Goal: Task Accomplishment & Management: Manage account settings

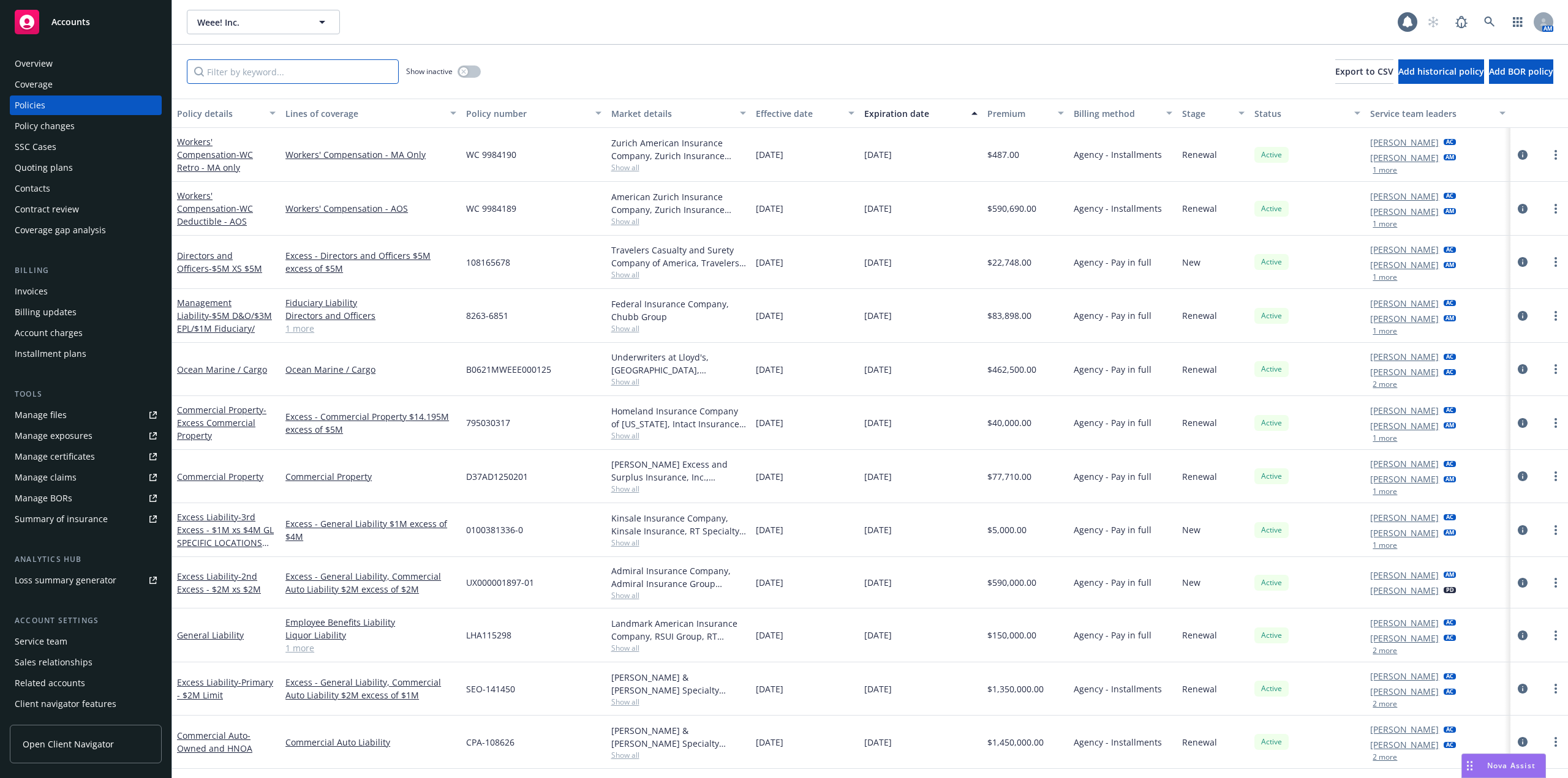
click at [303, 67] on input "Filter by keyword..." at bounding box center [293, 71] width 212 height 25
type input "Rider"
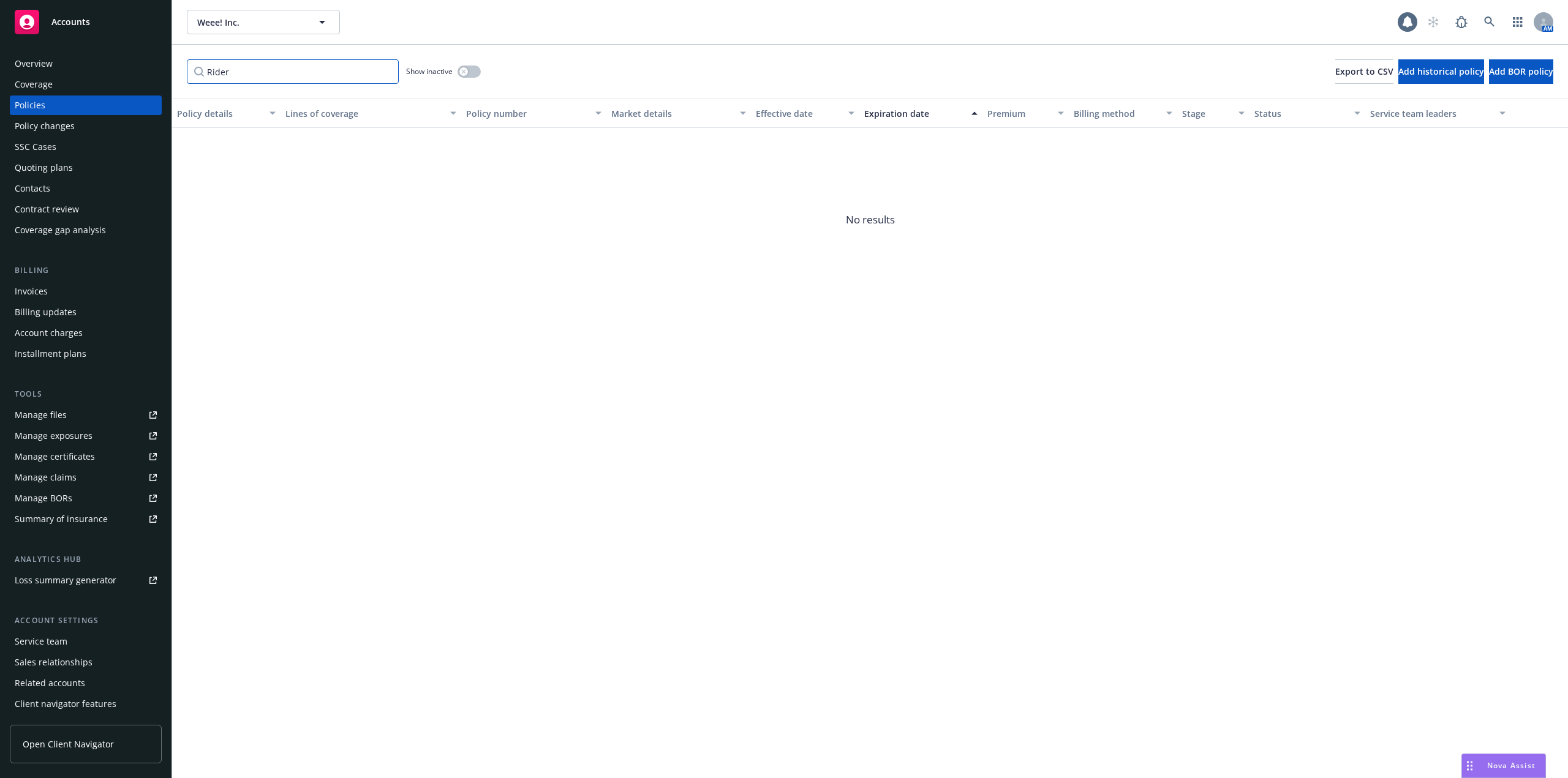
drag, startPoint x: 296, startPoint y: 81, endPoint x: 151, endPoint y: 78, distance: 145.0
click at [149, 79] on div "Accounts Overview Coverage Policies Policy changes SSC Cases Quoting plans Cont…" at bounding box center [784, 389] width 1568 height 778
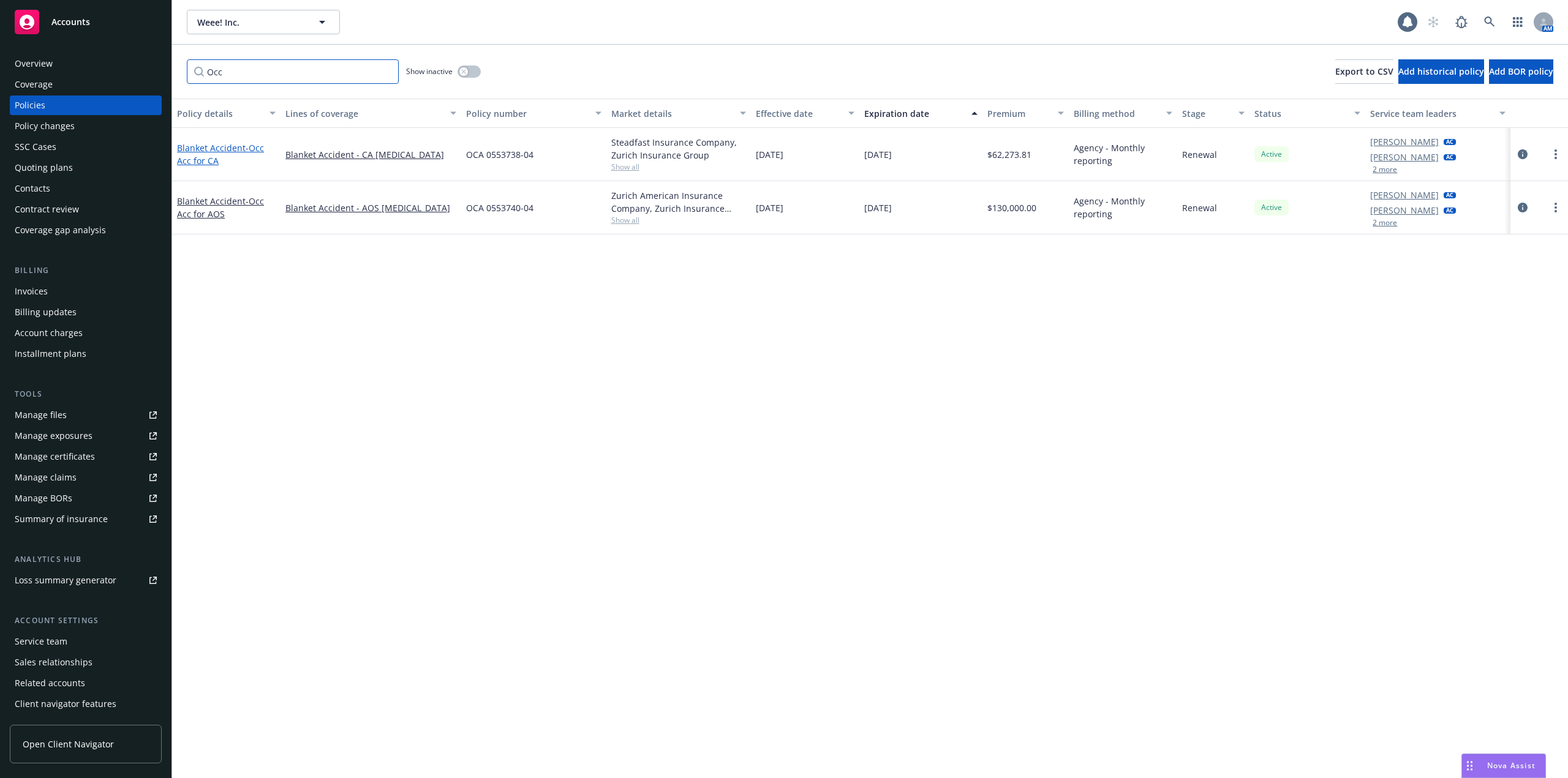
type input "Occ"
click at [233, 144] on link "Blanket Accident - Occ Acc for CA" at bounding box center [220, 154] width 87 height 25
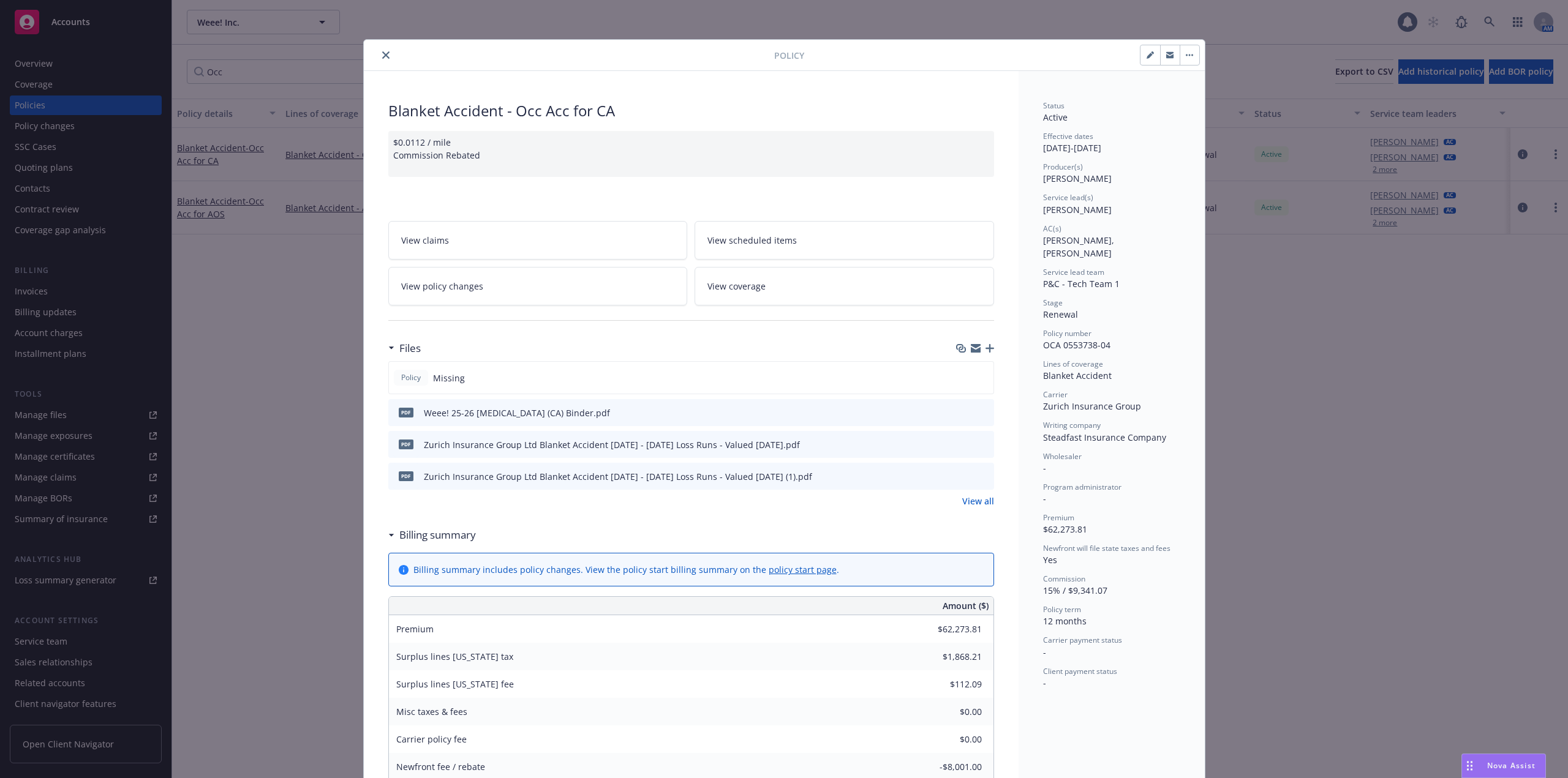
click at [977, 412] on icon "preview file" at bounding box center [982, 412] width 11 height 9
click at [382, 57] on icon "close" at bounding box center [386, 55] width 7 height 7
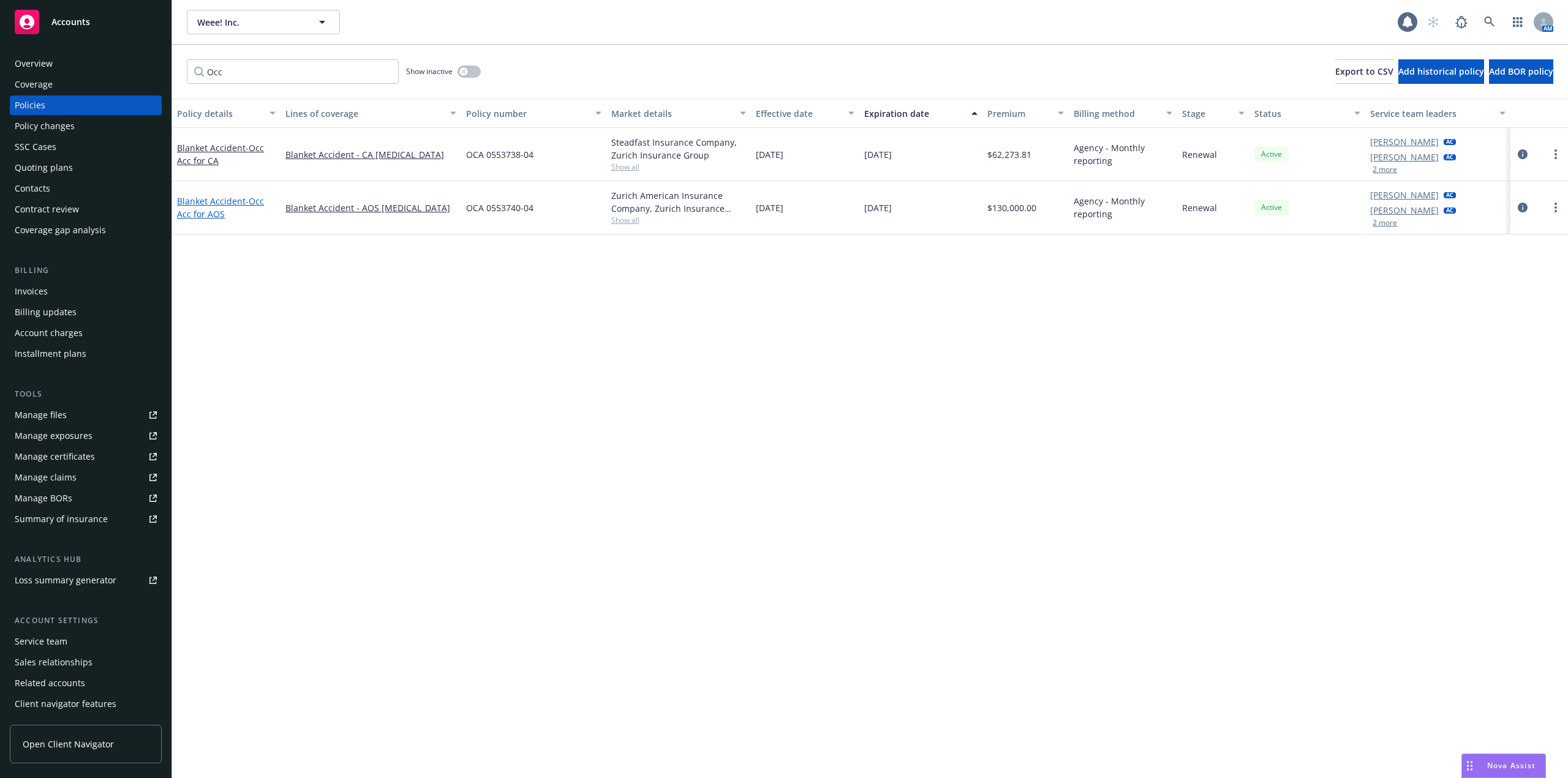
click at [217, 201] on link "Blanket Accident - Occ Acc for AOS" at bounding box center [220, 208] width 87 height 25
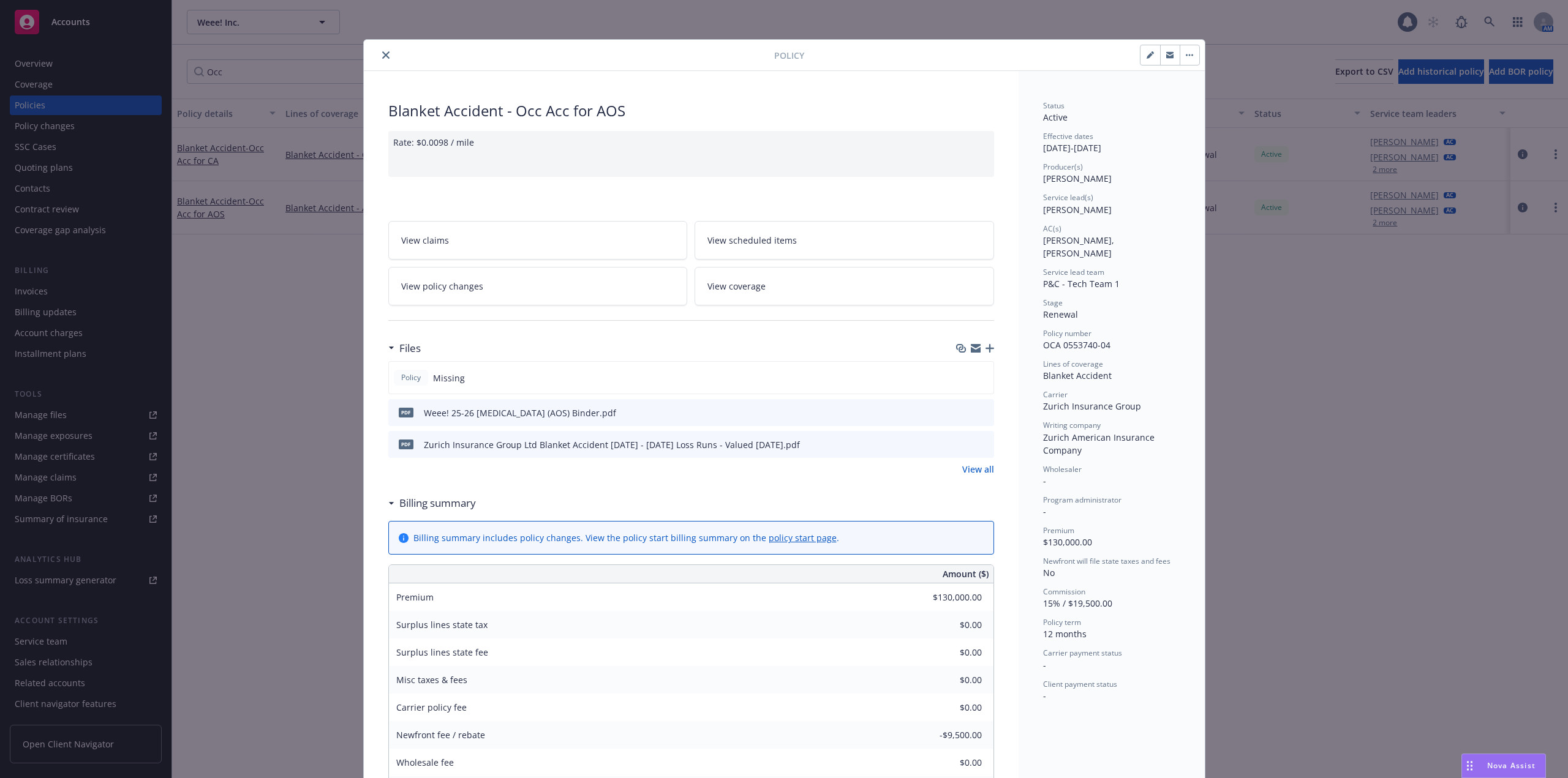
click at [981, 414] on icon "preview file" at bounding box center [982, 412] width 11 height 9
click at [382, 57] on icon "close" at bounding box center [386, 55] width 7 height 7
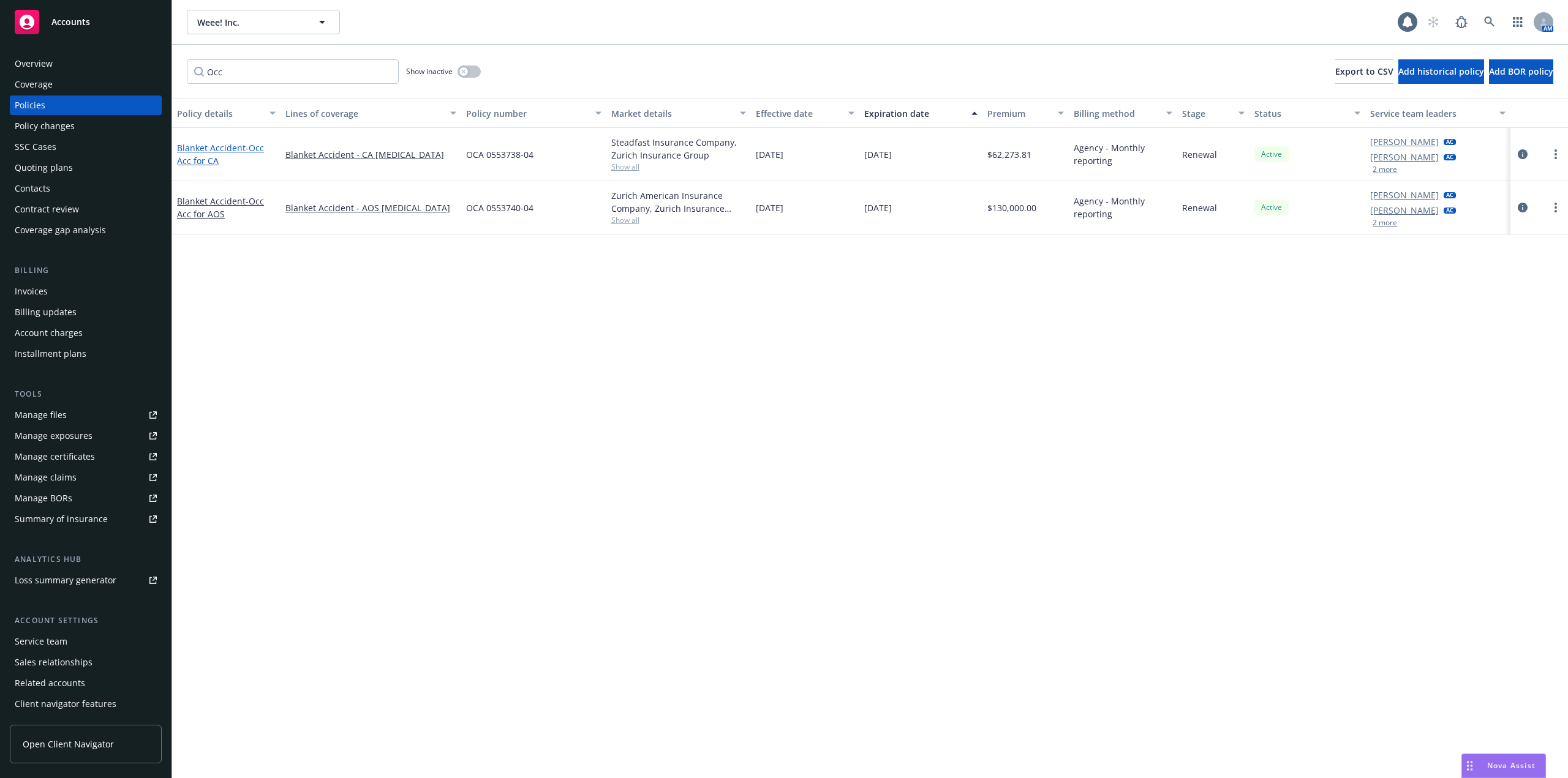
click at [245, 145] on span "- Occ Acc for CA" at bounding box center [220, 154] width 87 height 25
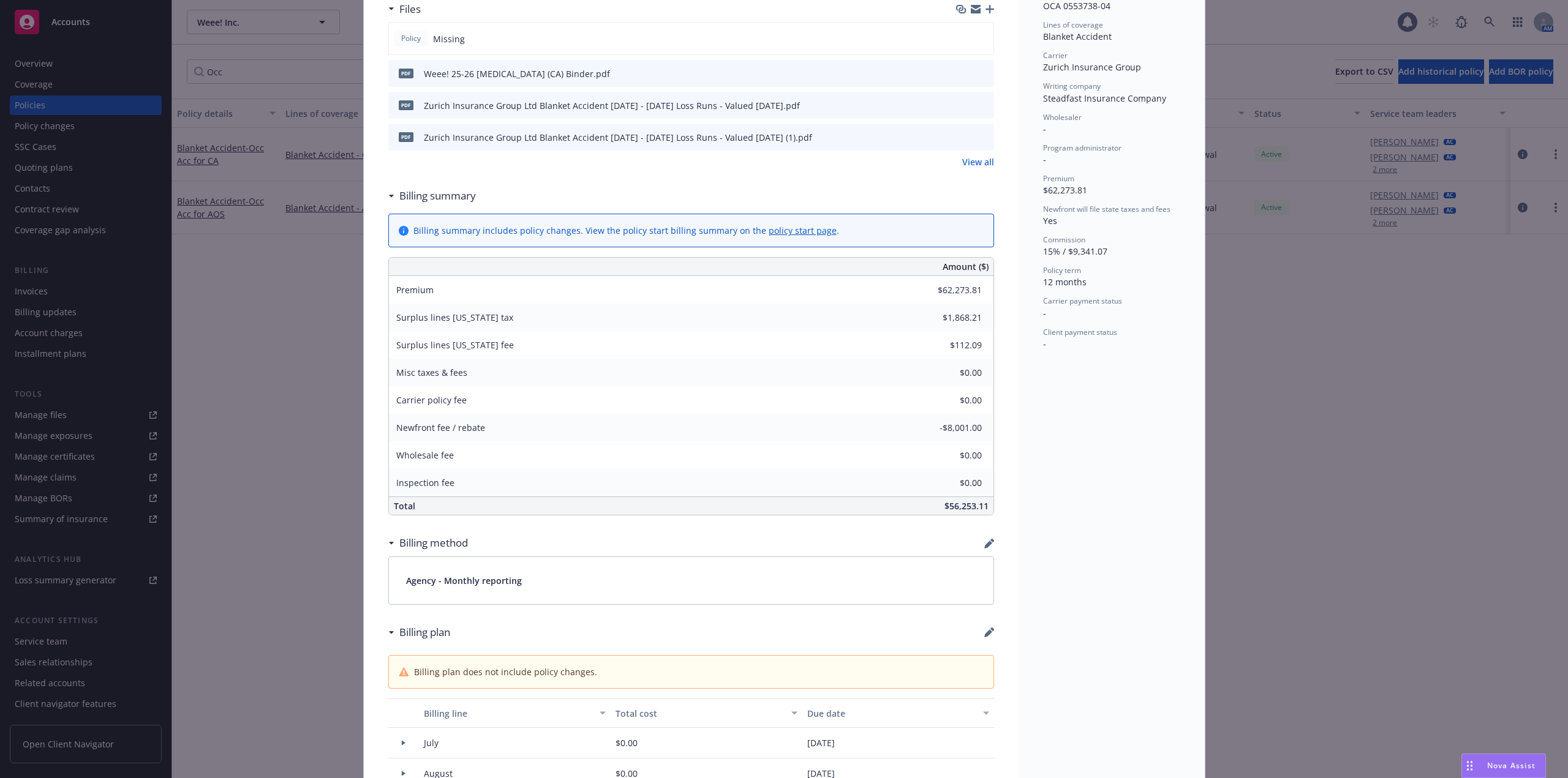
scroll to position [342, 0]
click at [850, 48] on div "Policy Missing" at bounding box center [691, 35] width 606 height 33
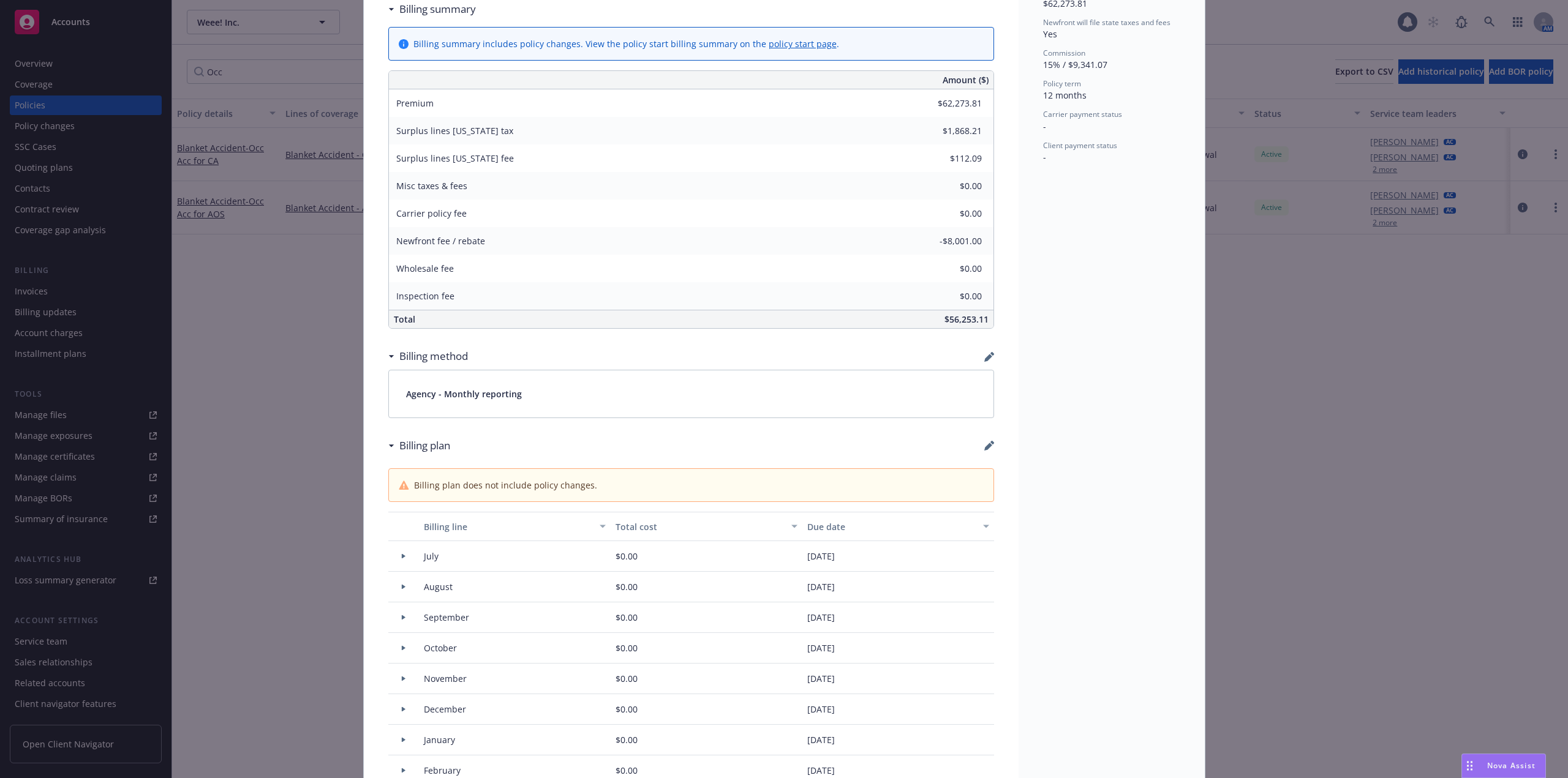
scroll to position [796, 0]
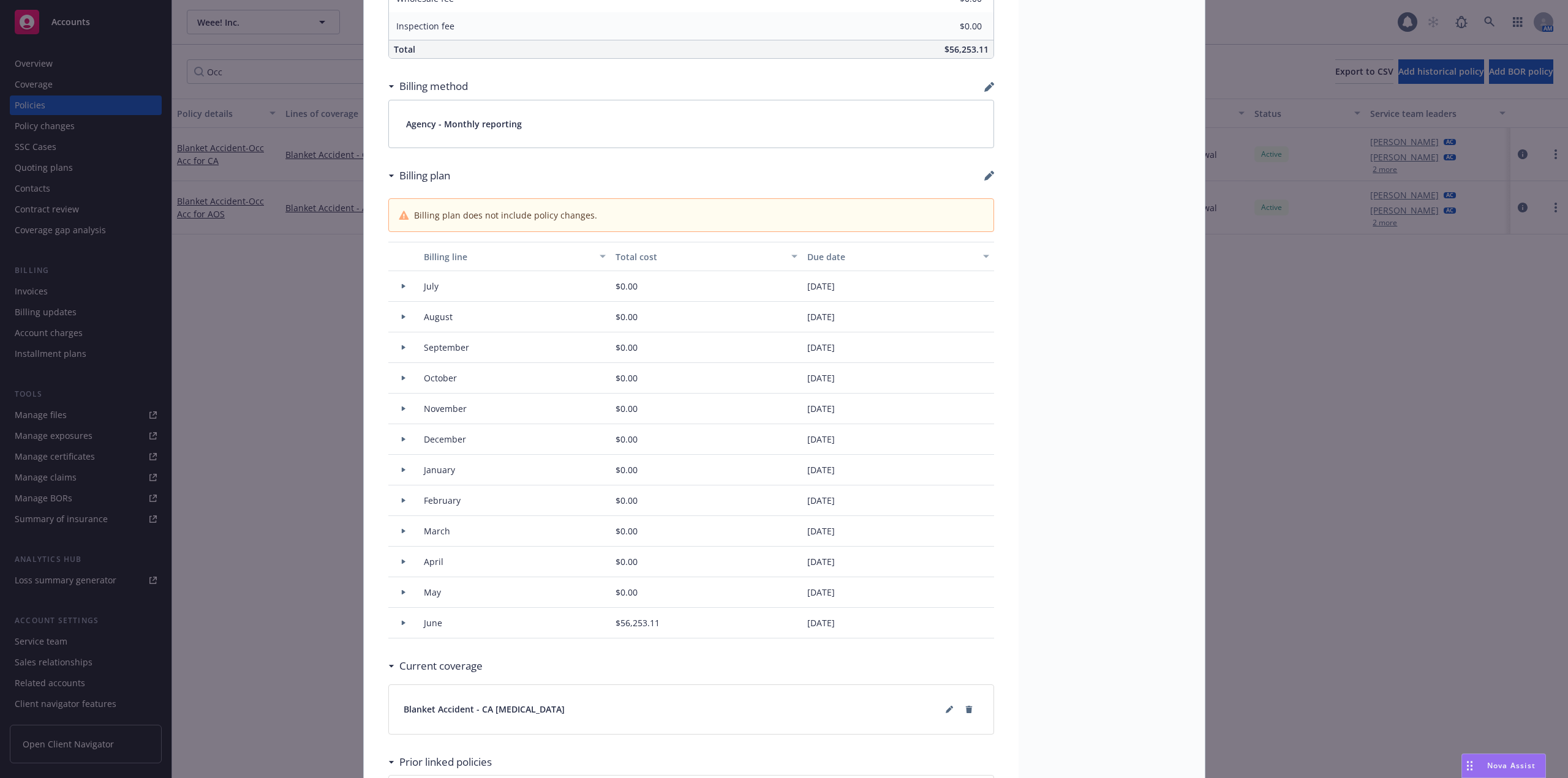
click at [989, 177] on div "Blanket Accident - Occ Acc for CA $0.0112 / mile Commission Rebated View claims…" at bounding box center [691, 92] width 655 height 1634
click at [984, 177] on icon "button" at bounding box center [987, 176] width 8 height 8
select select "July"
select select "August"
select select "September"
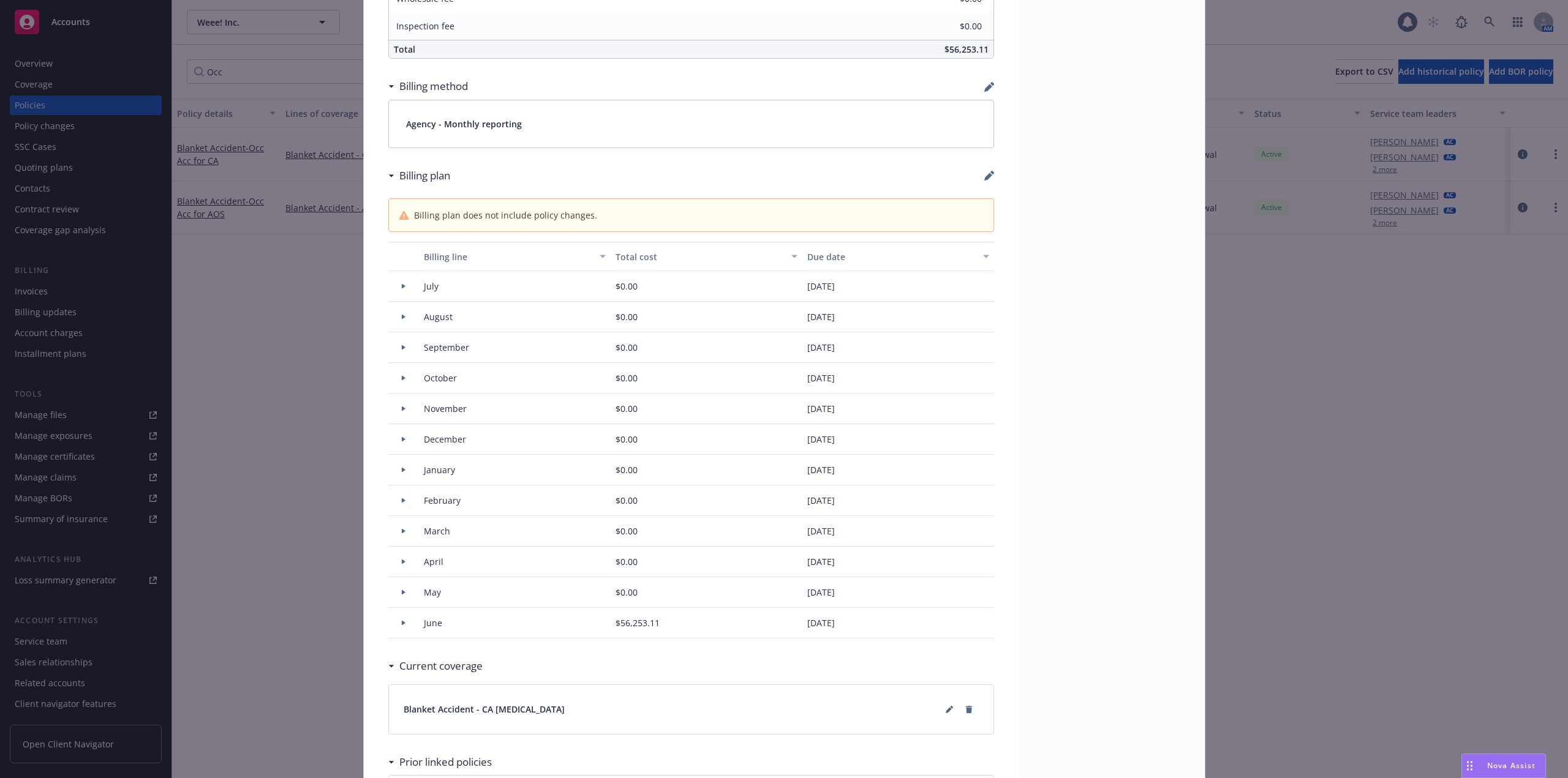
select select "October"
select select "November"
select select "December"
select select "February"
select select "March"
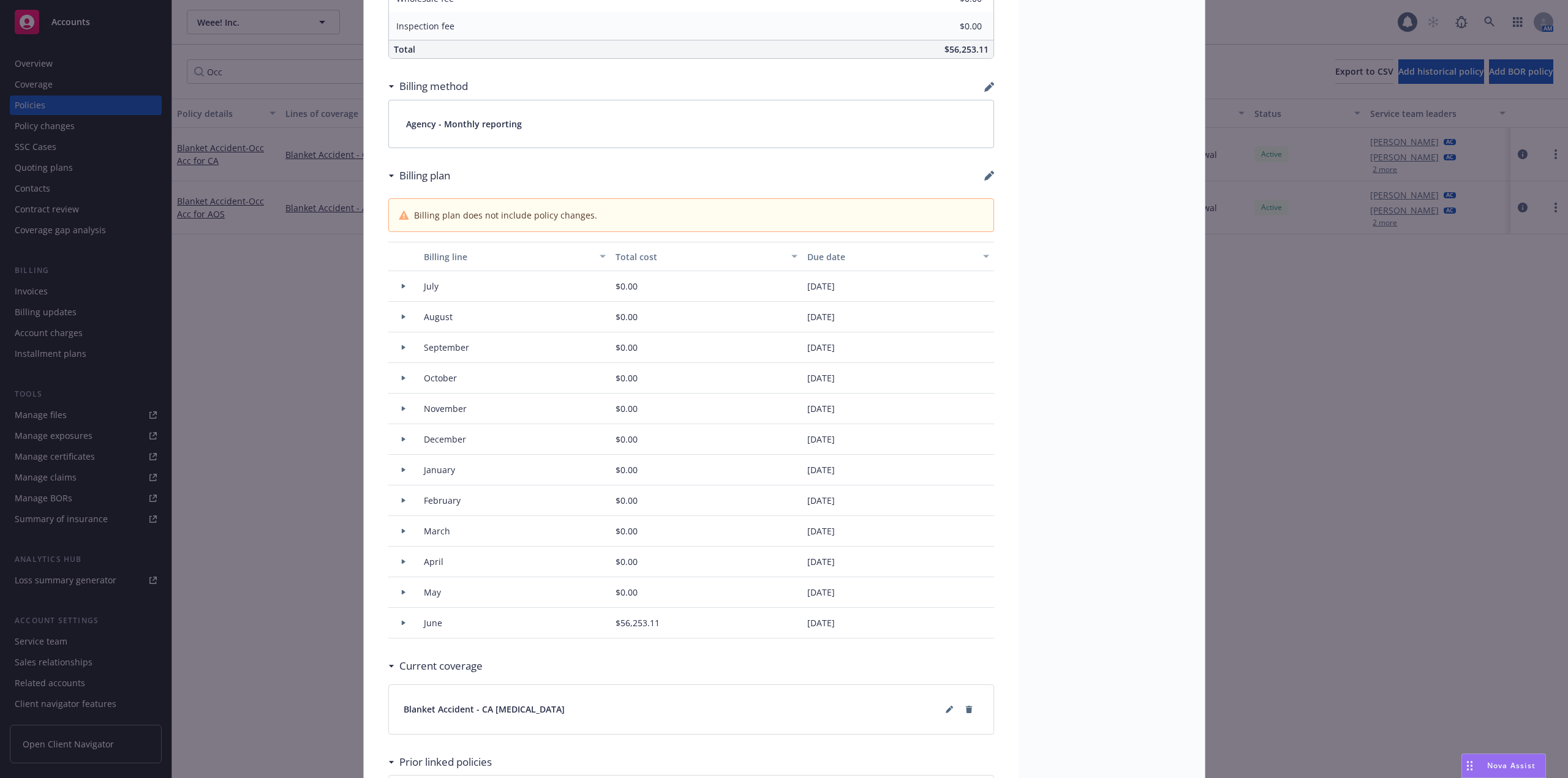
select select "April"
select select "May"
select select "June"
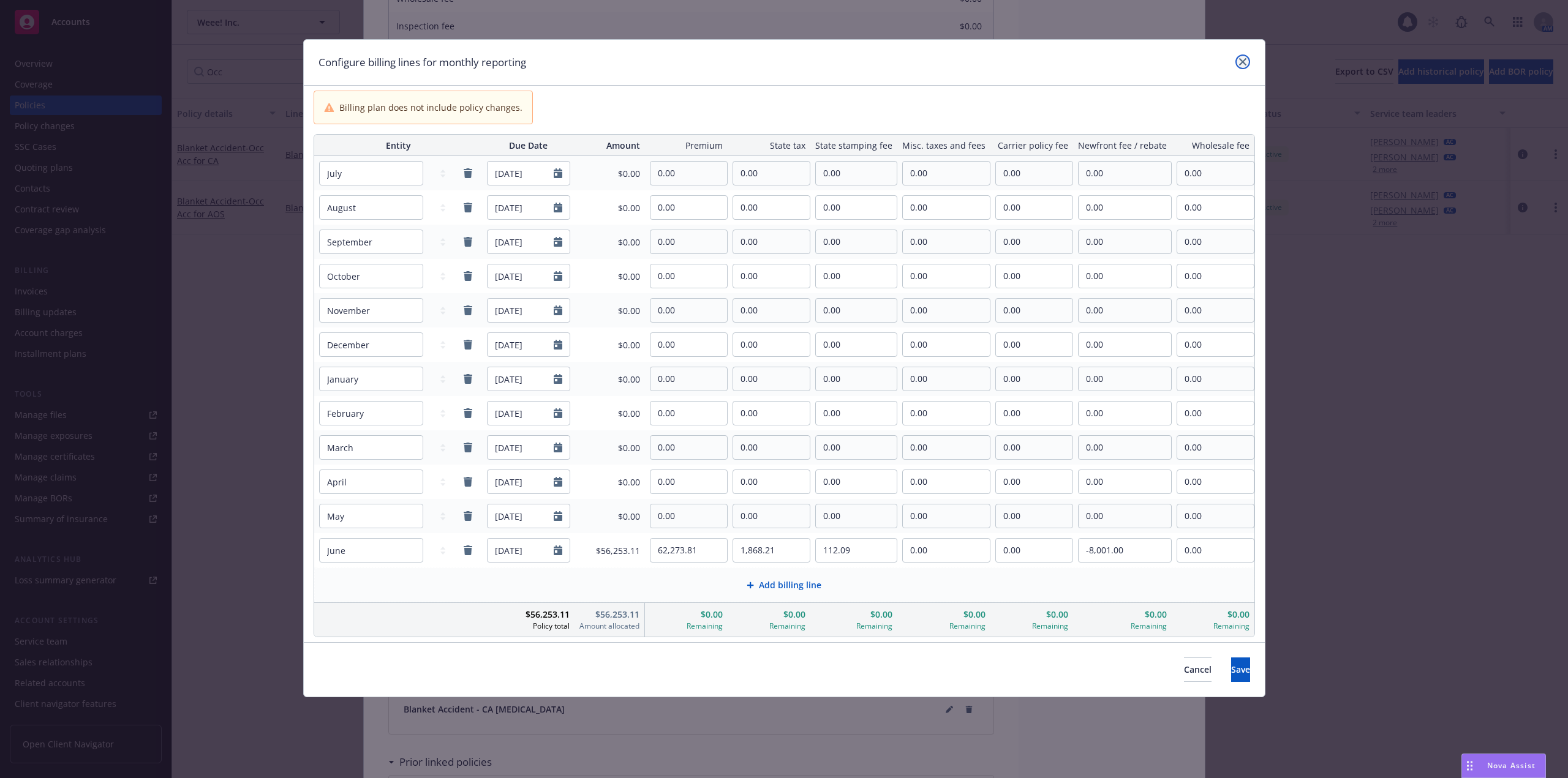
click at [1243, 66] on link "close" at bounding box center [1243, 62] width 14 height 14
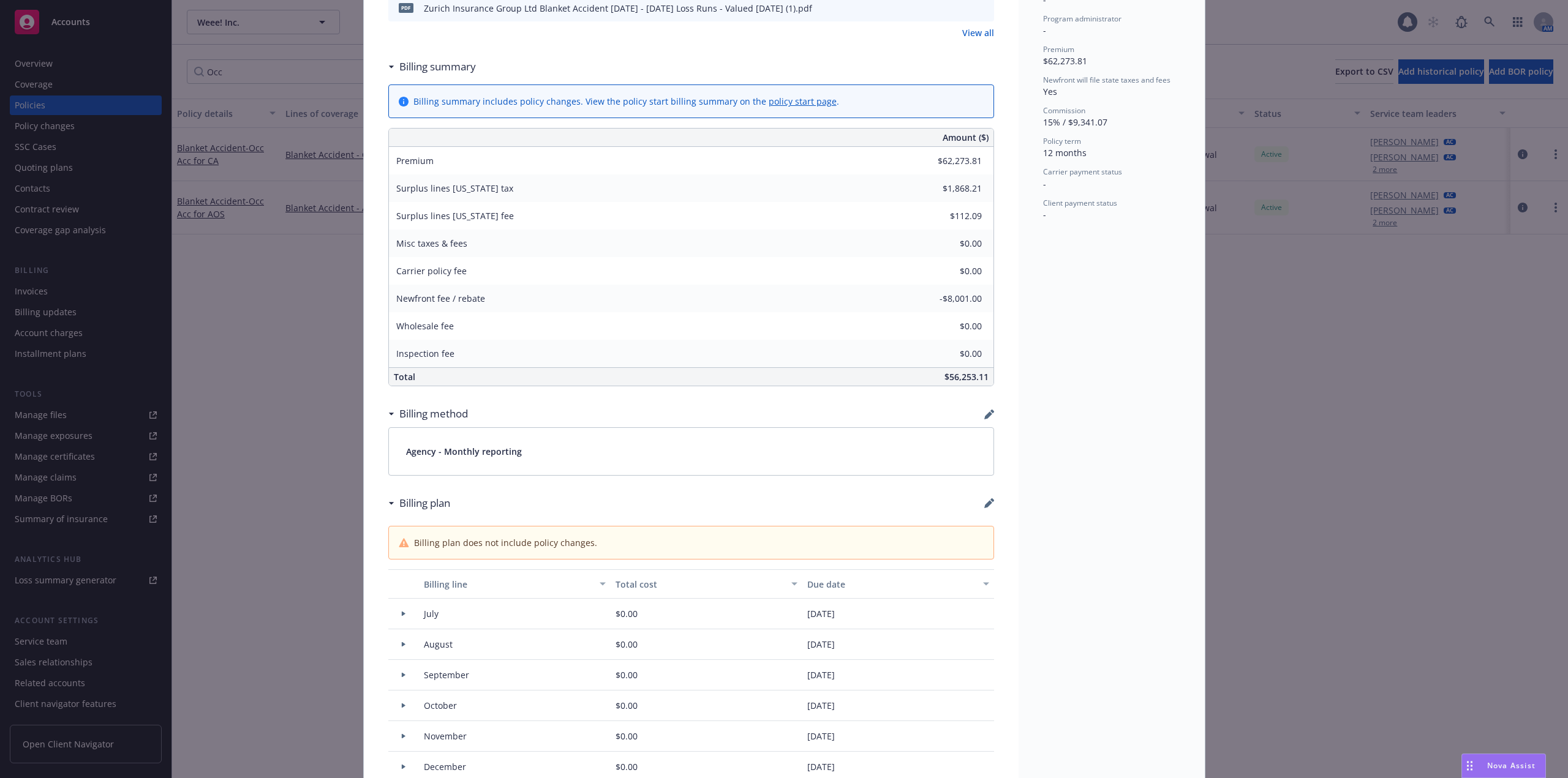
scroll to position [490, 0]
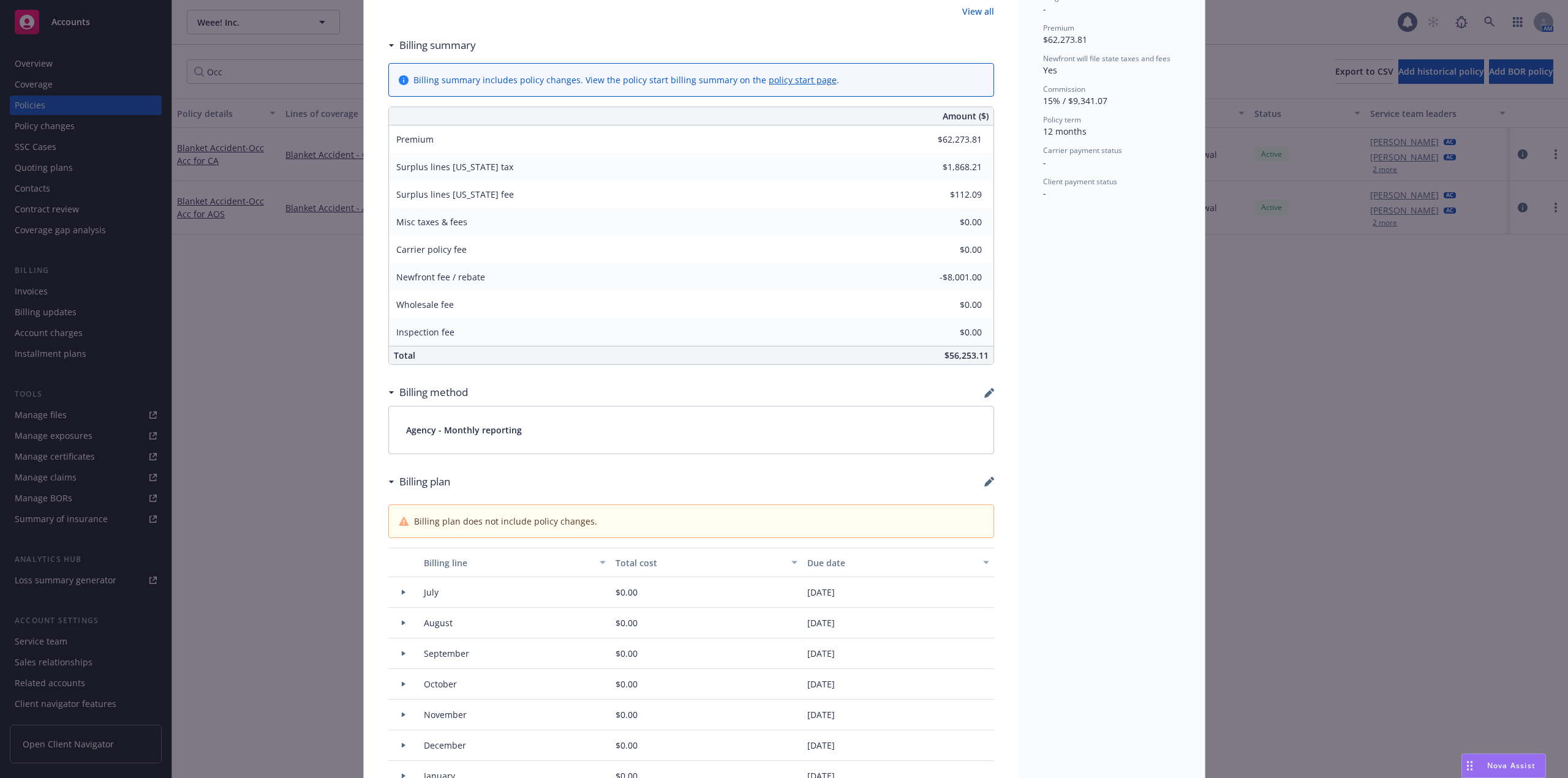
click at [1076, 265] on div "Status Active Effective dates [DATE] - [DATE] Producer(s) [PERSON_NAME] Service…" at bounding box center [1111, 398] width 186 height 1634
click at [1160, 306] on div "Status Active Effective dates [DATE] - [DATE] Producer(s) [PERSON_NAME] Service…" at bounding box center [1111, 398] width 186 height 1634
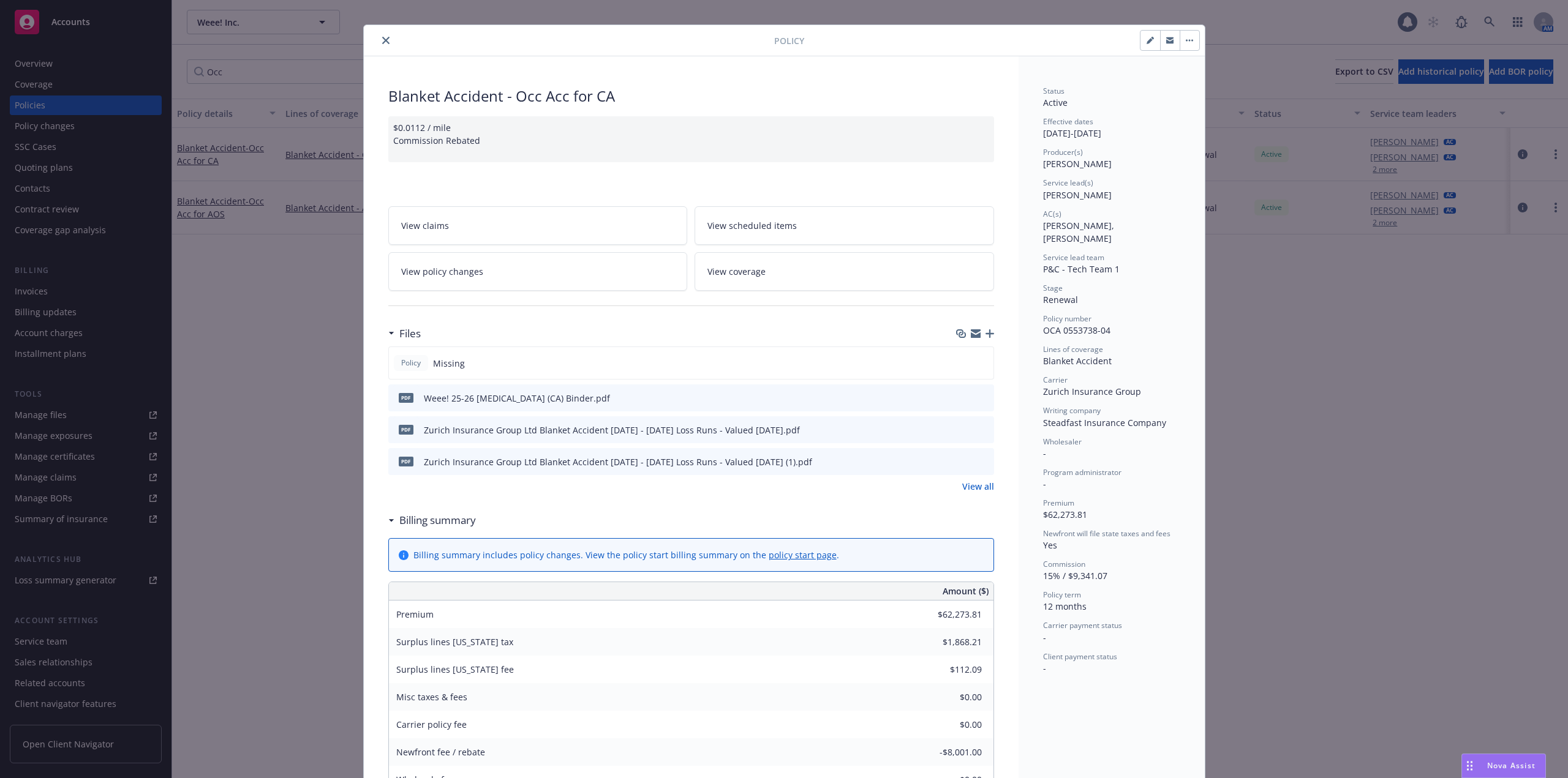
scroll to position [0, 0]
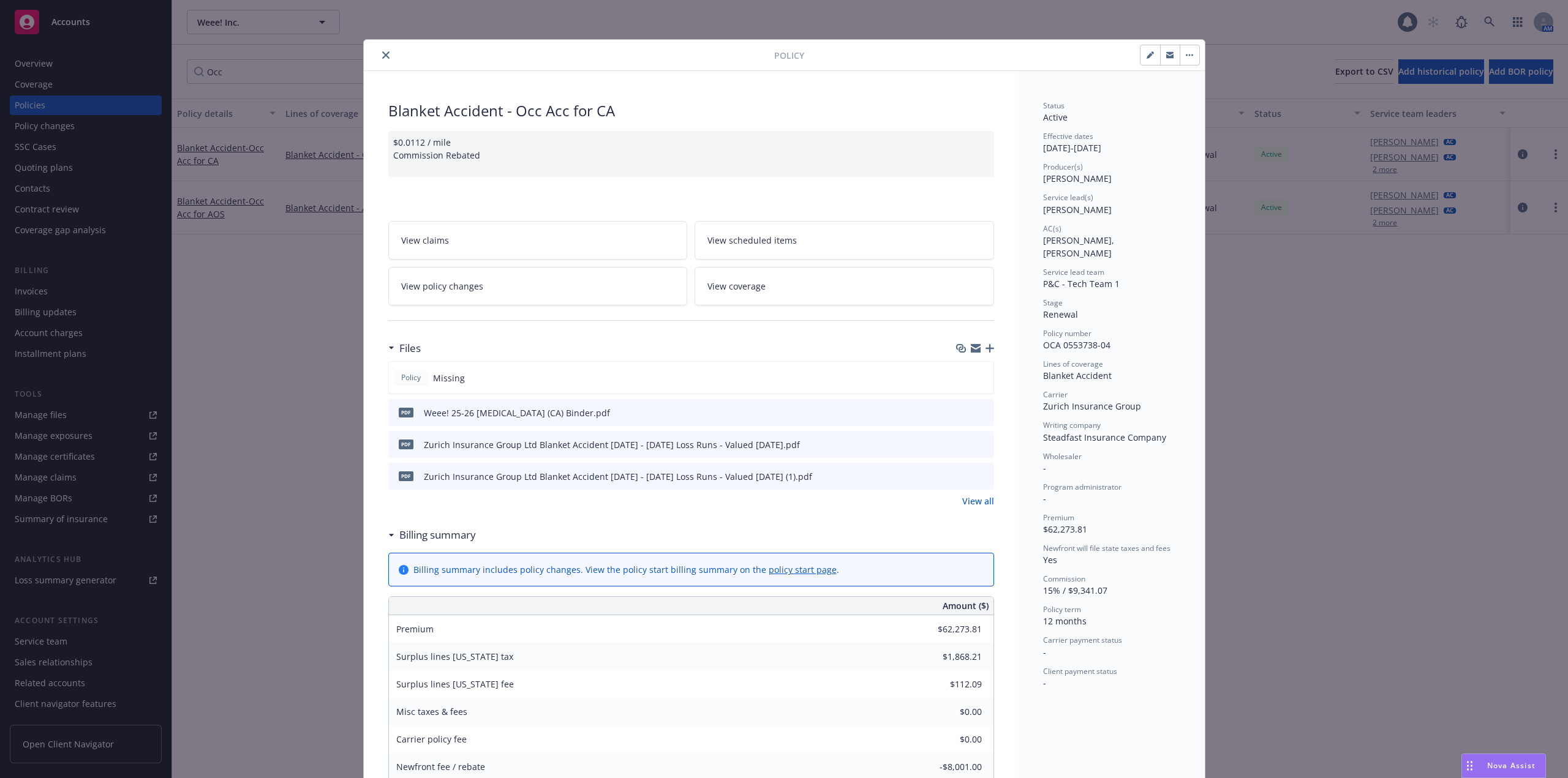
click at [384, 56] on button "close" at bounding box center [386, 55] width 14 height 14
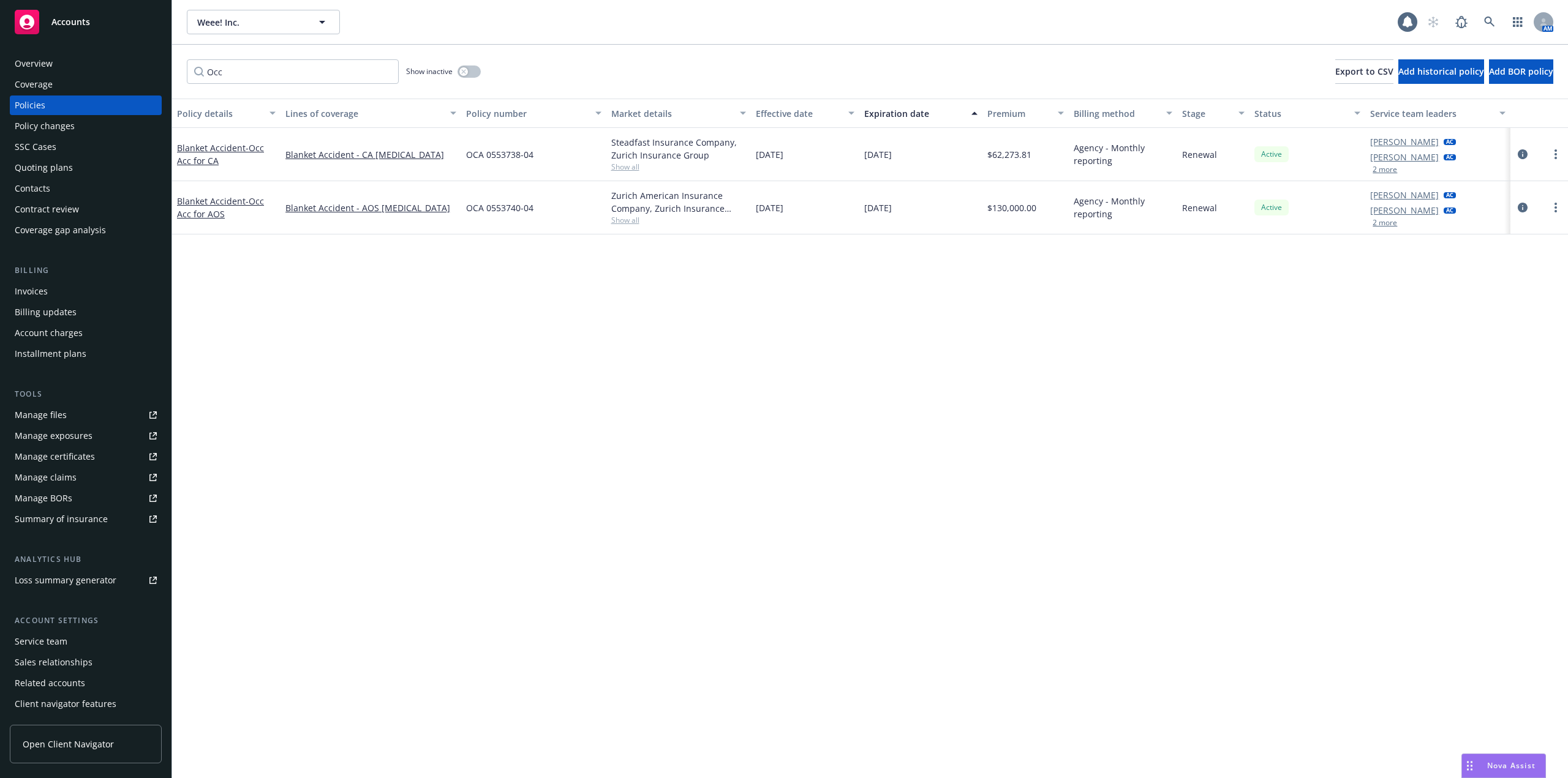
click at [224, 200] on link "Blanket Accident - Occ Acc for AOS" at bounding box center [220, 208] width 87 height 25
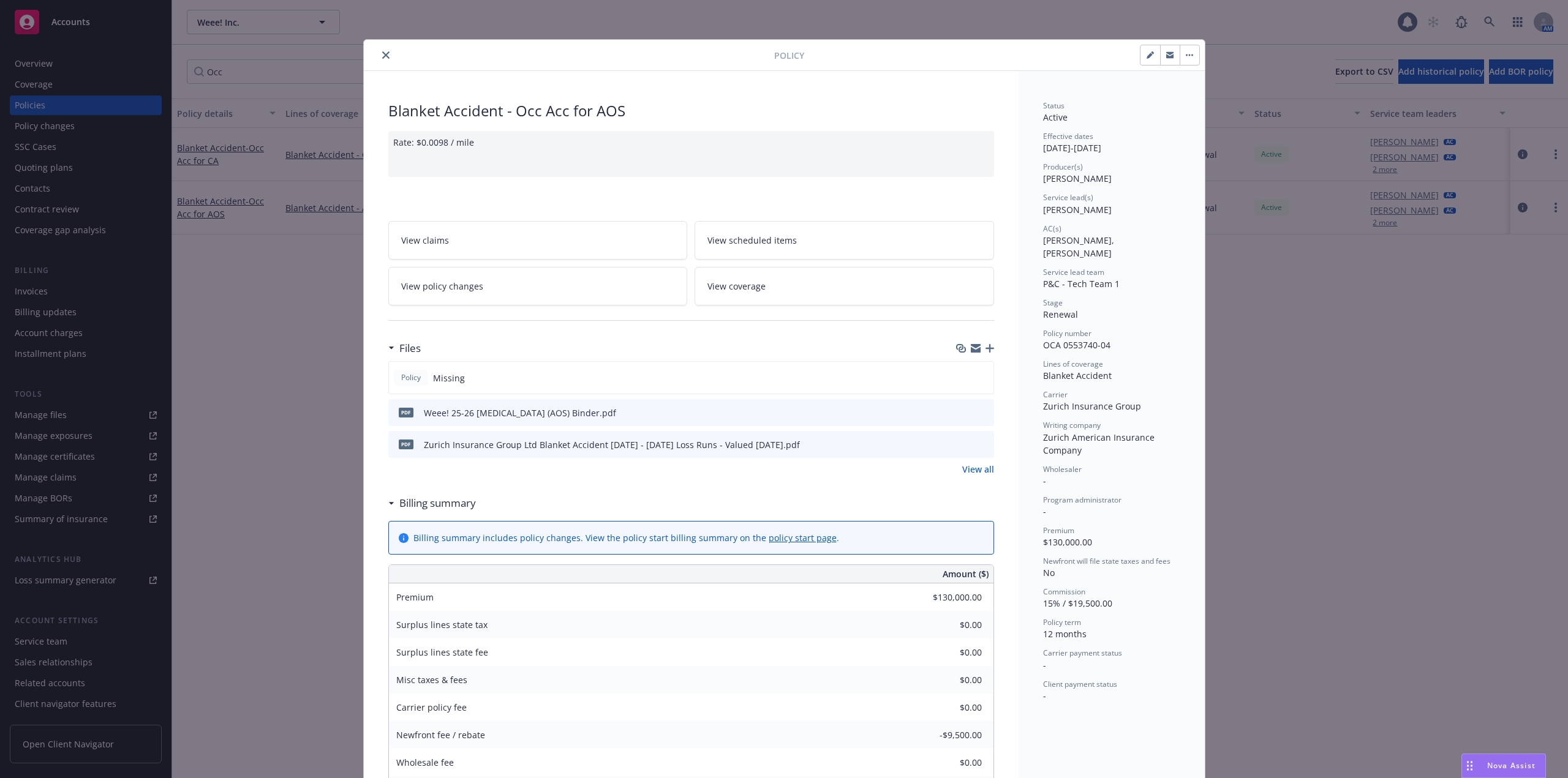
click at [382, 56] on icon "close" at bounding box center [386, 55] width 7 height 7
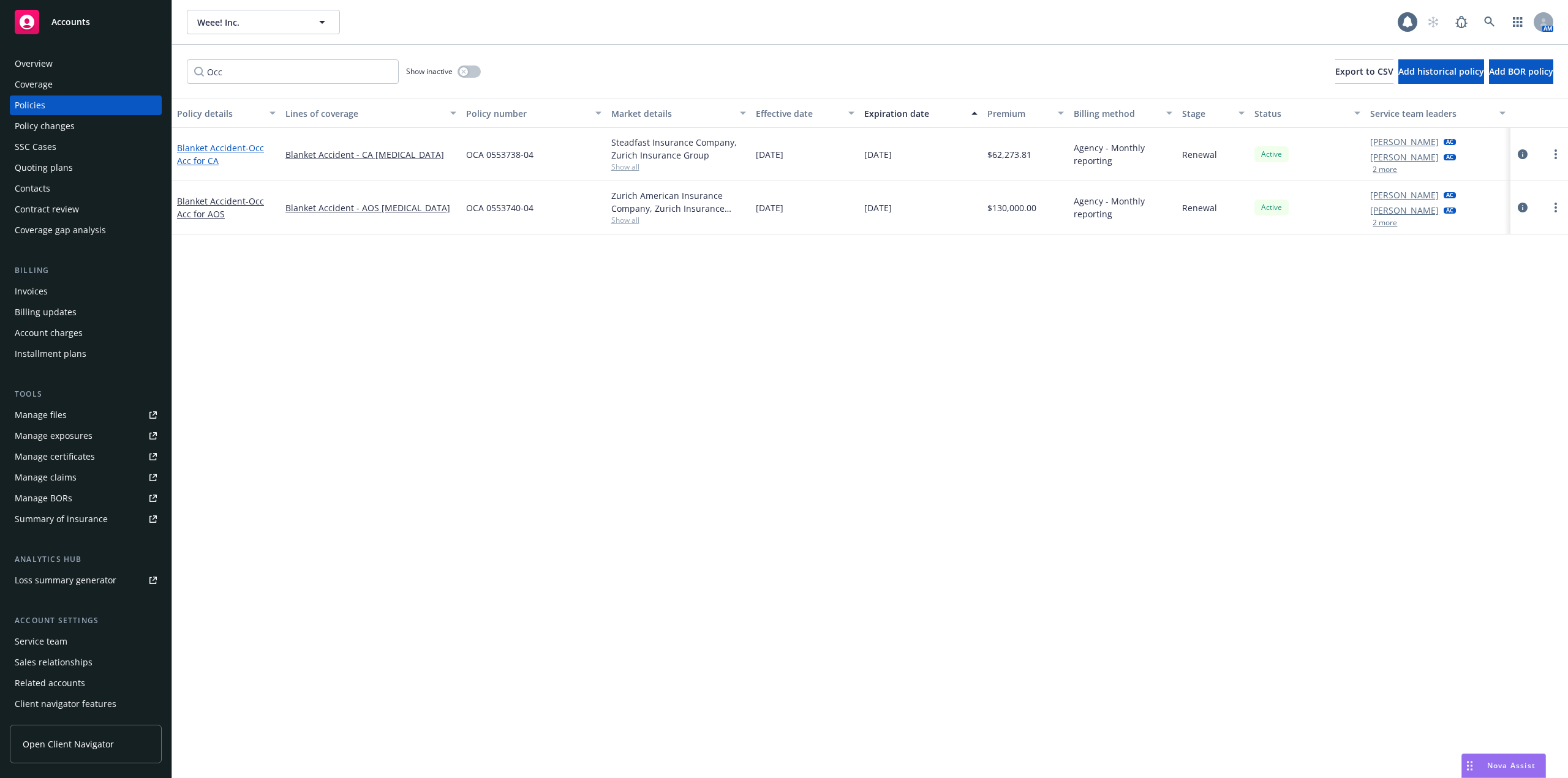
click at [221, 144] on link "Blanket Accident - Occ Acc for CA" at bounding box center [220, 154] width 87 height 25
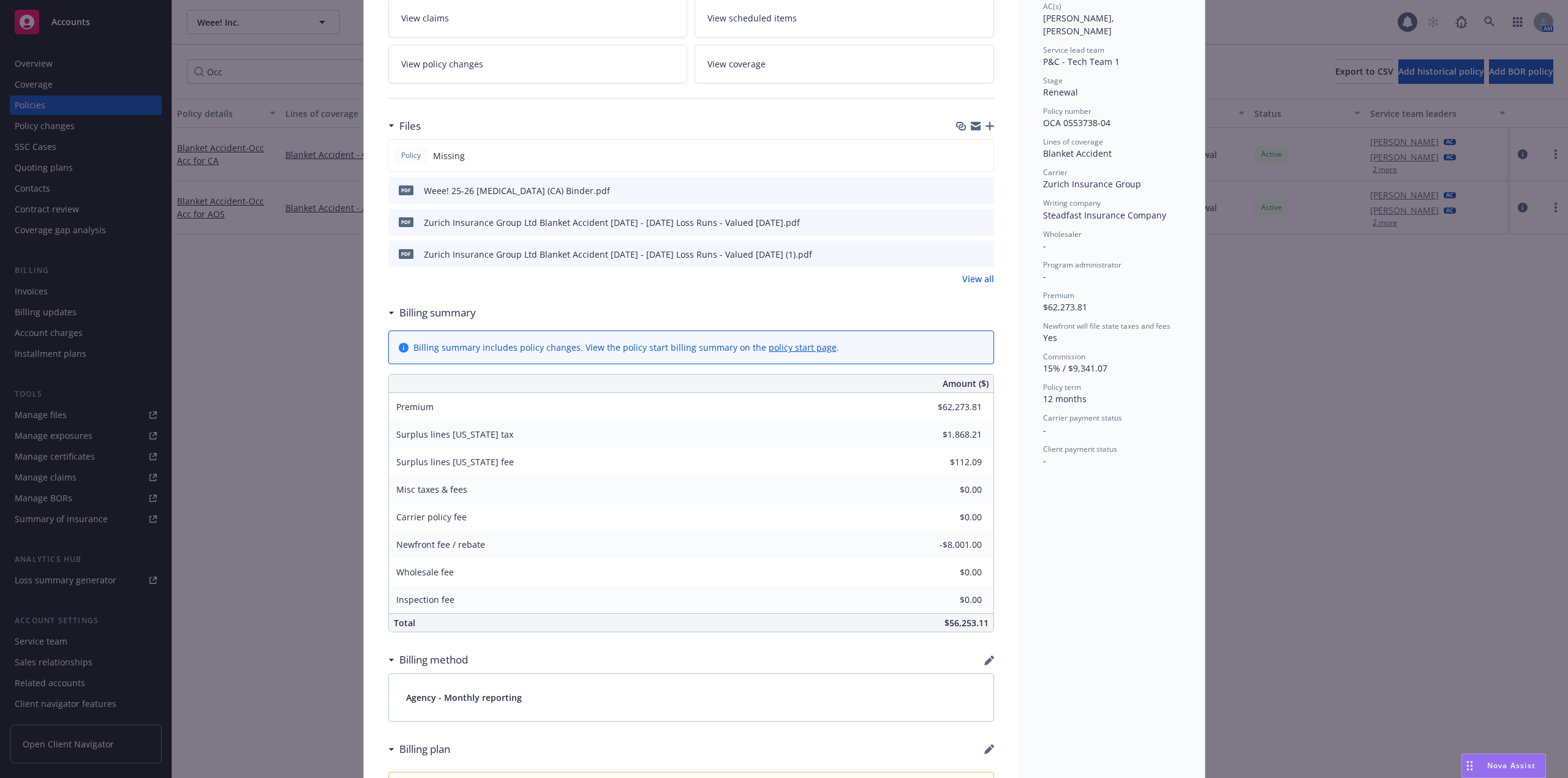
scroll to position [404, 0]
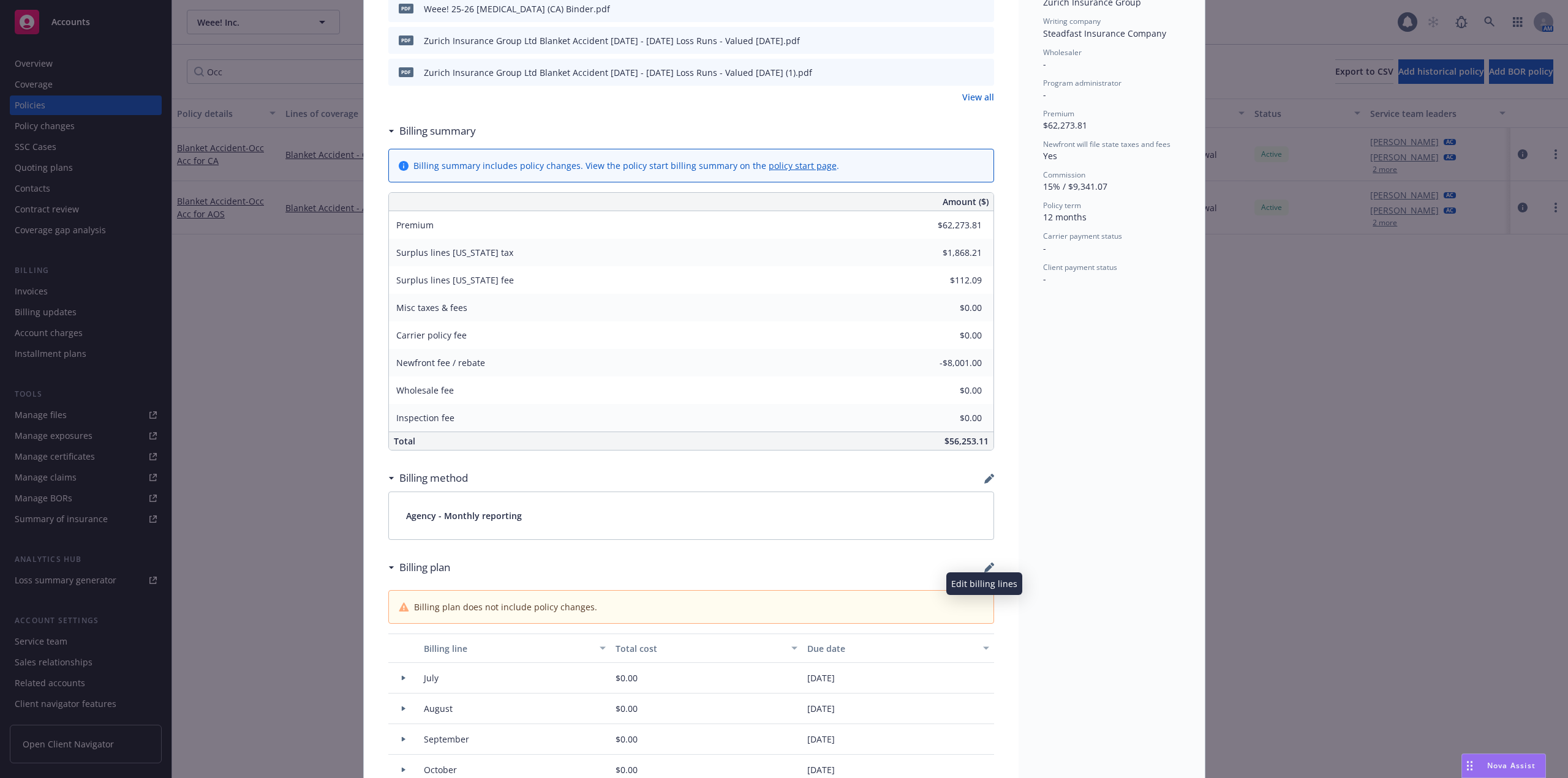
click at [984, 566] on icon "button" at bounding box center [989, 567] width 10 height 10
select select "July"
select select "August"
select select "September"
select select "October"
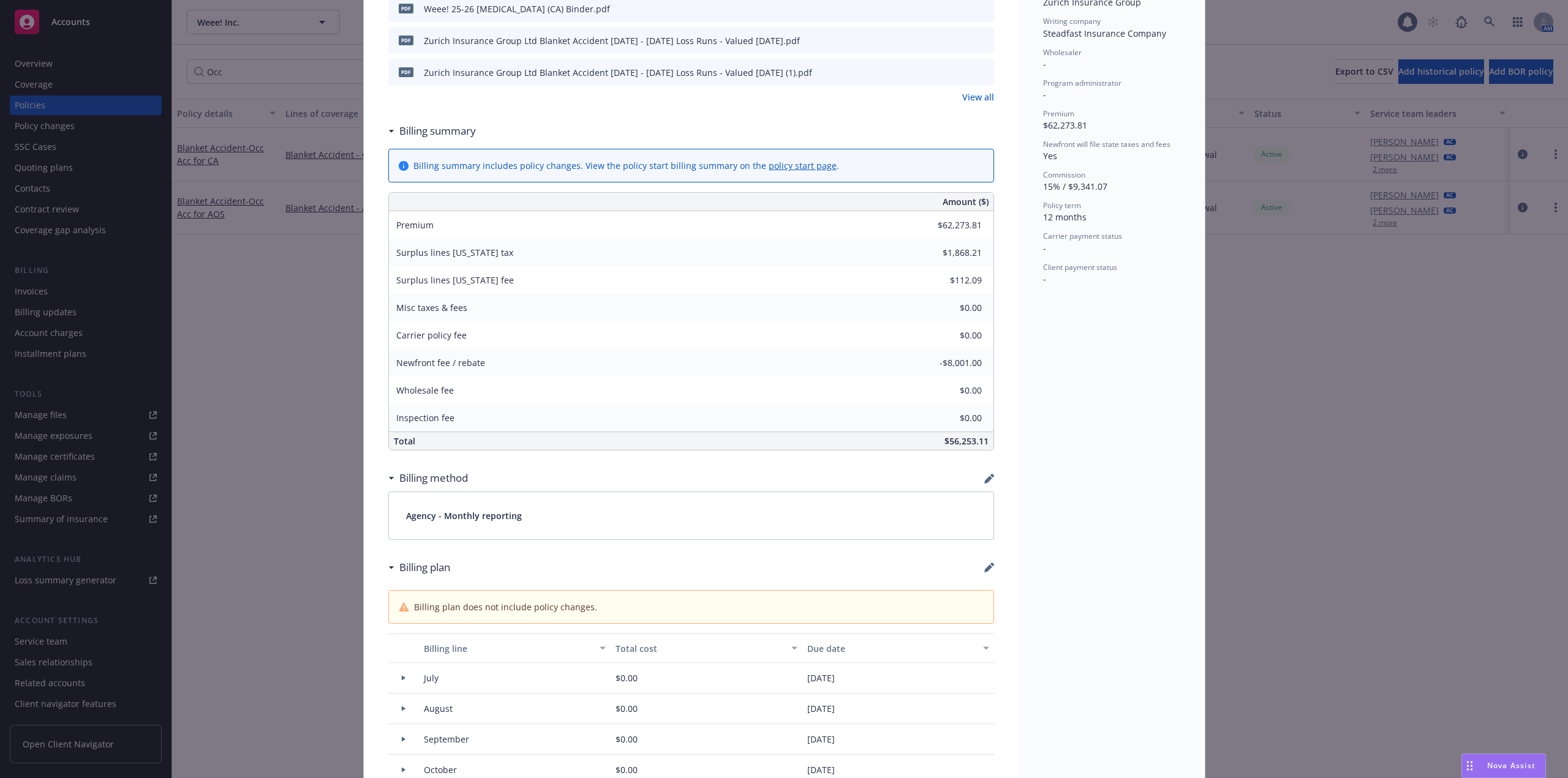
select select "November"
select select "December"
select select "February"
select select "March"
select select "April"
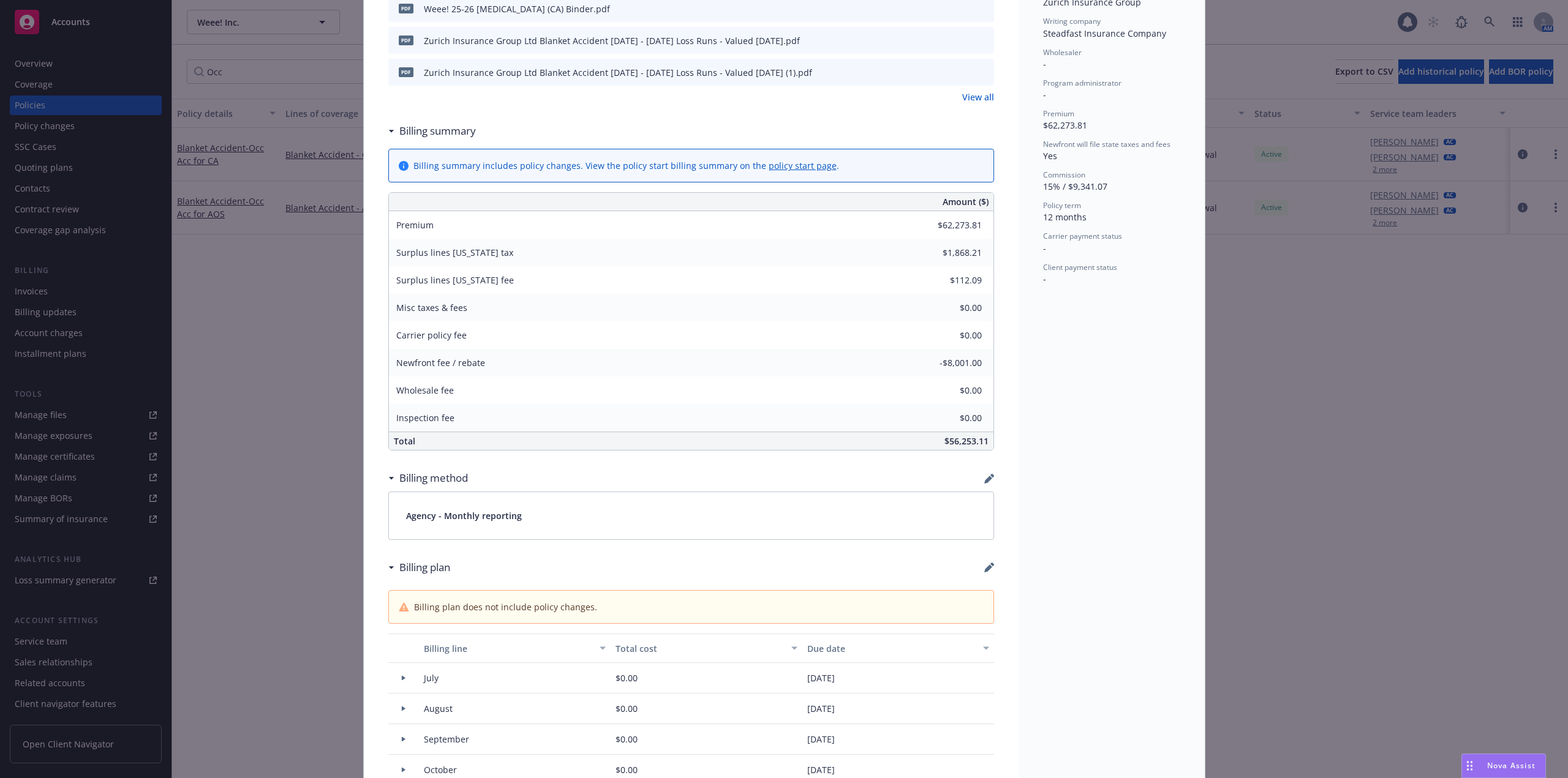
select select "May"
select select "June"
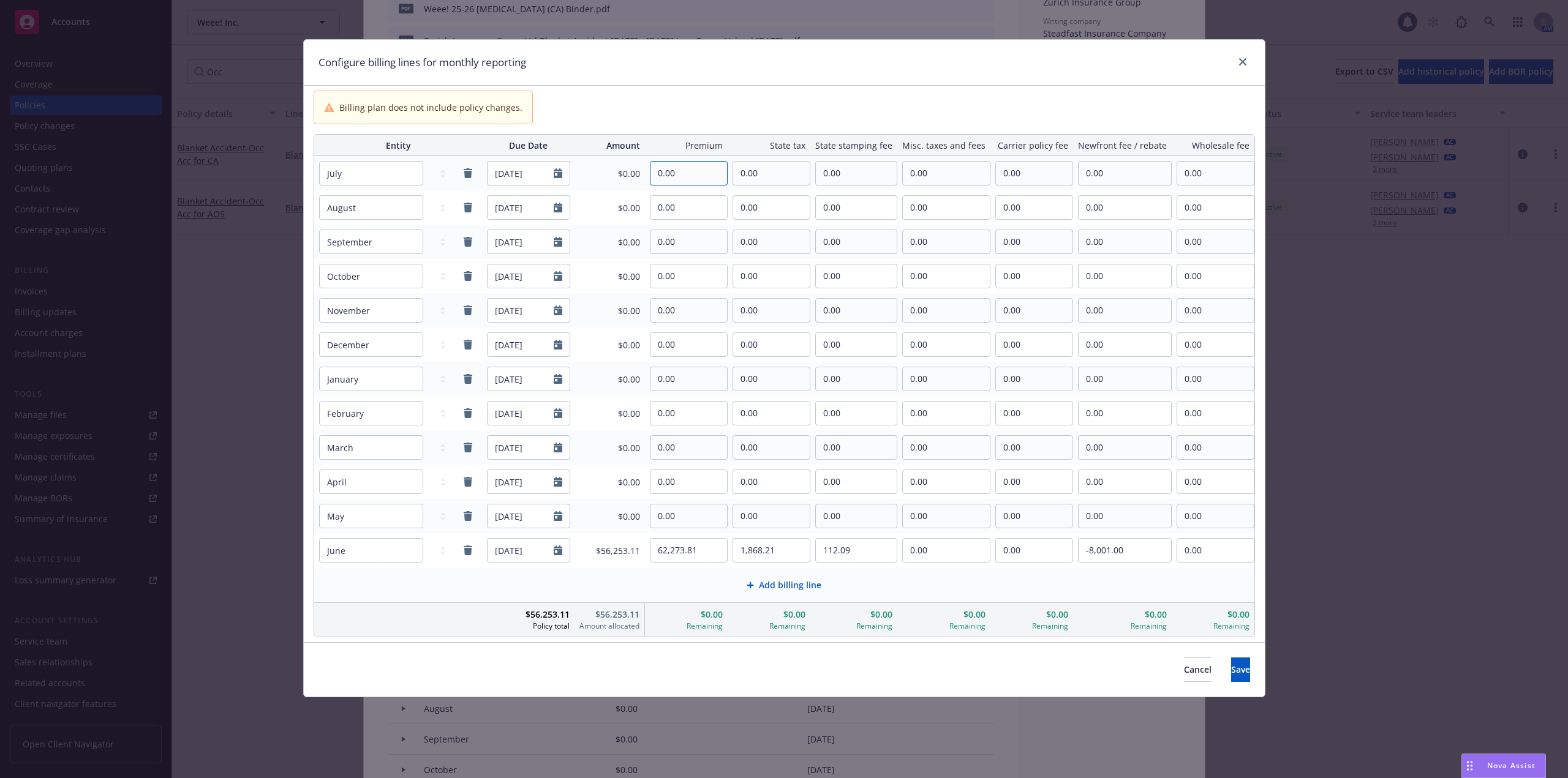
click at [679, 180] on input "0.00" at bounding box center [689, 173] width 76 height 23
paste input "4,828.82"
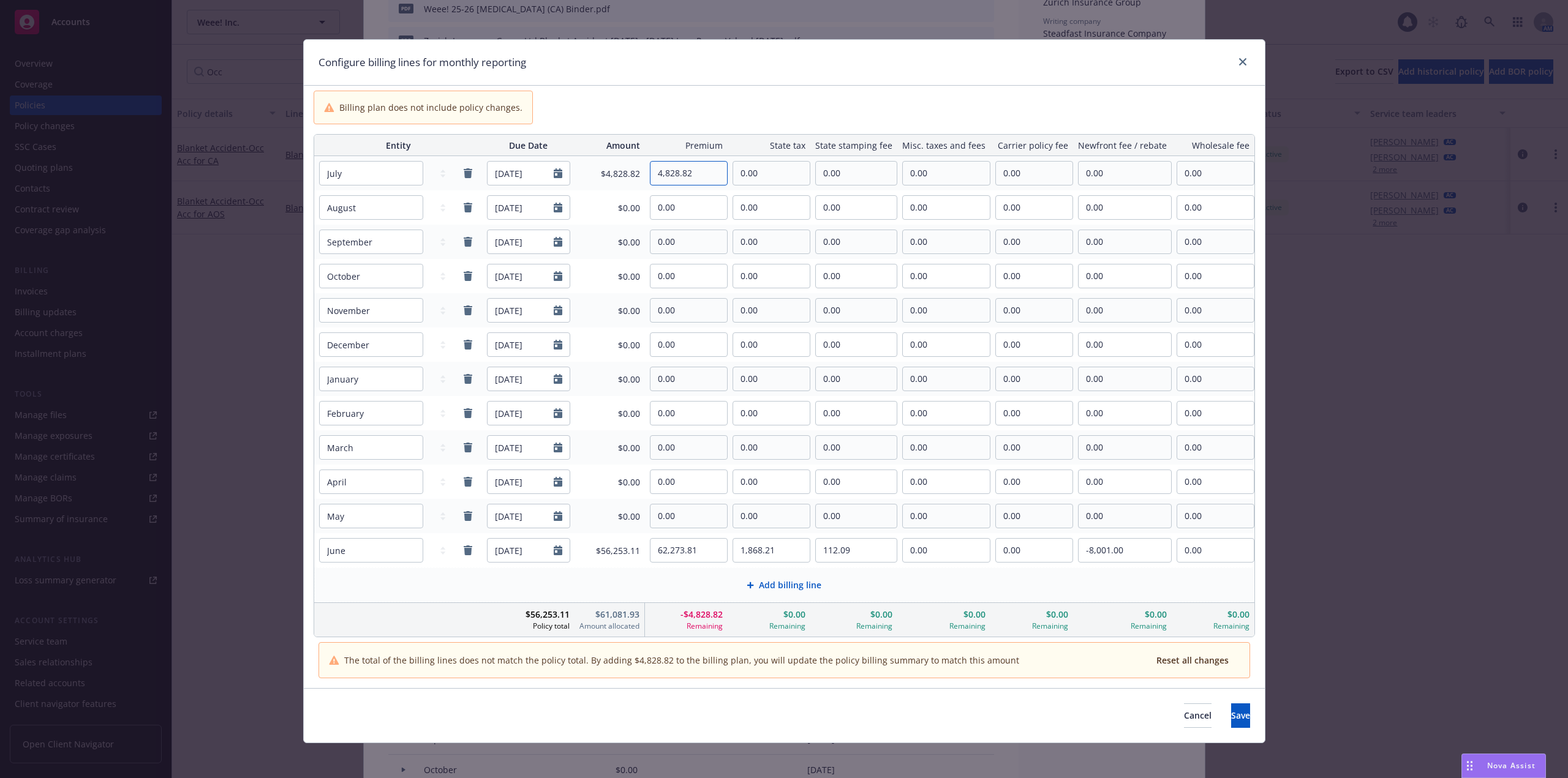
type input "4,828.82"
click at [1052, 182] on input "0.00" at bounding box center [1034, 173] width 76 height 23
click at [1122, 181] on input "0.00" at bounding box center [1124, 173] width 92 height 23
paste input "724.32"
click at [1078, 173] on input "724.32" at bounding box center [1124, 173] width 92 height 23
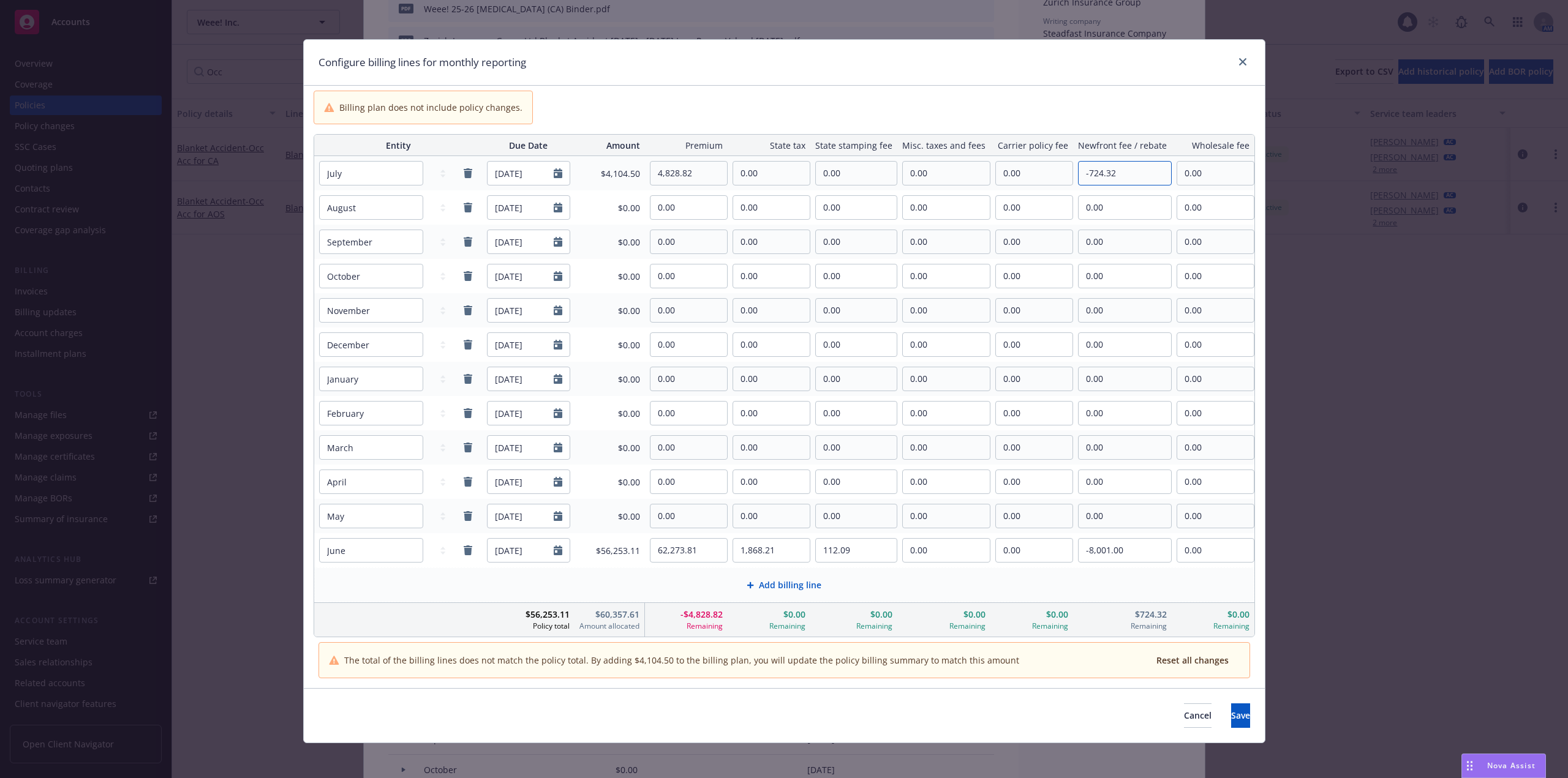
type input "-724.32"
click at [857, 168] on input "0.00" at bounding box center [856, 173] width 81 height 23
paste input "1,593.51"
type input "1,593.51"
click at [943, 170] on input "0.00" at bounding box center [946, 173] width 87 height 23
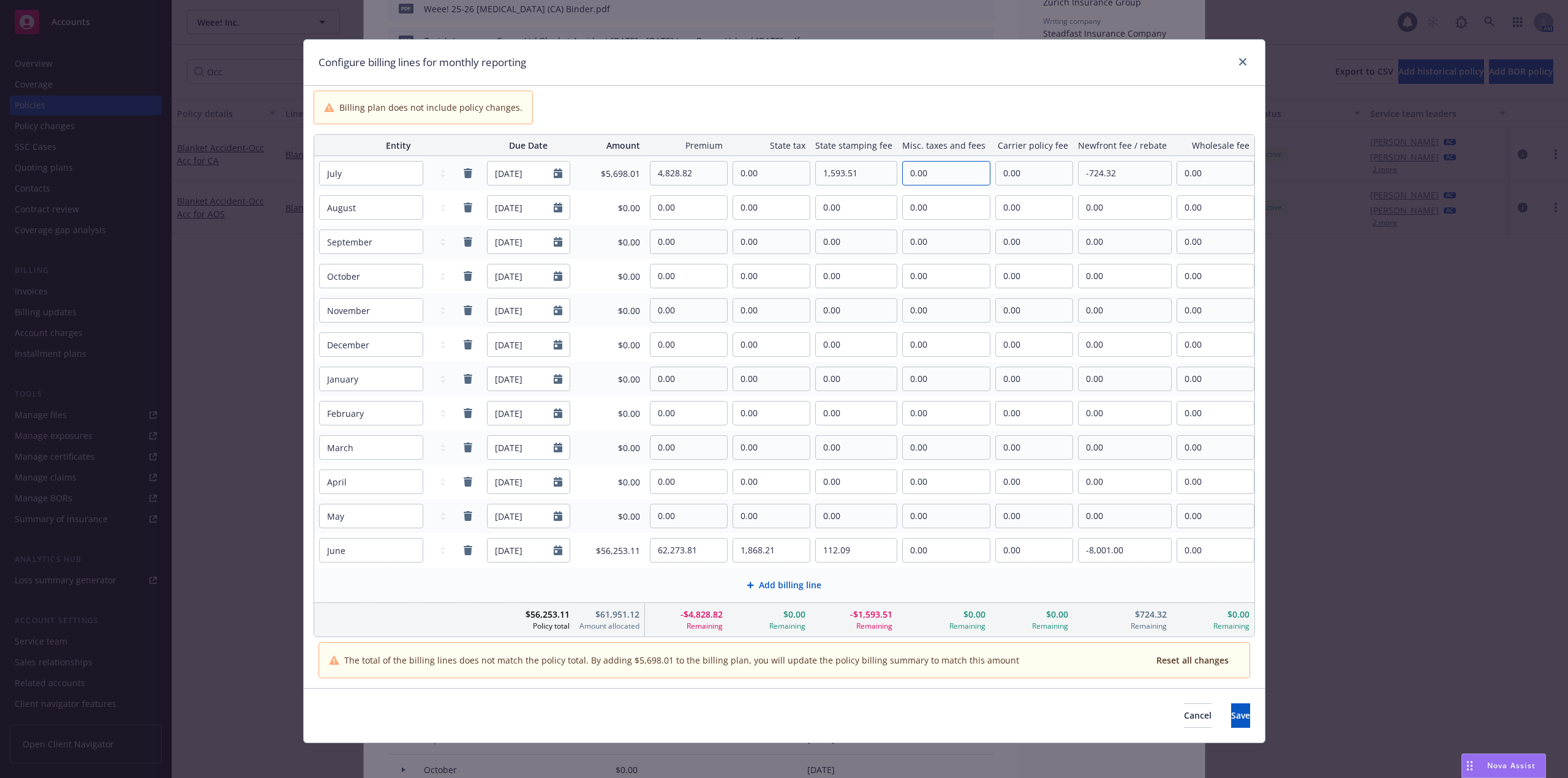
click at [943, 170] on input "0.00" at bounding box center [946, 173] width 87 height 23
paste input "95.61"
type input "95.61"
click at [928, 205] on input "0.00" at bounding box center [946, 208] width 87 height 23
click at [683, 553] on input "62,273.81" at bounding box center [689, 550] width 76 height 23
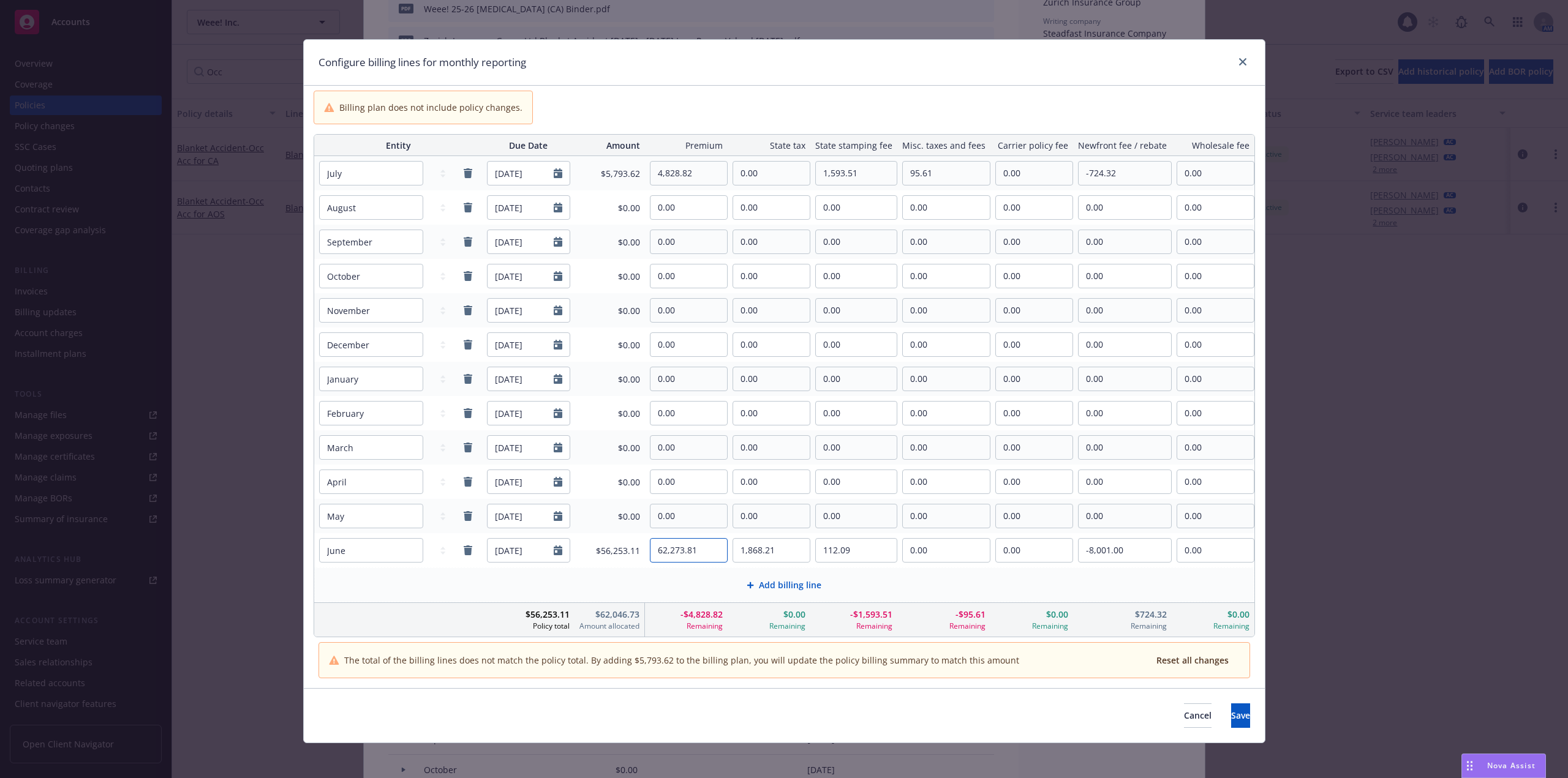
paste input "46,267.83"
type input "46,267.83"
click at [1142, 554] on input "-8,001.00" at bounding box center [1124, 550] width 92 height 23
paste input "6,940.17"
type input "-6,940.17"
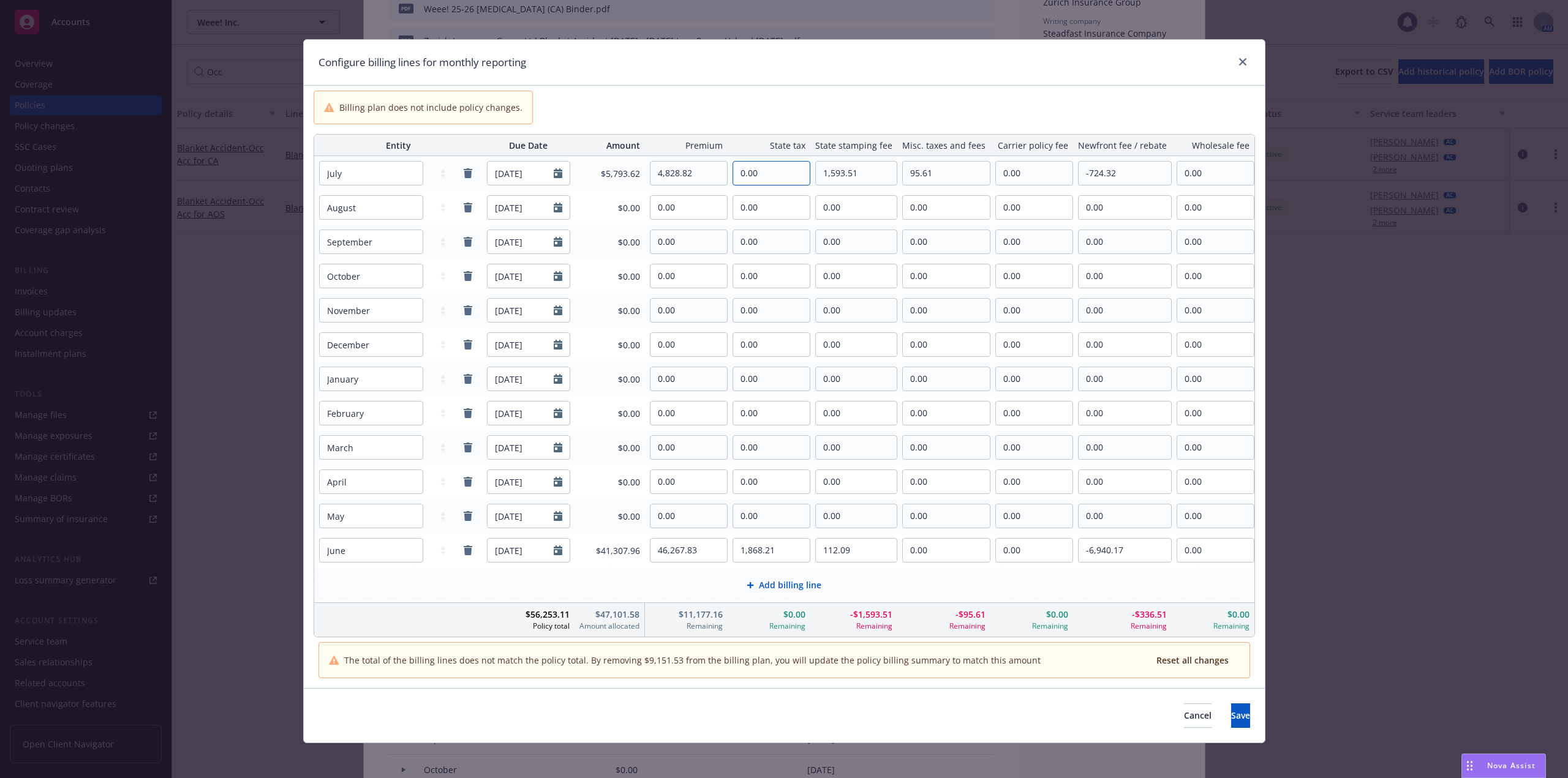
click at [757, 177] on input "0.00" at bounding box center [771, 173] width 76 height 23
click at [765, 559] on input "1,868.21" at bounding box center [771, 550] width 76 height 23
click at [1106, 552] on input "-6,940.17" at bounding box center [1124, 550] width 92 height 23
click at [774, 549] on input "1,868.21" at bounding box center [771, 550] width 76 height 23
paste input "593.5"
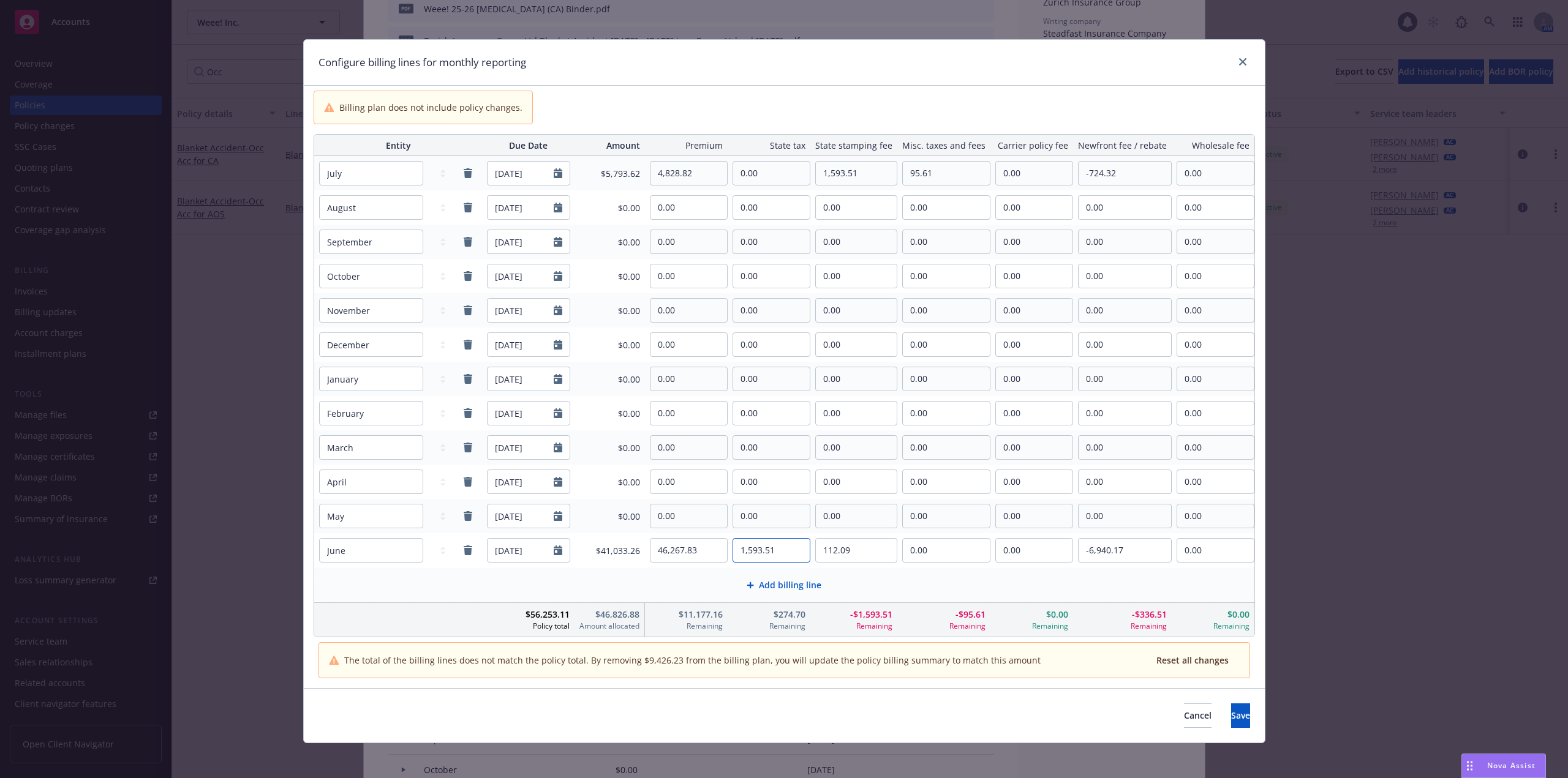
type input "1,593.51"
click at [858, 554] on input "112.09" at bounding box center [856, 550] width 81 height 23
paste input "95.61"
type input "95.61"
click at [949, 177] on input "95.61" at bounding box center [946, 173] width 87 height 23
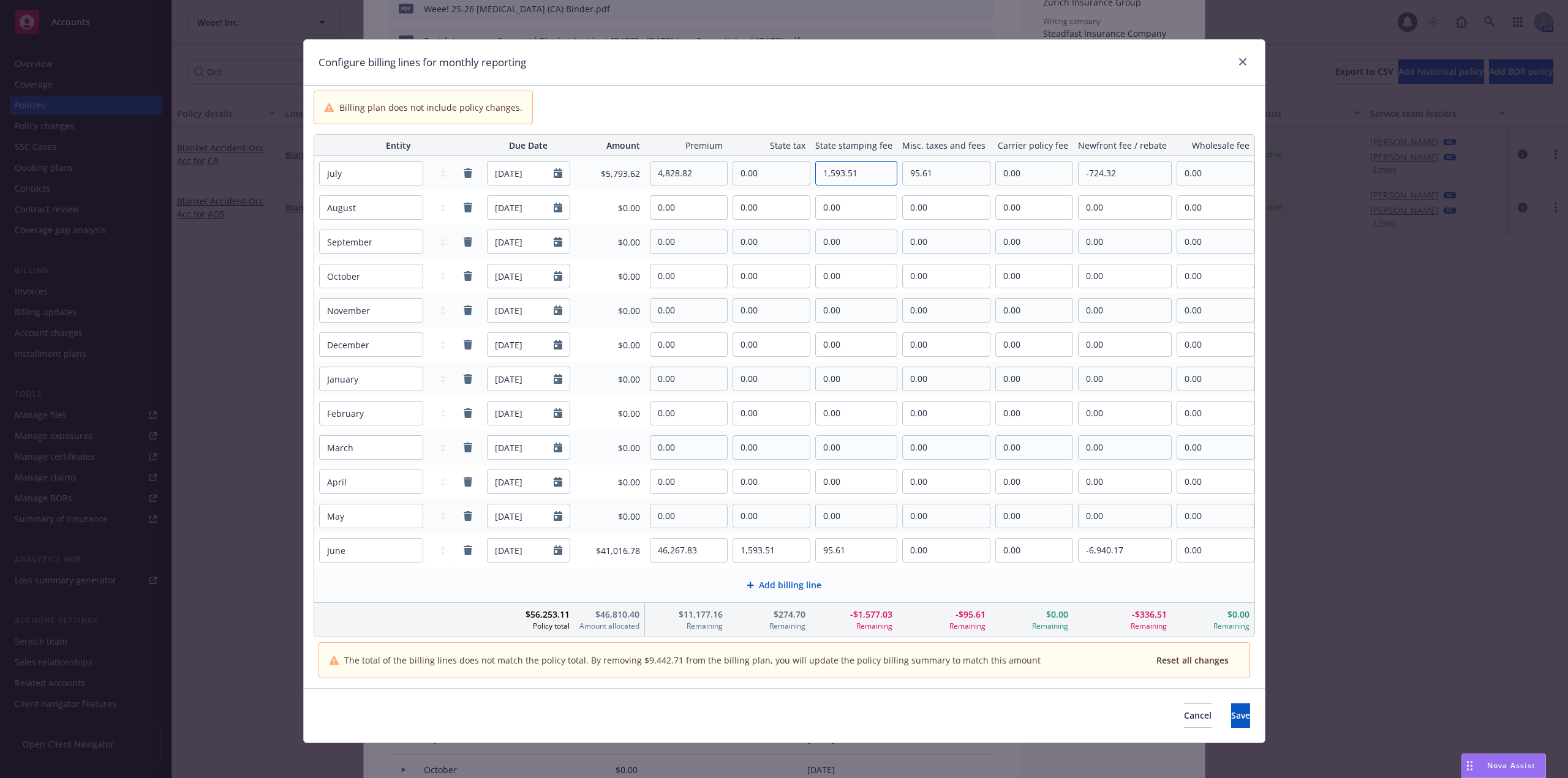
click at [850, 175] on input "1,593.51" at bounding box center [856, 173] width 81 height 23
click at [836, 174] on input "1,593.51" at bounding box center [856, 173] width 81 height 23
click at [754, 172] on input "0.00" at bounding box center [771, 173] width 76 height 23
paste input "144.86"
type input "144.86"
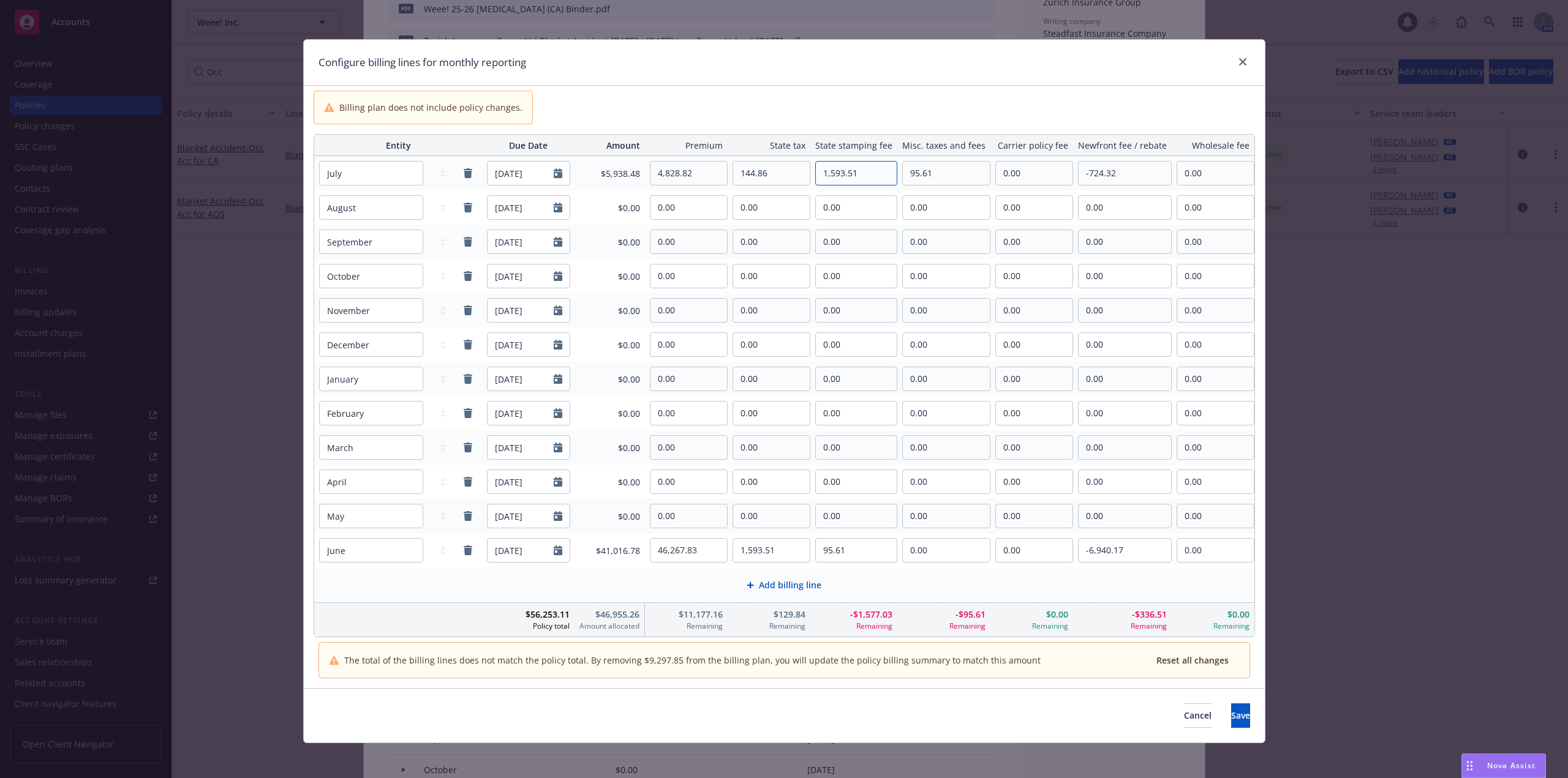
click at [864, 167] on input "1,593.51" at bounding box center [856, 173] width 81 height 23
paste input "8.69"
type input "8.69"
click at [943, 176] on input "95.61" at bounding box center [946, 173] width 87 height 23
type input "0.00"
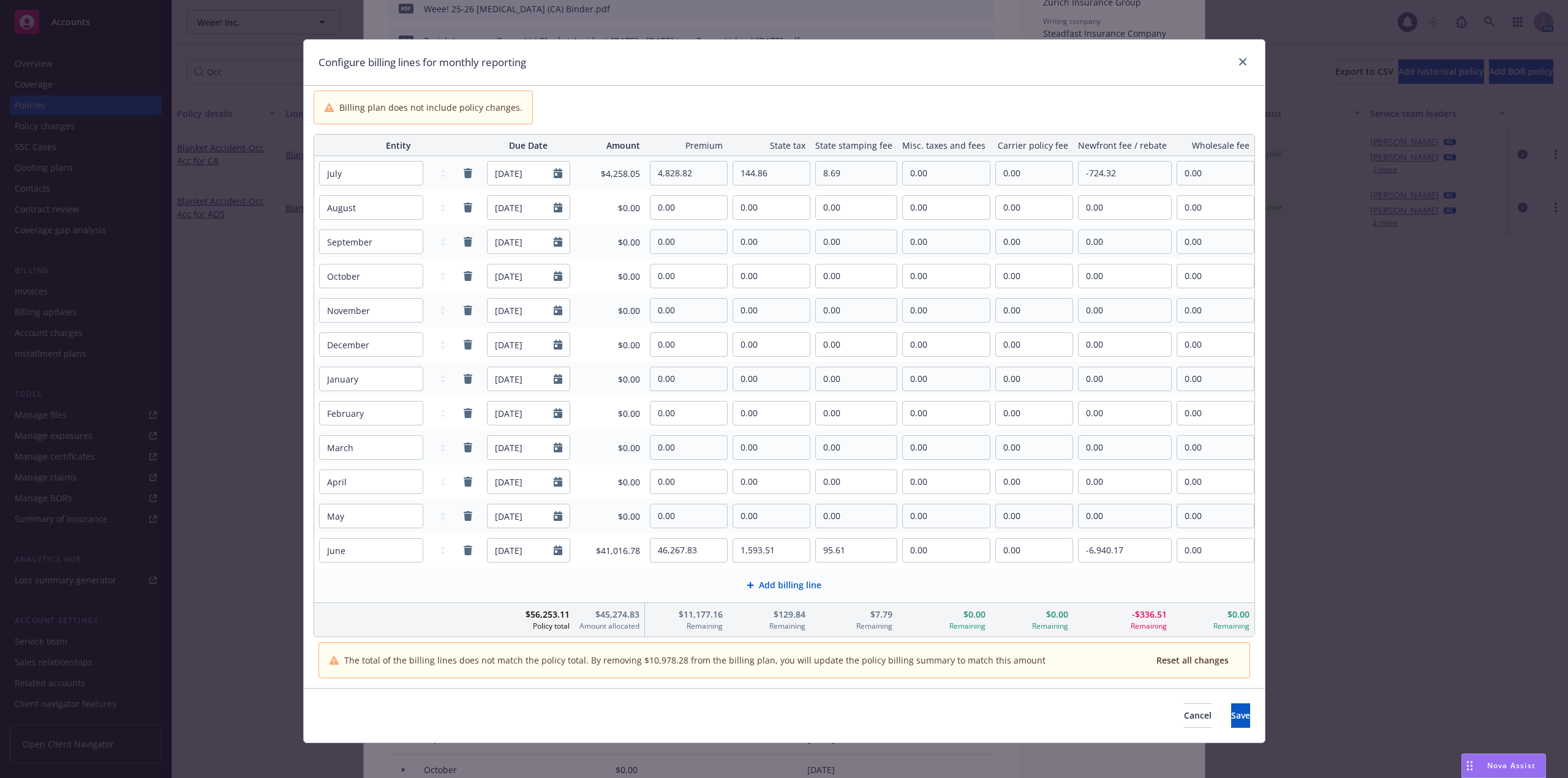
click at [846, 100] on div "Billing plan does not include policy changes." at bounding box center [784, 107] width 941 height 34
click at [923, 103] on div "Billing plan does not include policy changes." at bounding box center [784, 107] width 941 height 34
click at [1231, 713] on span "Save" at bounding box center [1241, 715] width 19 height 12
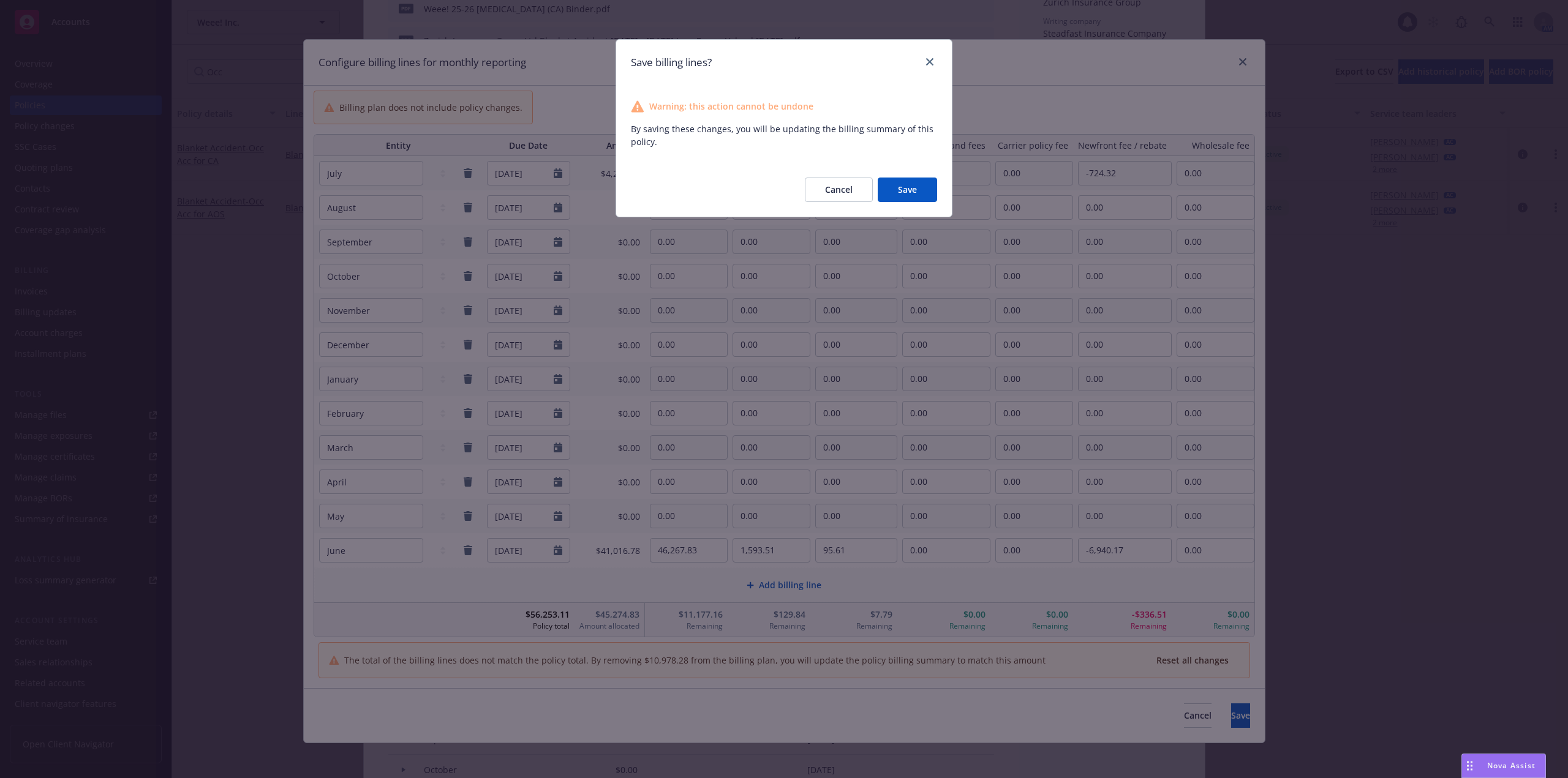
click at [914, 195] on button "Save" at bounding box center [907, 190] width 59 height 25
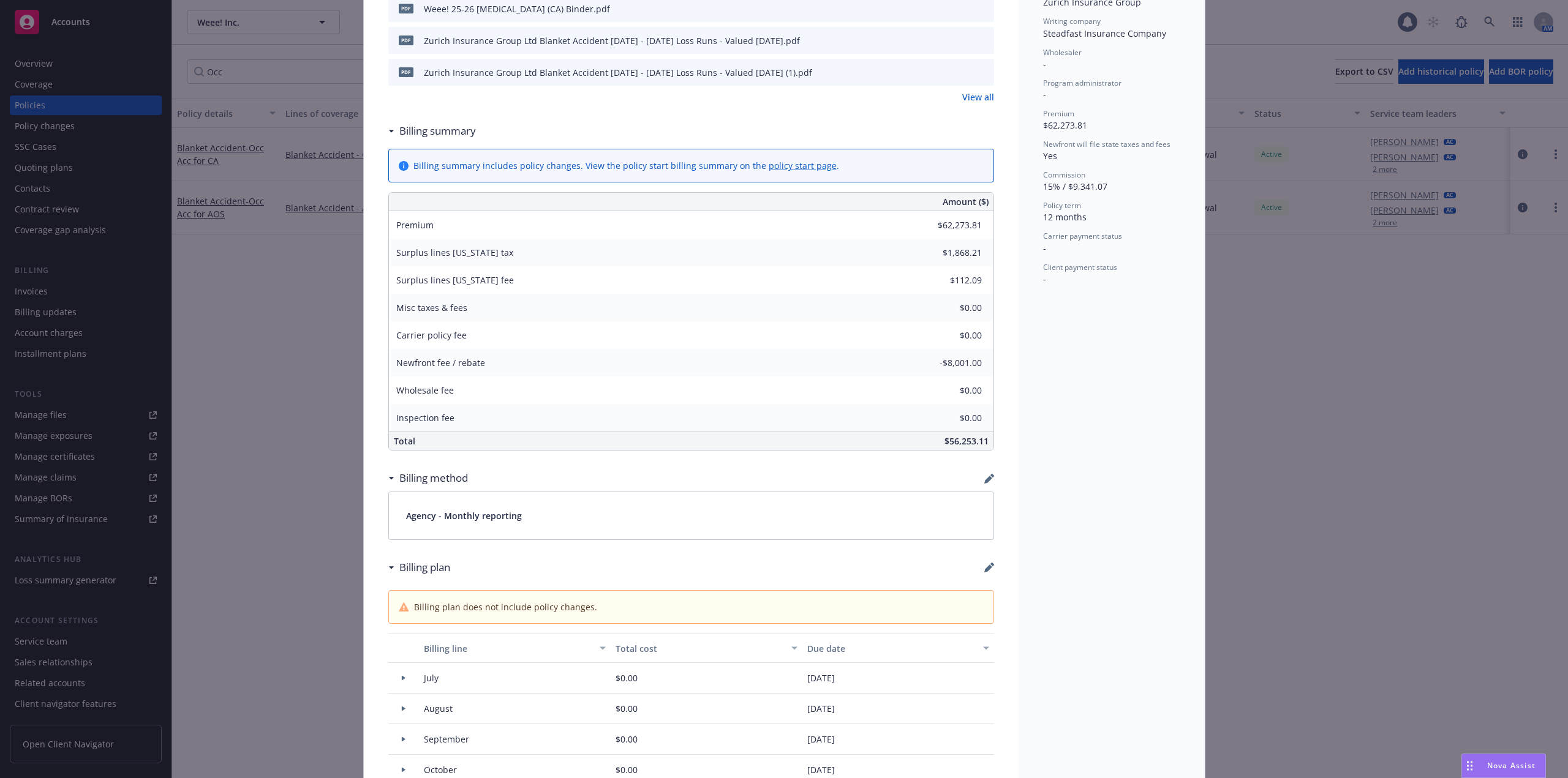
type input "$51,096.65"
type input "$1,738.37"
type input "$104.30"
type input "-$7,664.49"
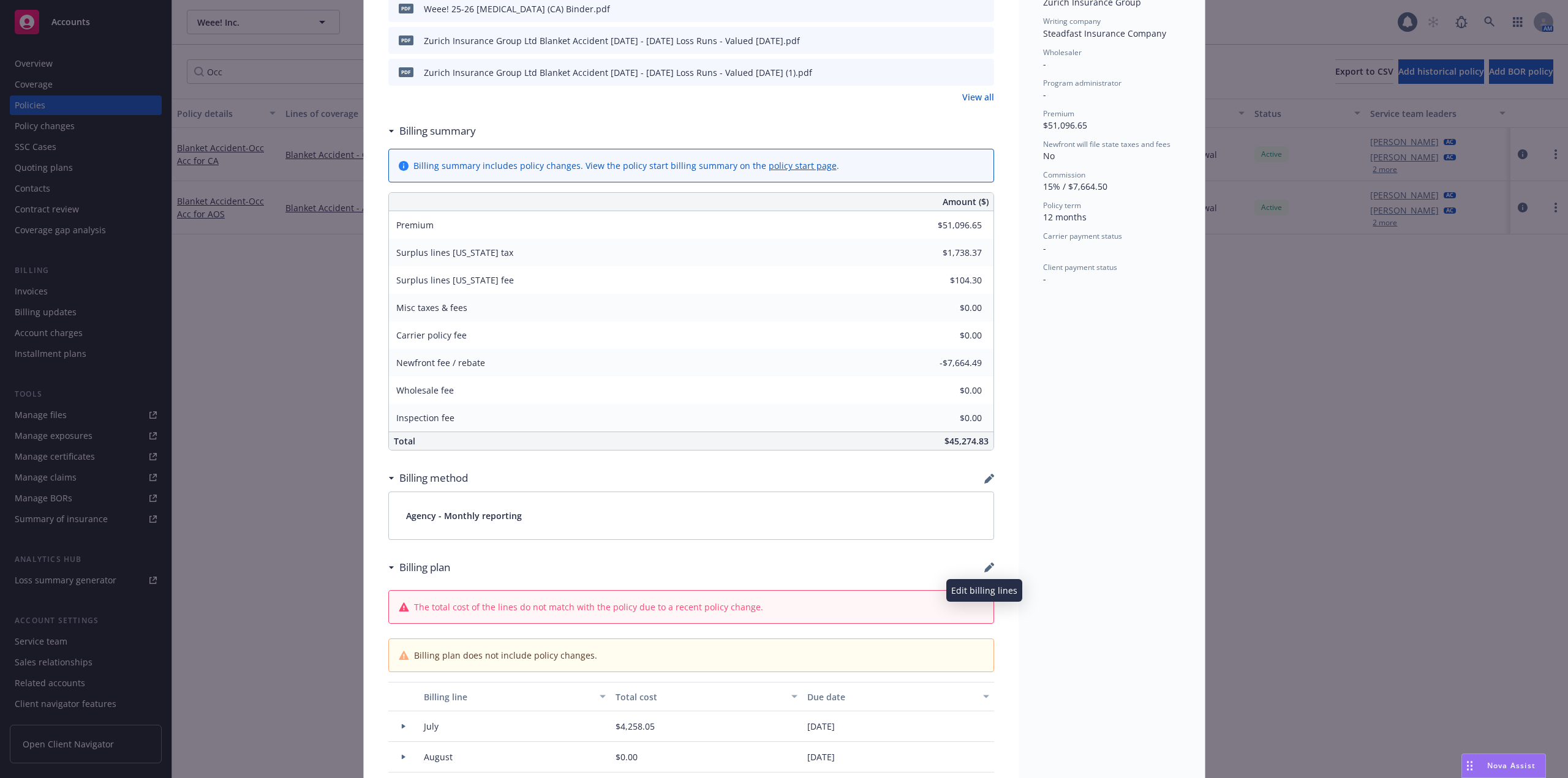
click at [984, 570] on icon "button" at bounding box center [989, 567] width 10 height 10
select select "July"
select select "August"
select select "September"
select select "October"
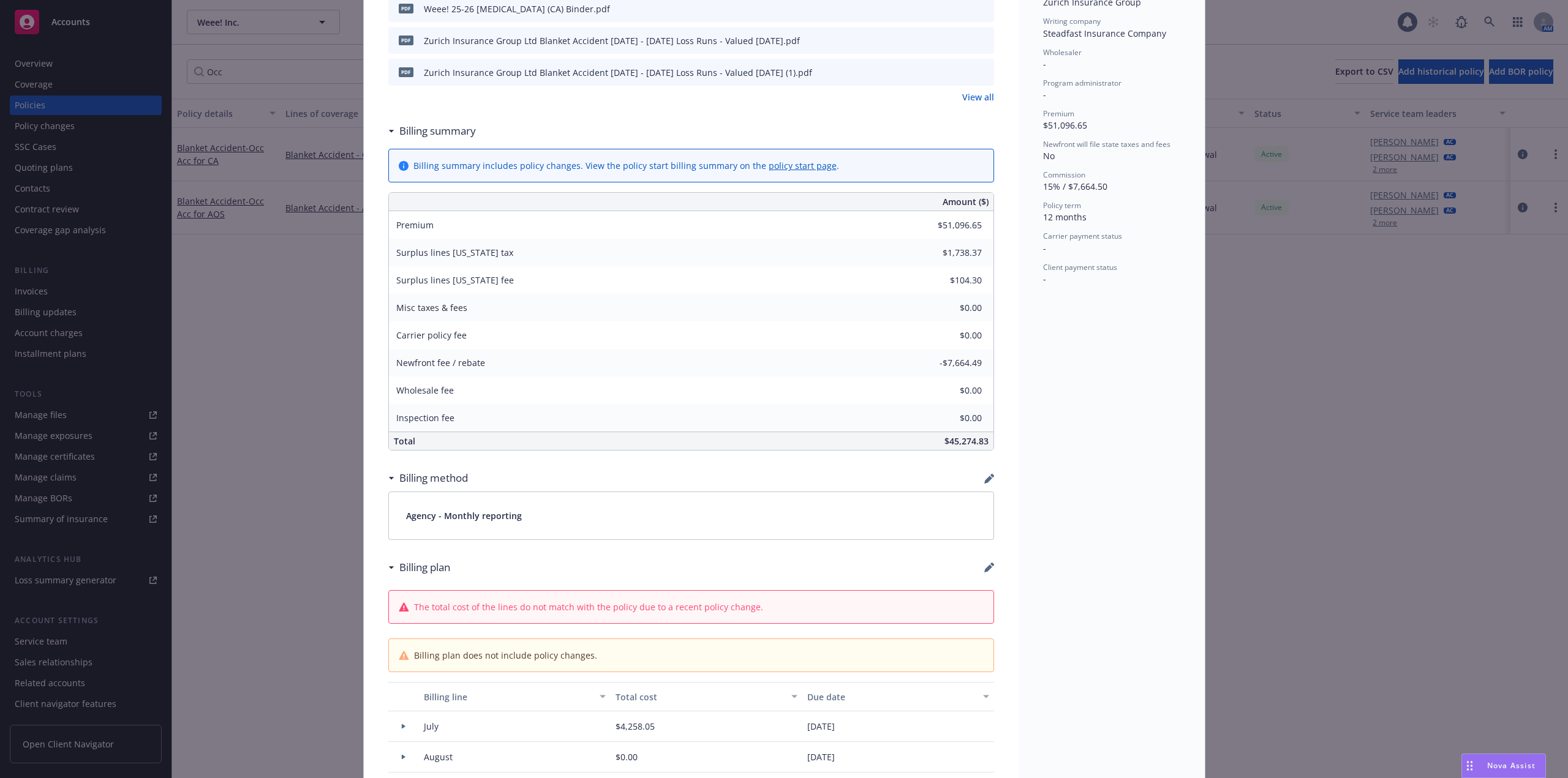
select select "November"
select select "December"
select select "February"
select select "March"
select select "April"
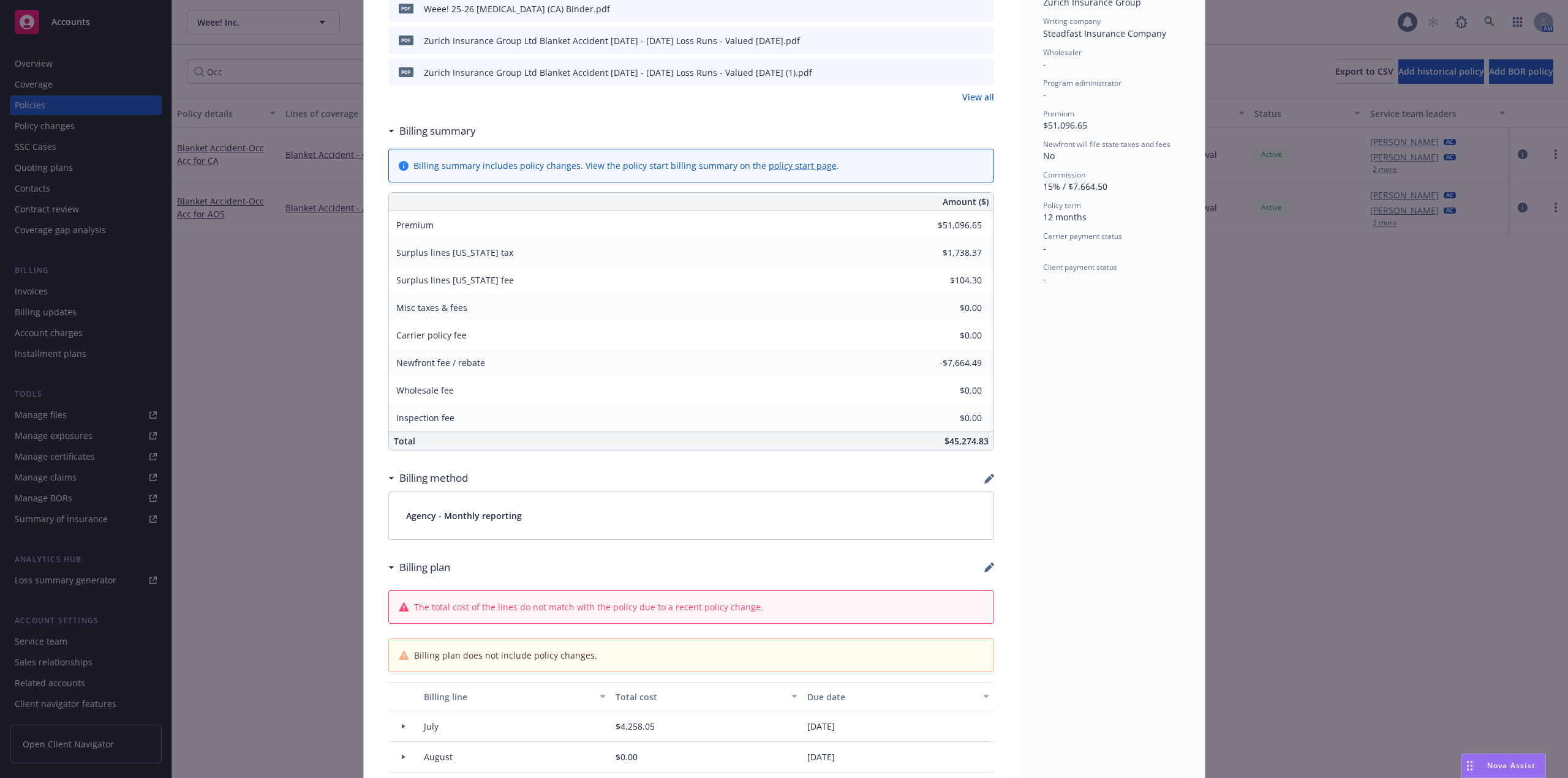
select select "May"
select select "June"
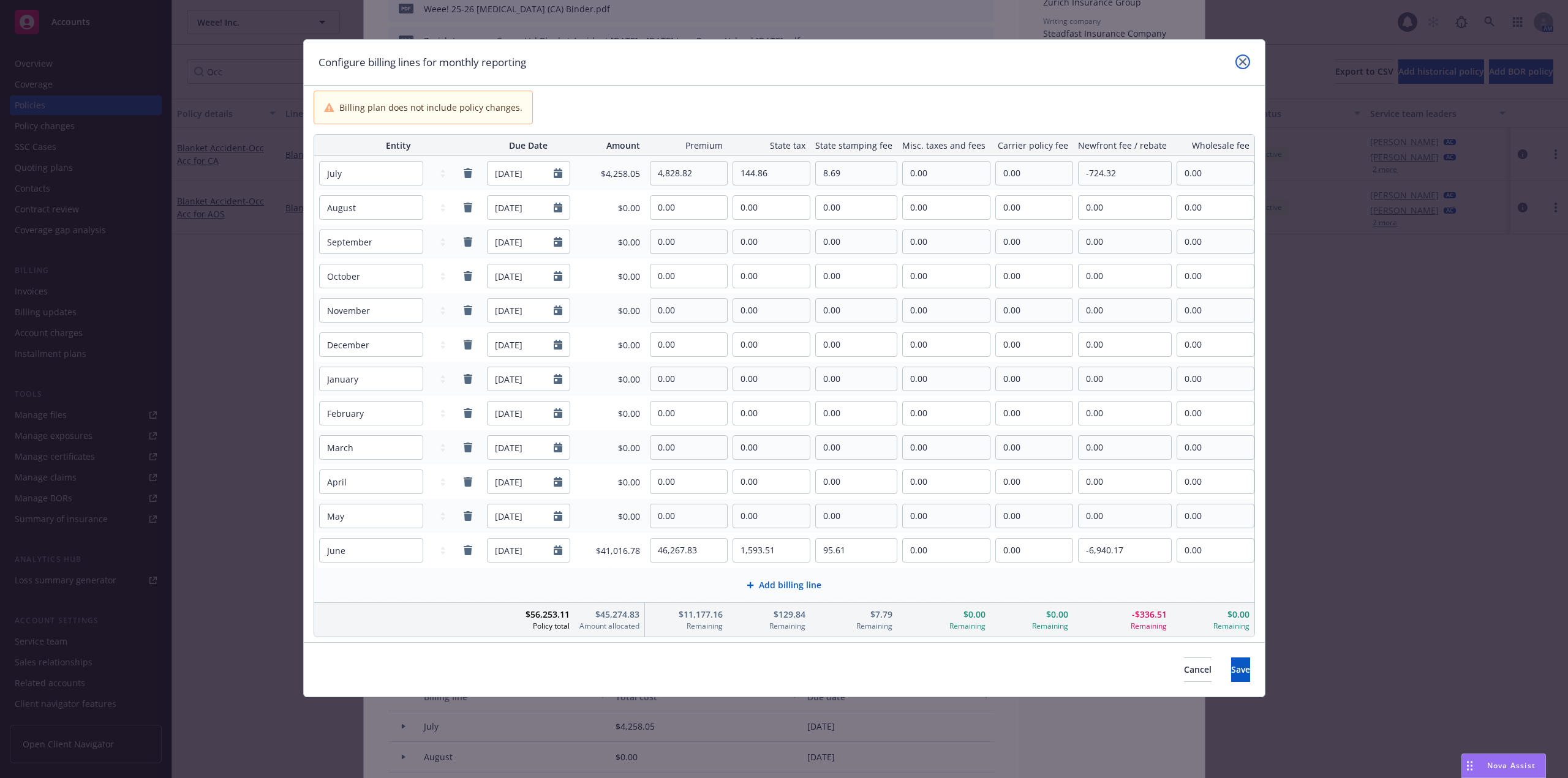
click at [1239, 59] on icon "close" at bounding box center [1243, 62] width 7 height 7
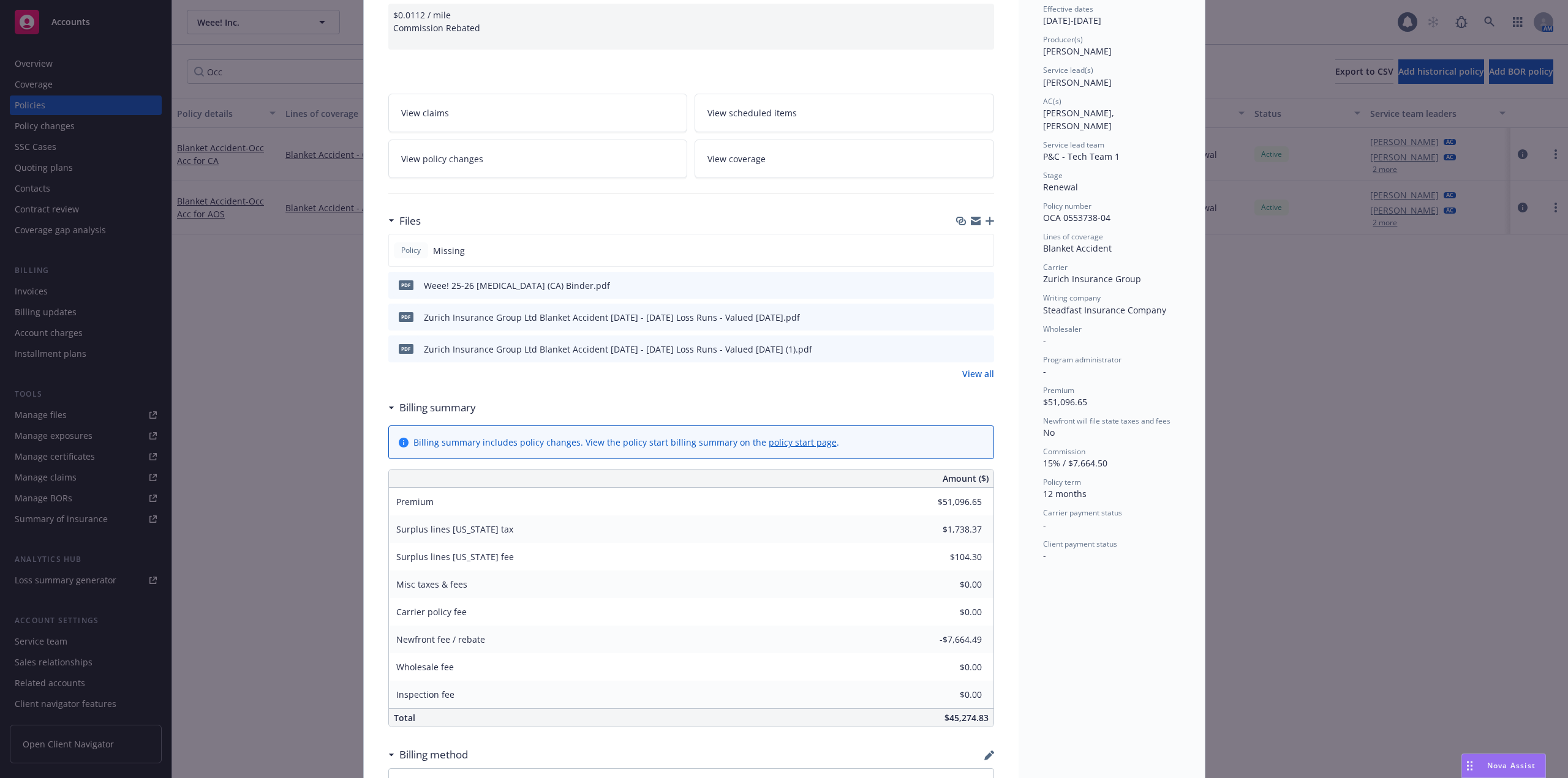
scroll to position [0, 0]
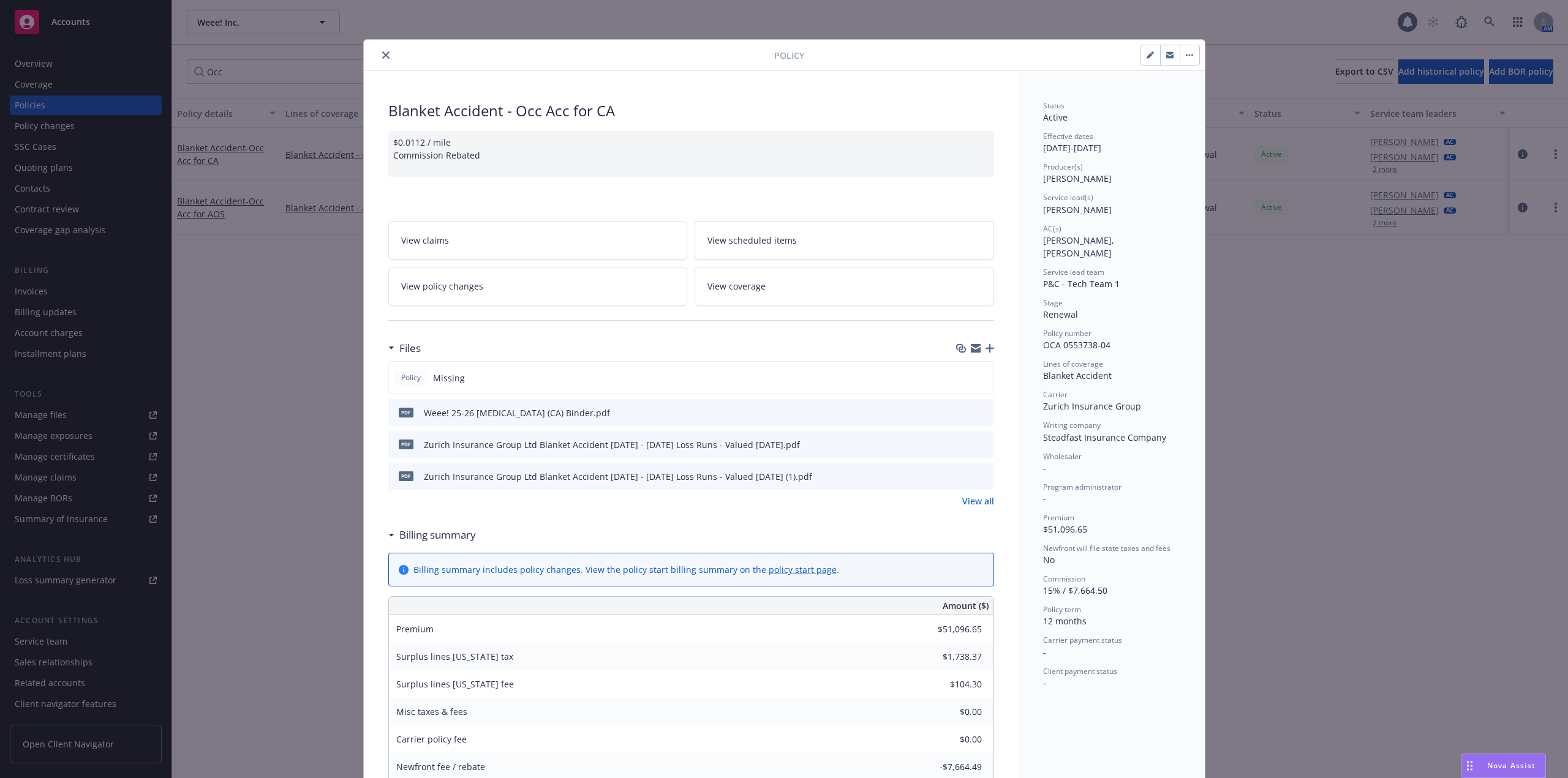
click at [383, 53] on icon "close" at bounding box center [386, 55] width 7 height 7
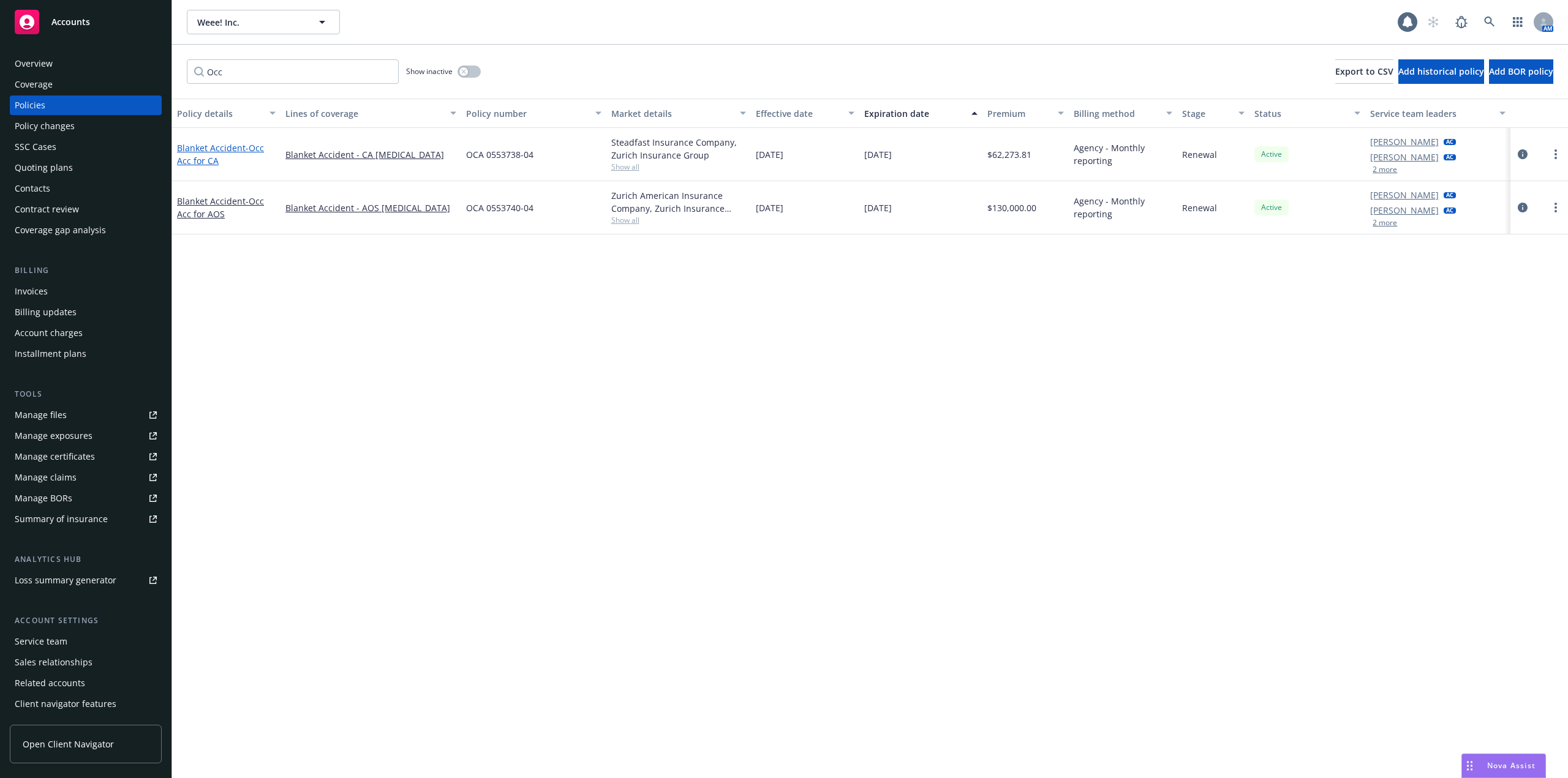
click at [242, 148] on link "Blanket Accident - Occ Acc for CA" at bounding box center [220, 154] width 87 height 25
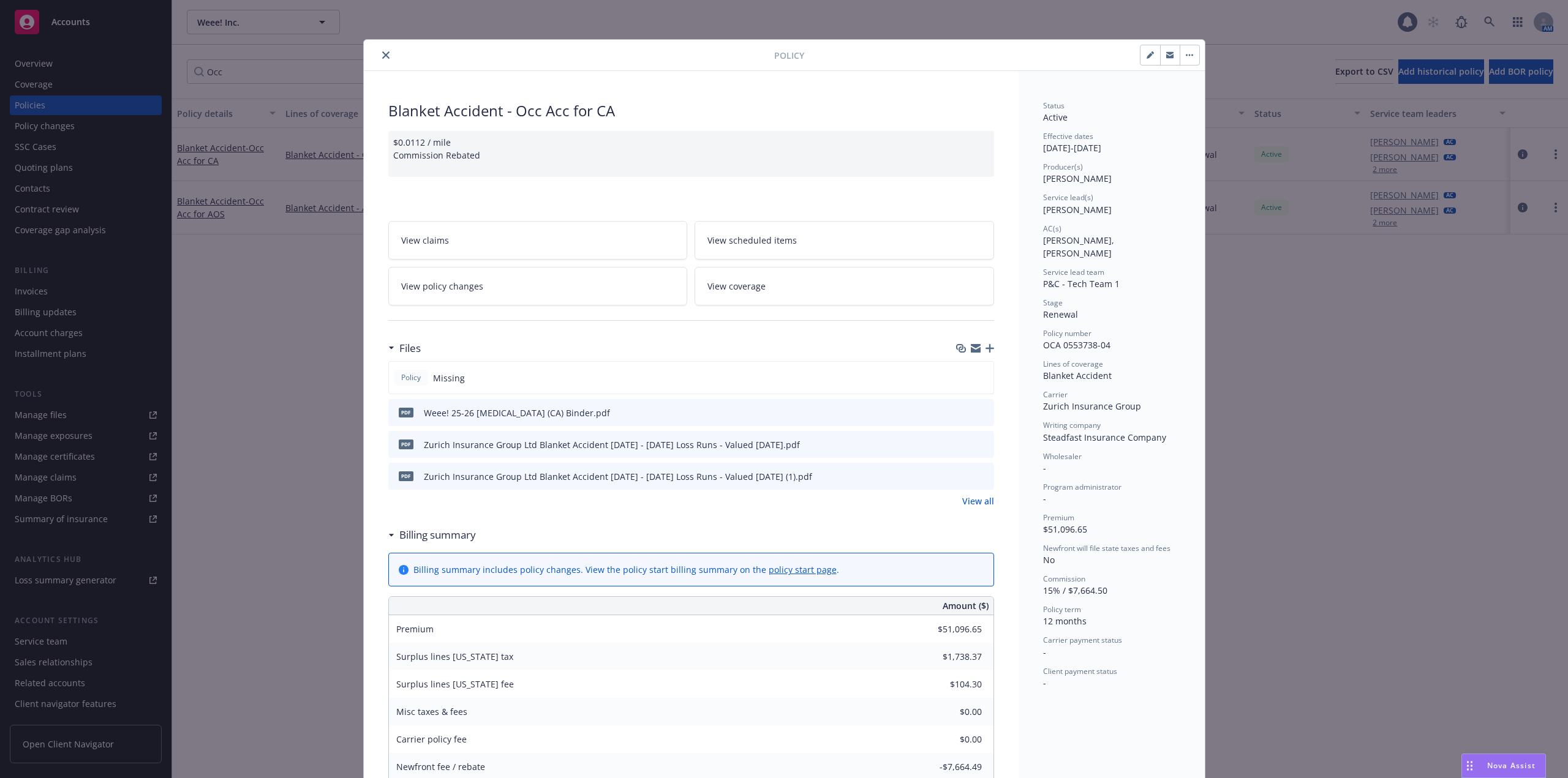
scroll to position [37, 0]
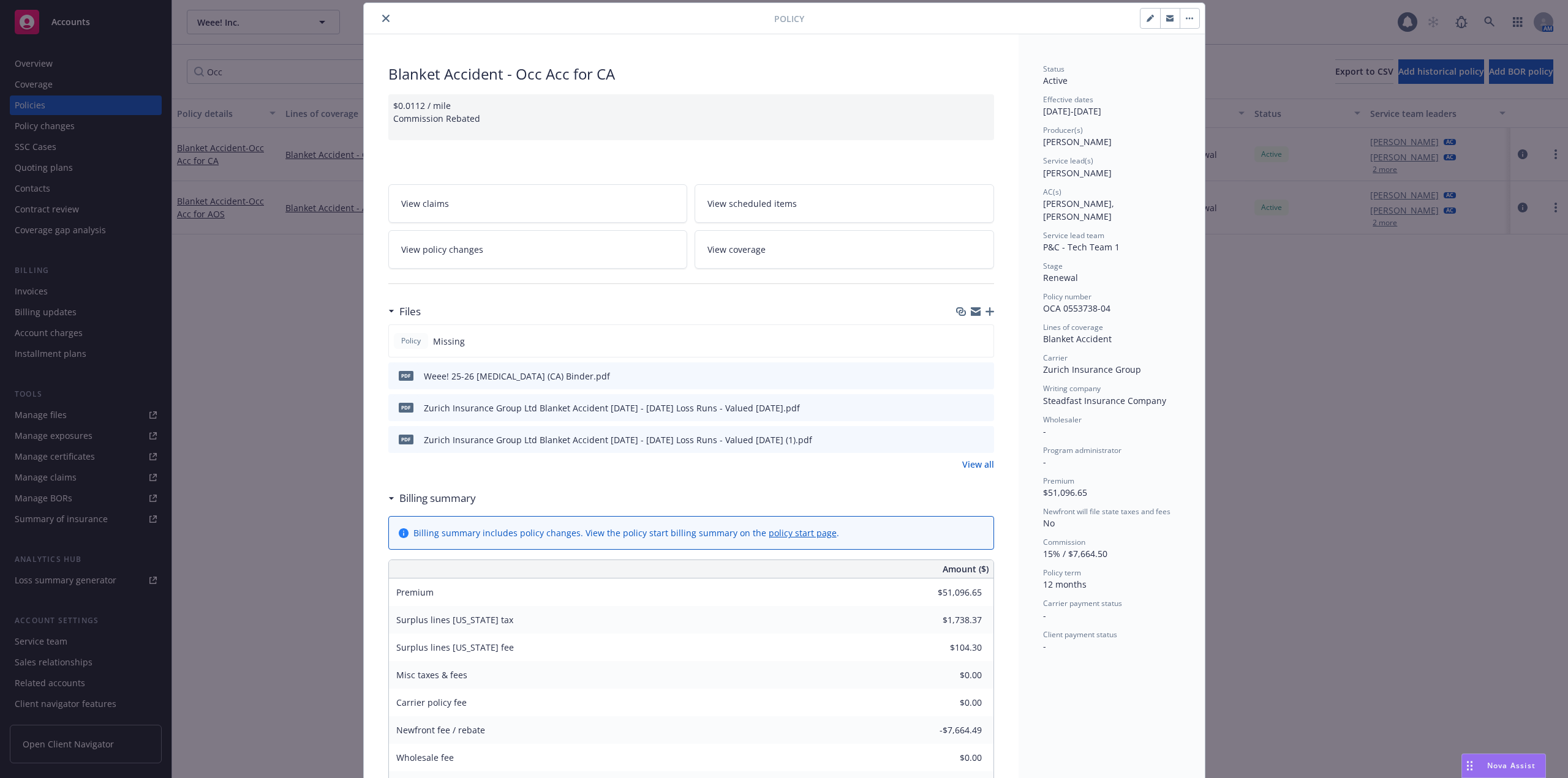
click at [987, 312] on icon "button" at bounding box center [990, 311] width 9 height 9
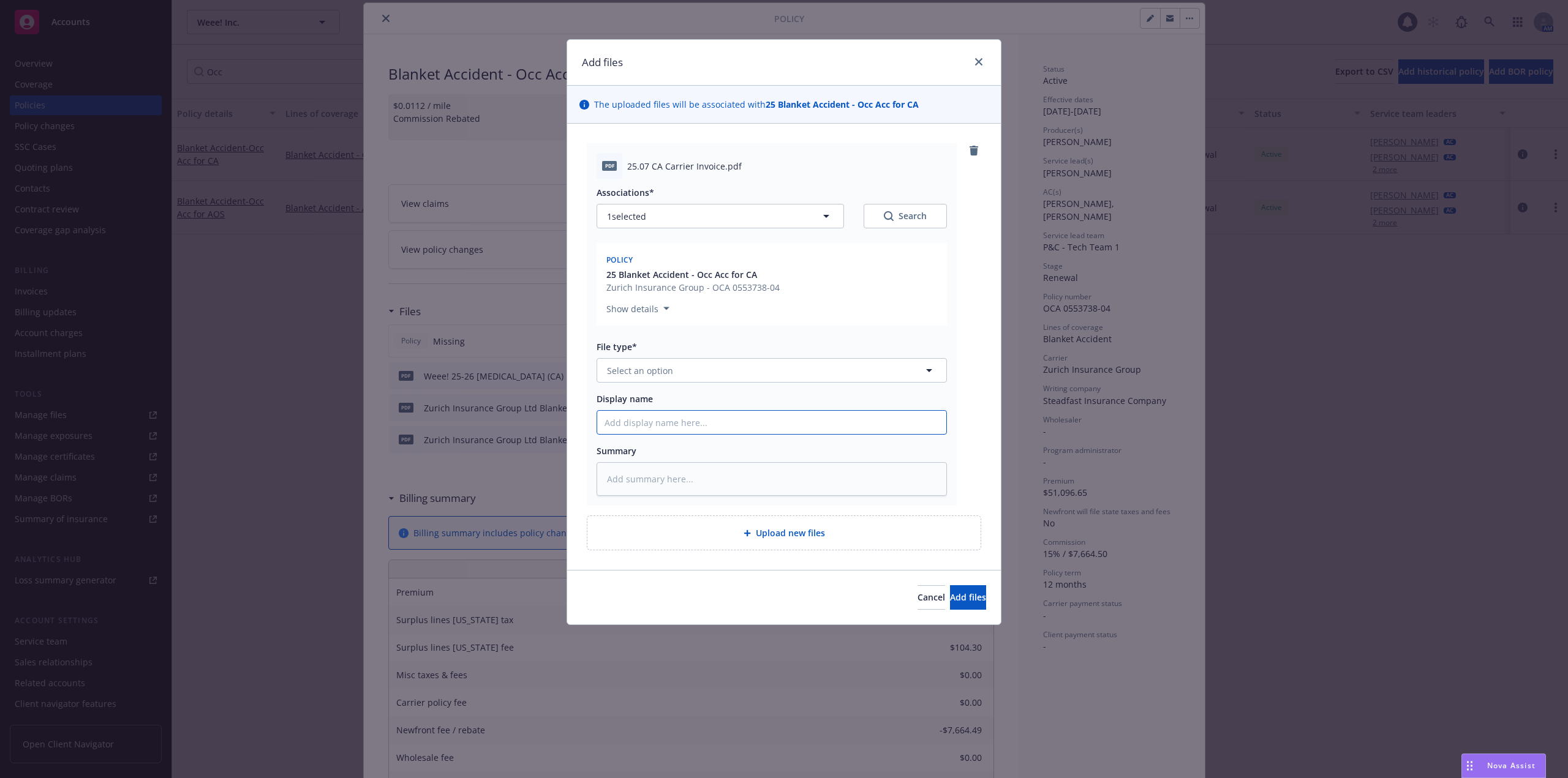
click at [657, 417] on input "Display name" at bounding box center [772, 423] width 349 height 23
paste input "[DATE] - [MEDICAL_DATA] ([GEOGRAPHIC_DATA]) - Monthly Report - [GEOGRAPHIC_DATA…"
type textarea "x"
type input "[DATE] - [MEDICAL_DATA] ([GEOGRAPHIC_DATA]) - Monthly Report - [GEOGRAPHIC_DATA…"
click at [609, 423] on input "[DATE] - [MEDICAL_DATA] ([GEOGRAPHIC_DATA]) - Monthly Report - [GEOGRAPHIC_DATA…" at bounding box center [772, 423] width 349 height 23
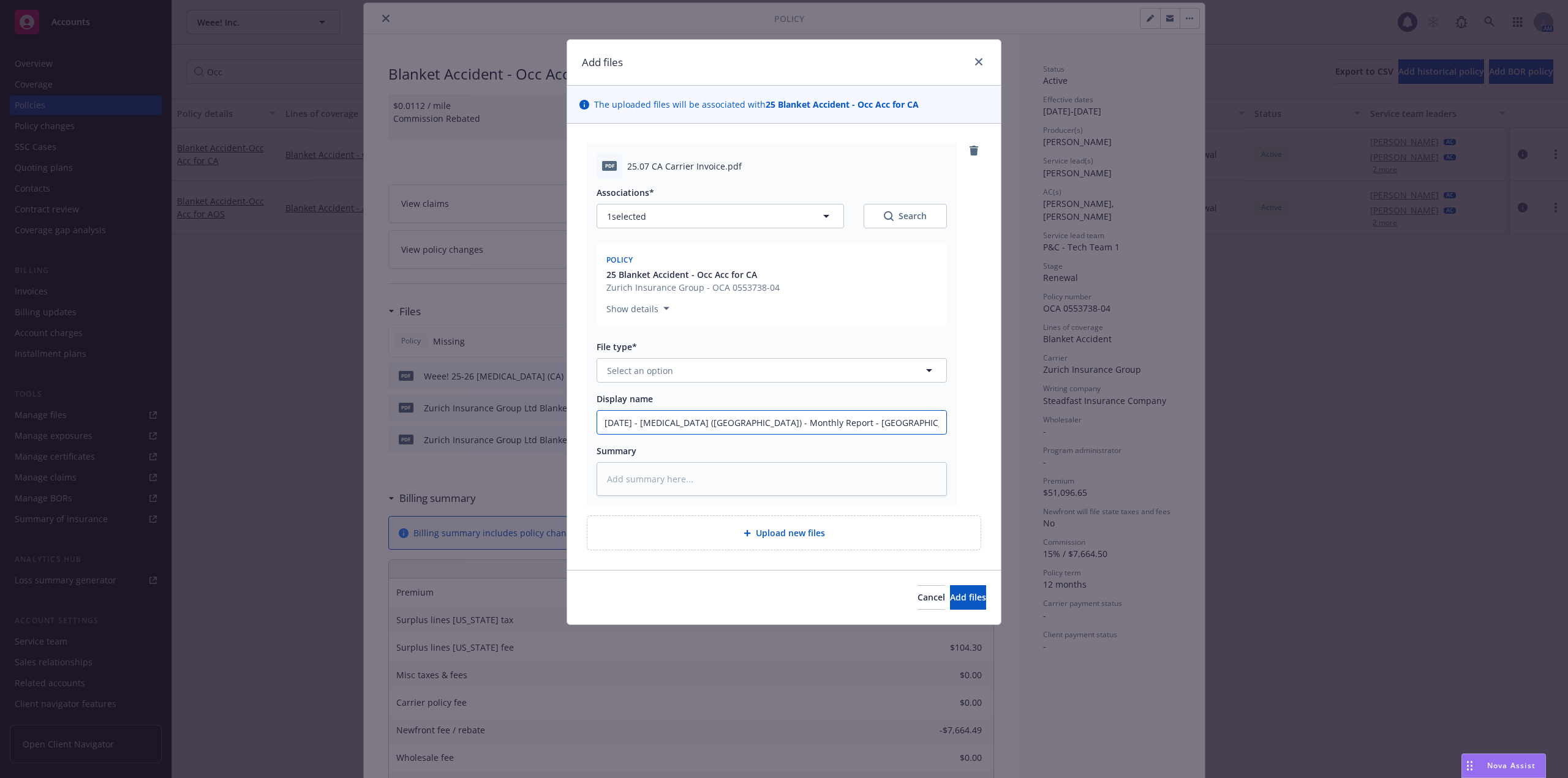
type textarea "x"
type input "/1/2025 - [MEDICAL_DATA] (CA) - Monthly Report - [GEOGRAPHIC_DATA] Invoice"
type textarea "x"
type input "[DATE] - [MEDICAL_DATA] ([GEOGRAPHIC_DATA]) - Monthly Report - [GEOGRAPHIC_DATA…"
click at [644, 376] on span "Select an option" at bounding box center [640, 371] width 66 height 13
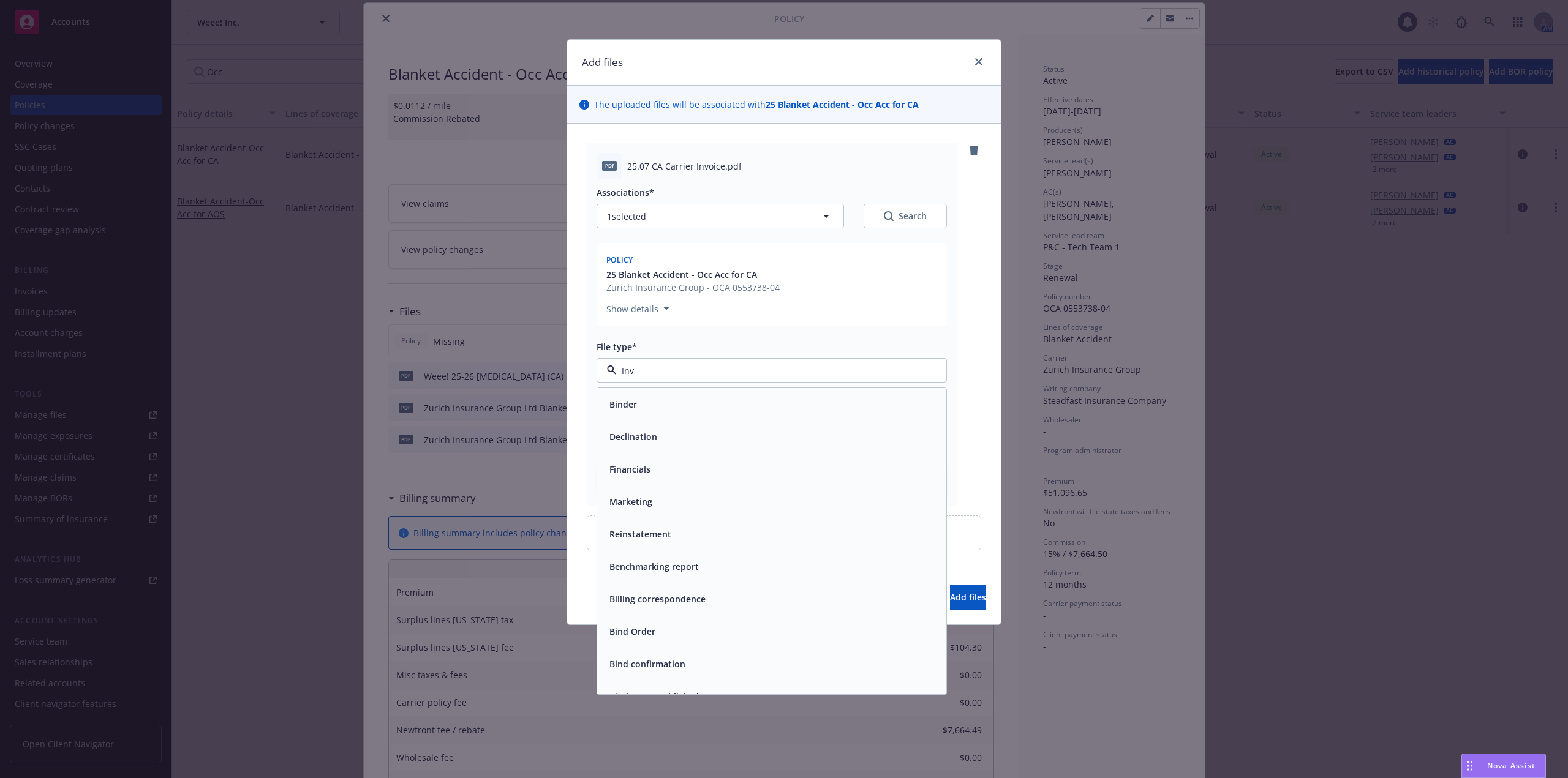
type input "Invo"
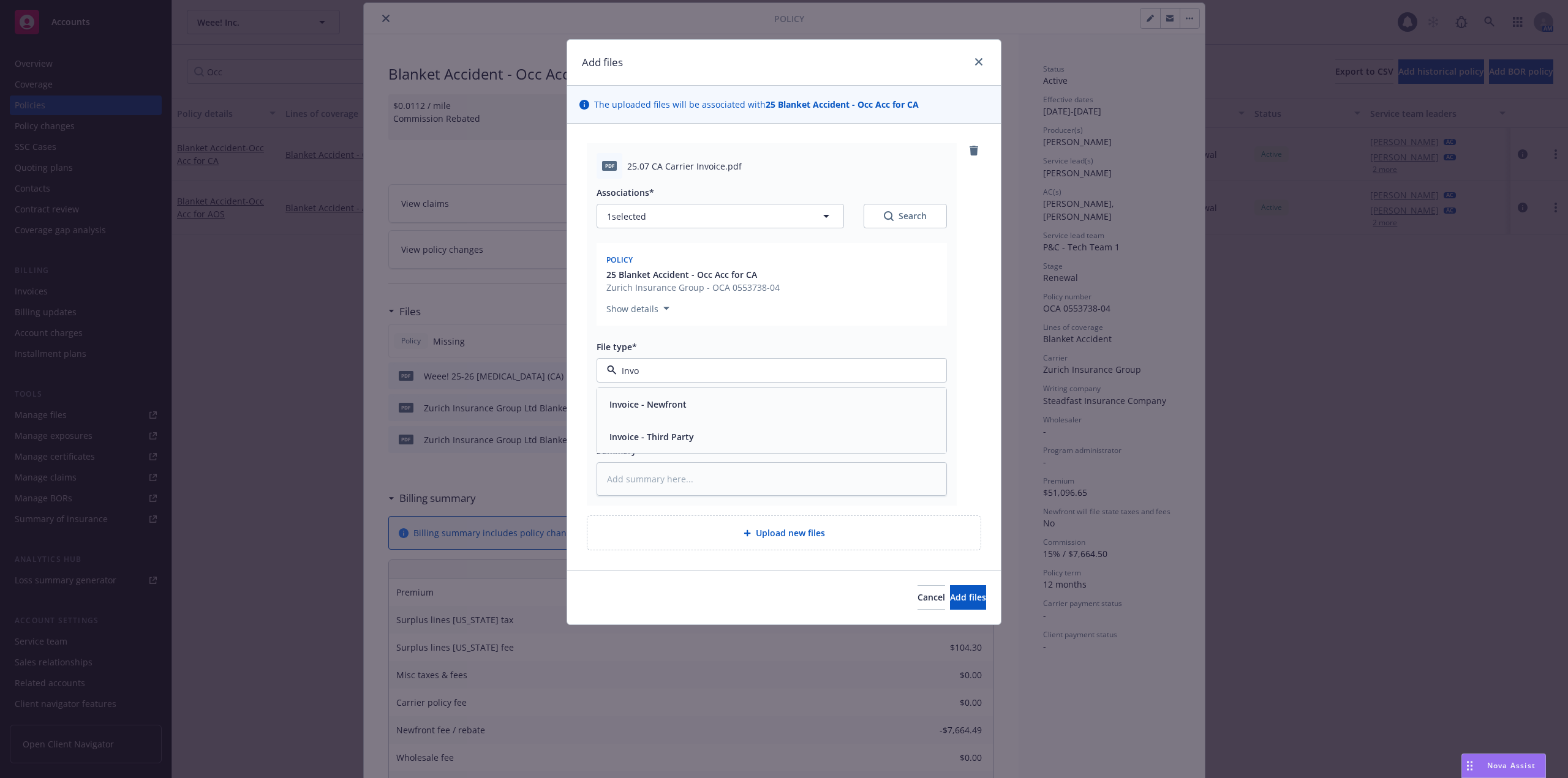
click at [708, 444] on div "Invoice - Third Party" at bounding box center [772, 436] width 335 height 18
click at [950, 591] on button "Add files" at bounding box center [968, 598] width 36 height 25
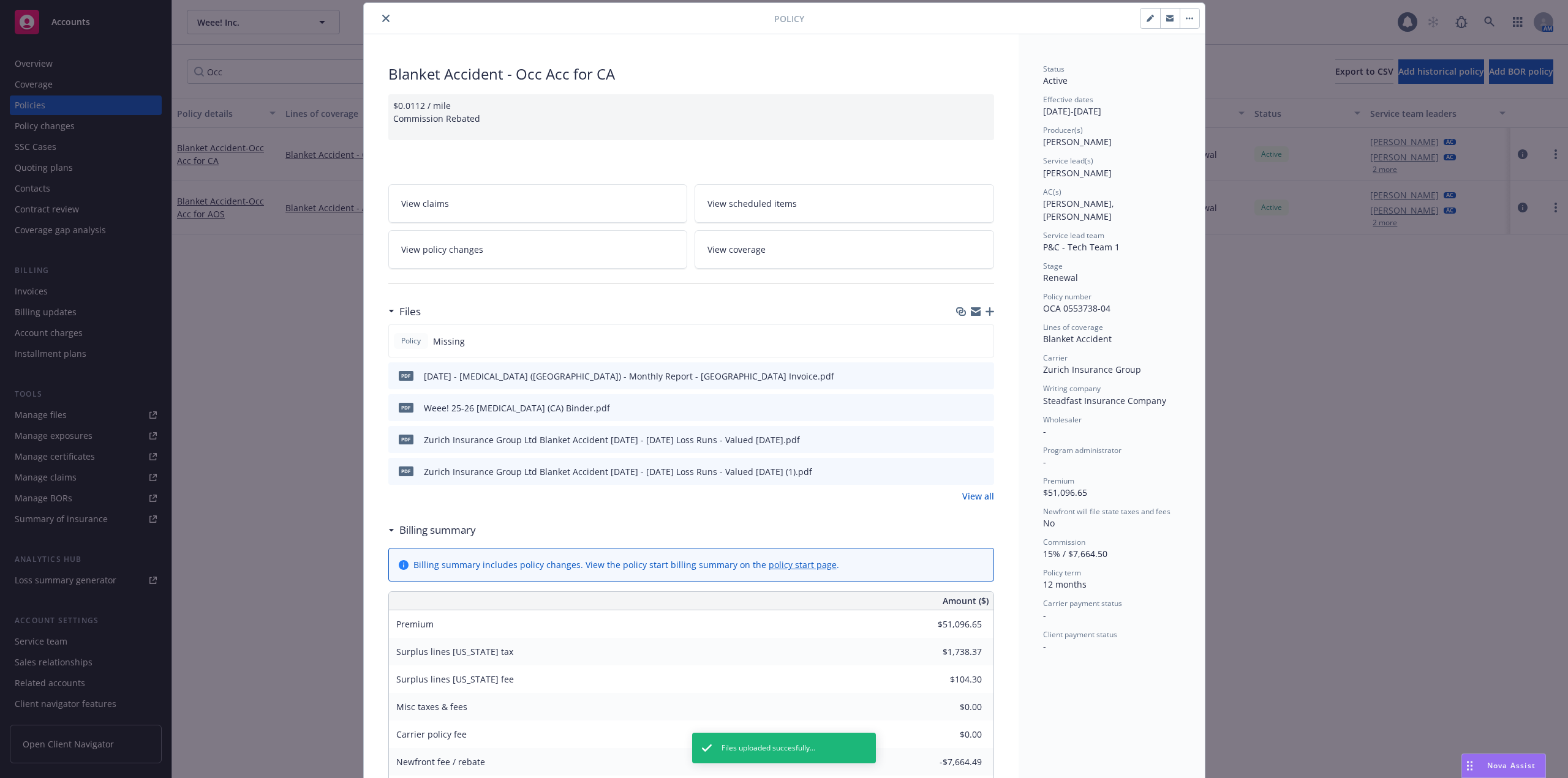
click at [382, 17] on icon "close" at bounding box center [386, 18] width 7 height 7
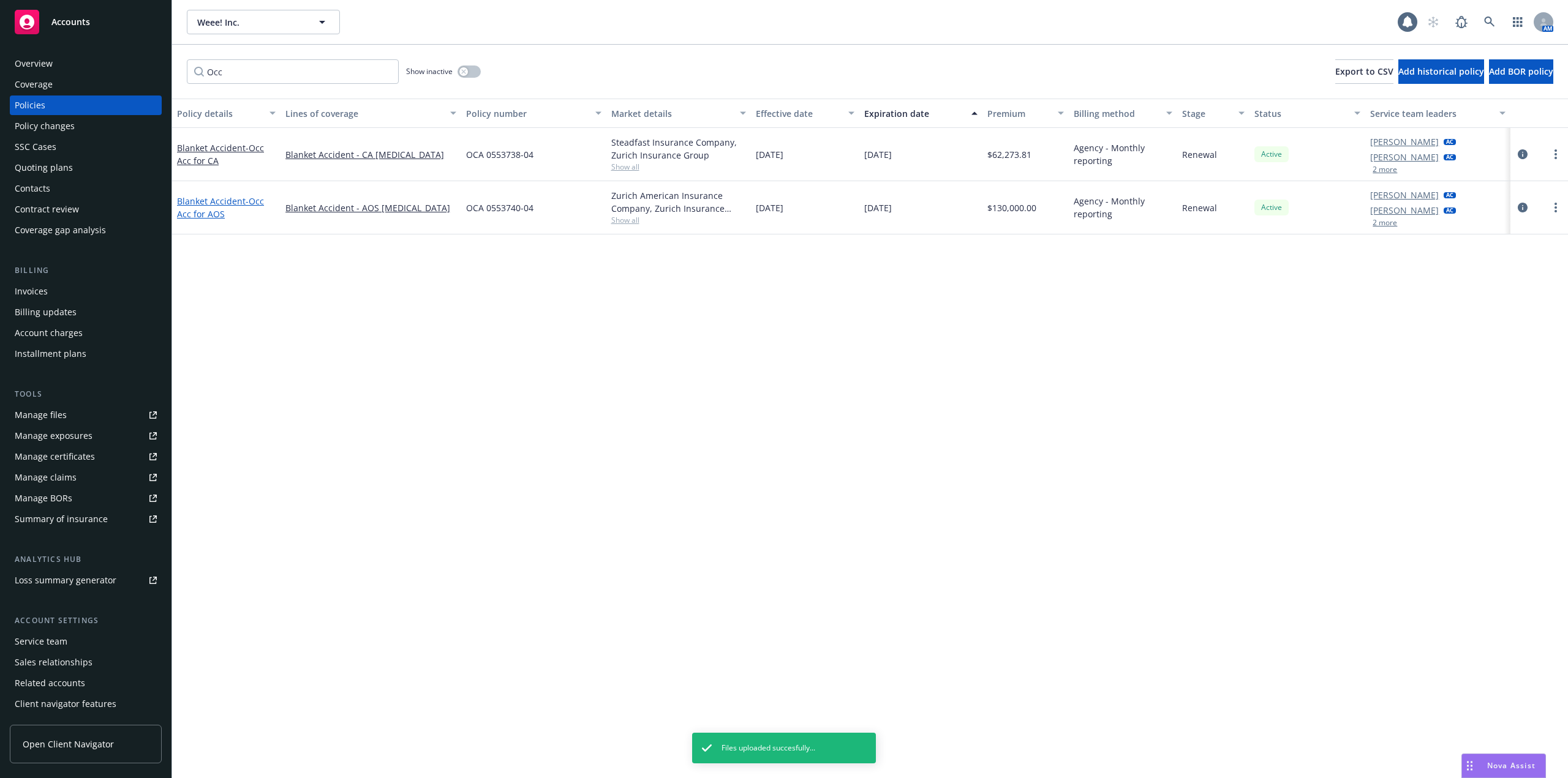
click at [198, 197] on link "Blanket Accident - Occ Acc for AOS" at bounding box center [220, 208] width 87 height 25
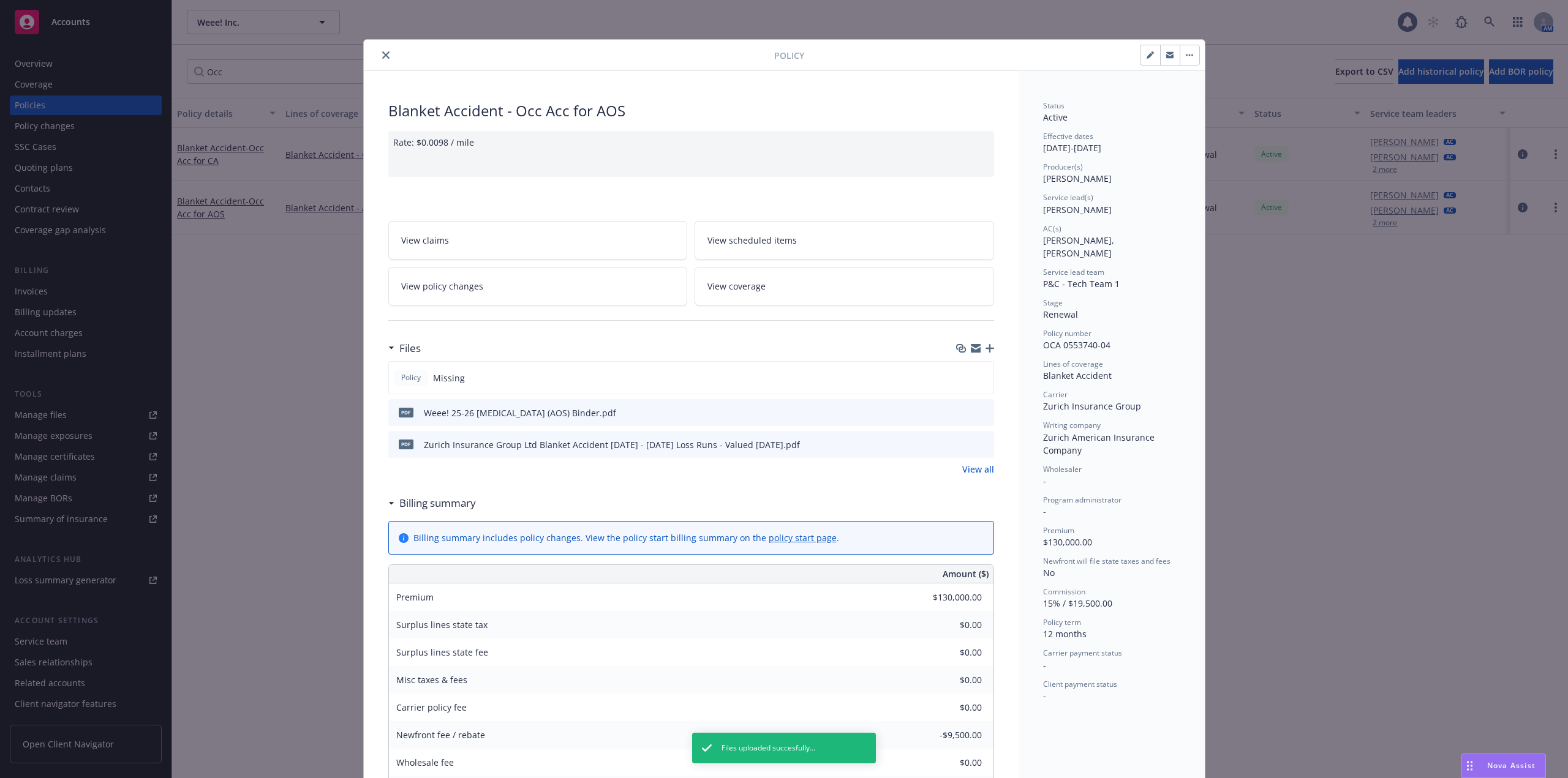
click at [985, 347] on icon "button" at bounding box center [990, 348] width 9 height 9
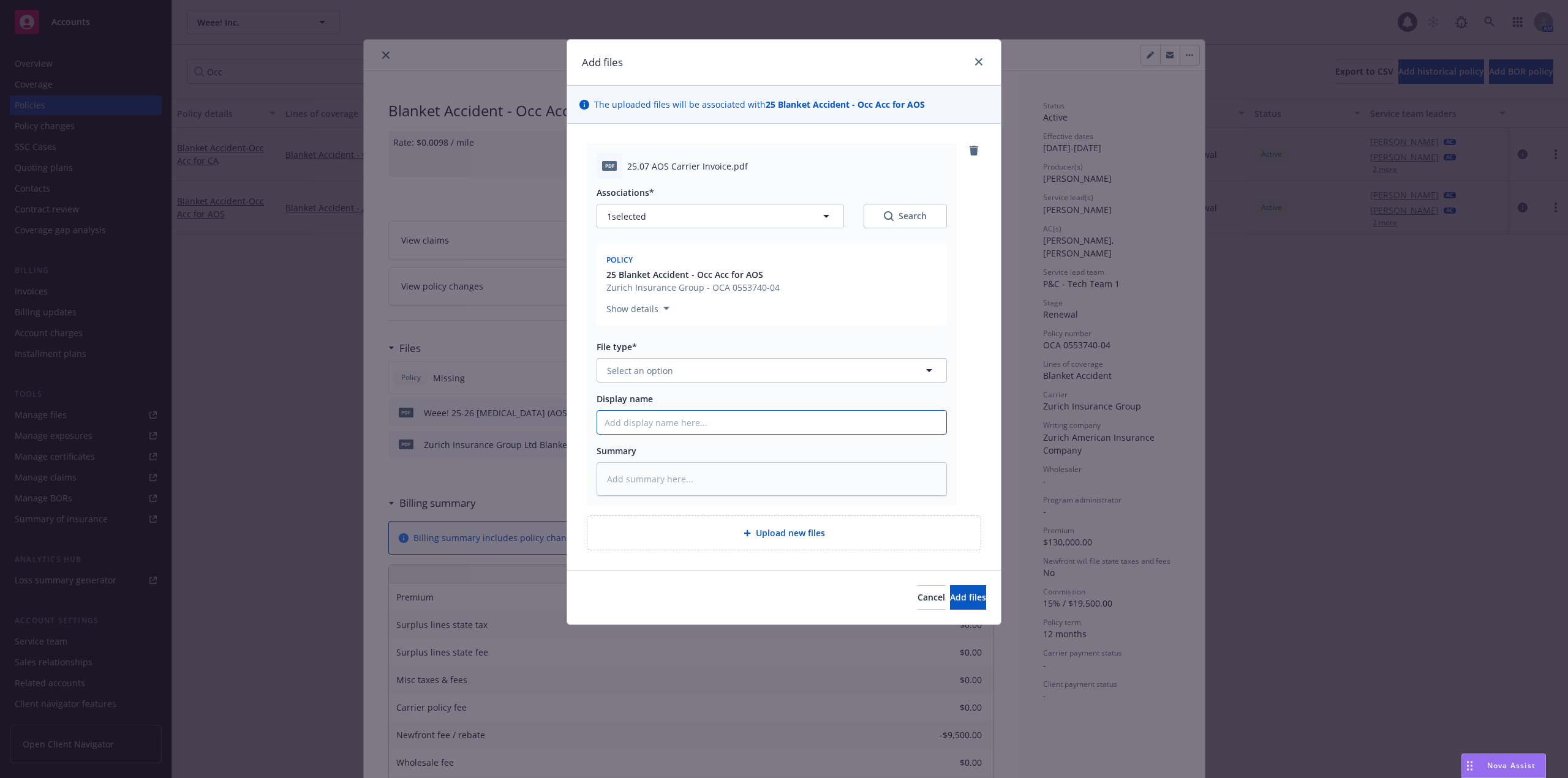
click at [648, 417] on input "Display name" at bounding box center [772, 423] width 349 height 23
paste input "[DATE] - [MEDICAL_DATA] (AOS) - Monthly Report - [GEOGRAPHIC_DATA] Invoice"
type textarea "x"
type input "[DATE] - [MEDICAL_DATA] (AOS) - Monthly Report - [GEOGRAPHIC_DATA] Invoice"
click at [610, 424] on input "[DATE] - [MEDICAL_DATA] (AOS) - Monthly Report - [GEOGRAPHIC_DATA] Invoice" at bounding box center [772, 423] width 349 height 23
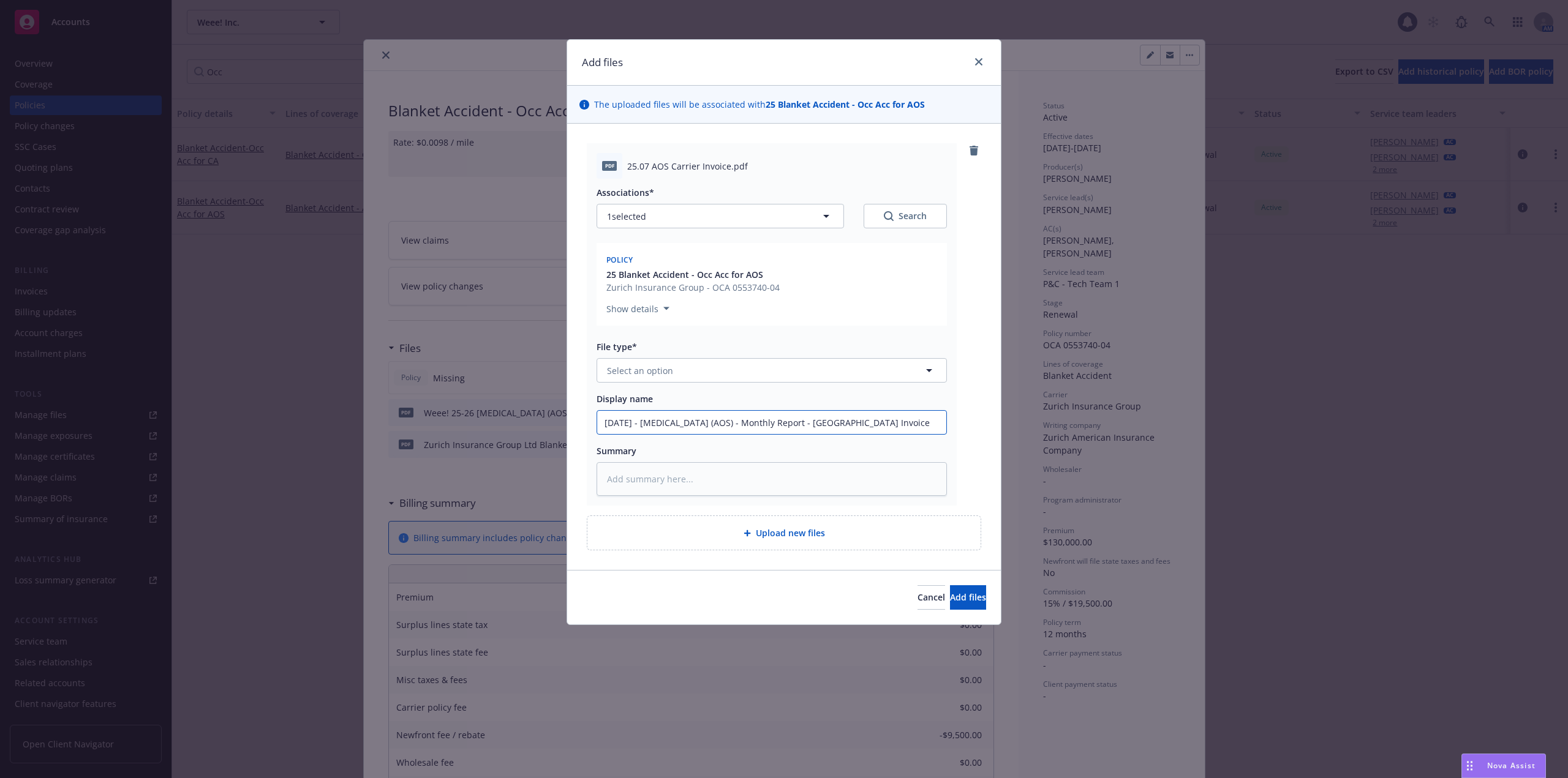
type textarea "x"
type input "/1/2025 - [MEDICAL_DATA] (AOS) - Monthly Report - [GEOGRAPHIC_DATA] Invoice"
type textarea "x"
type input "[DATE] - [MEDICAL_DATA] (AOS) - Monthly Report - [GEOGRAPHIC_DATA] Invoice"
click at [638, 365] on button "Select an option" at bounding box center [772, 371] width 351 height 25
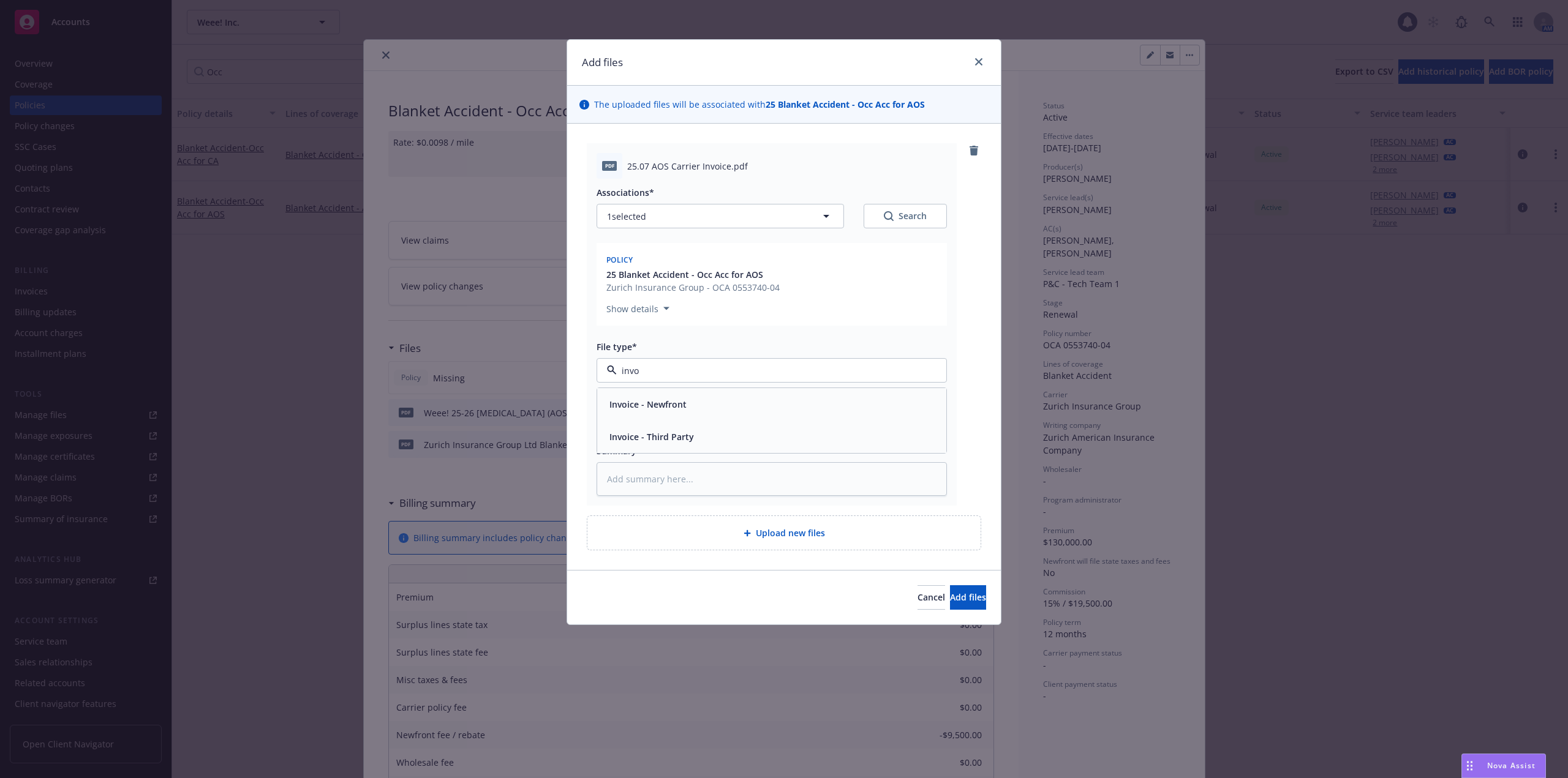
type input "invoi"
click at [708, 446] on div "Invoice - Third Party" at bounding box center [772, 436] width 335 height 18
click at [956, 588] on button "Add files" at bounding box center [968, 598] width 36 height 25
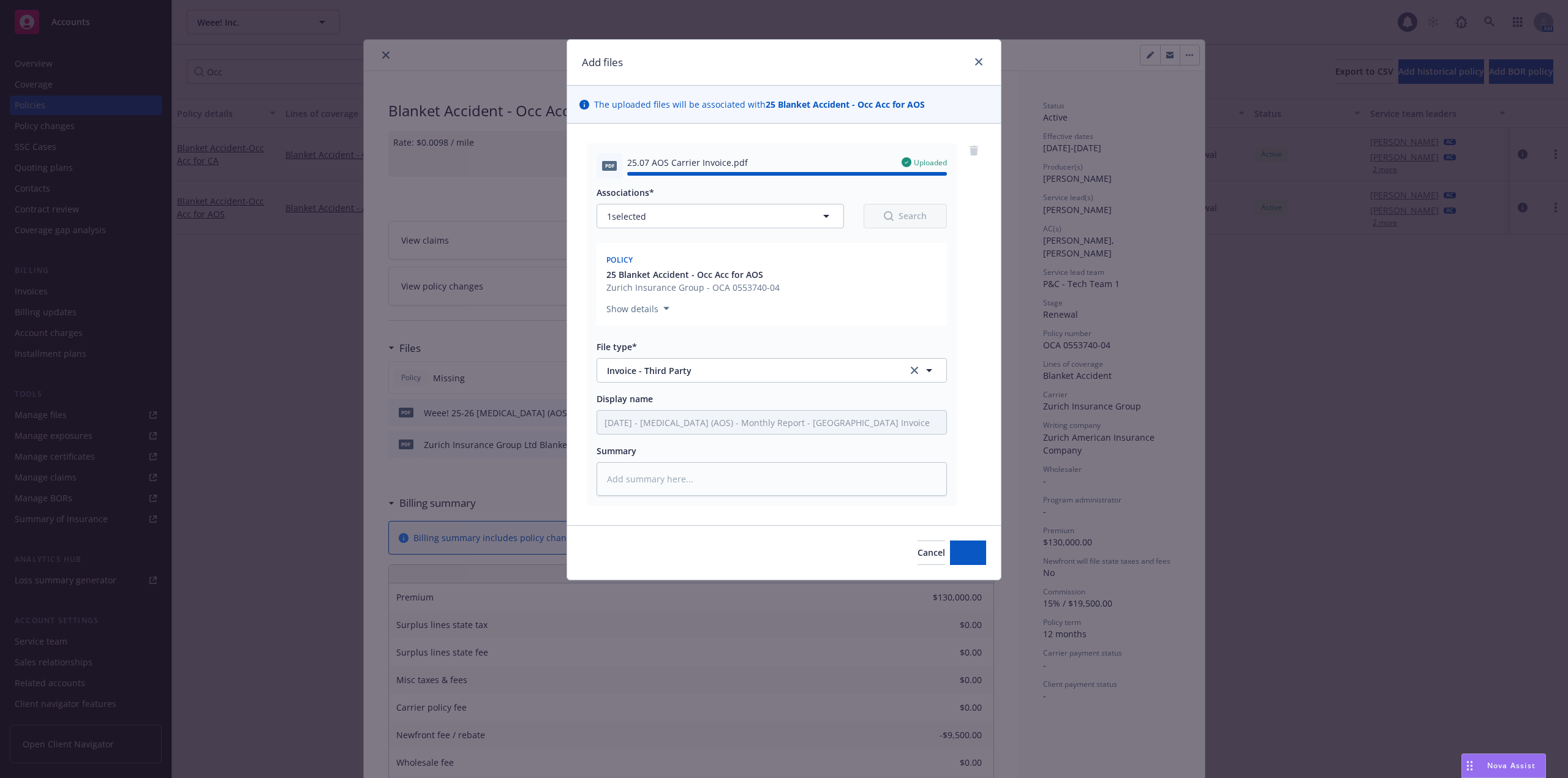
type textarea "x"
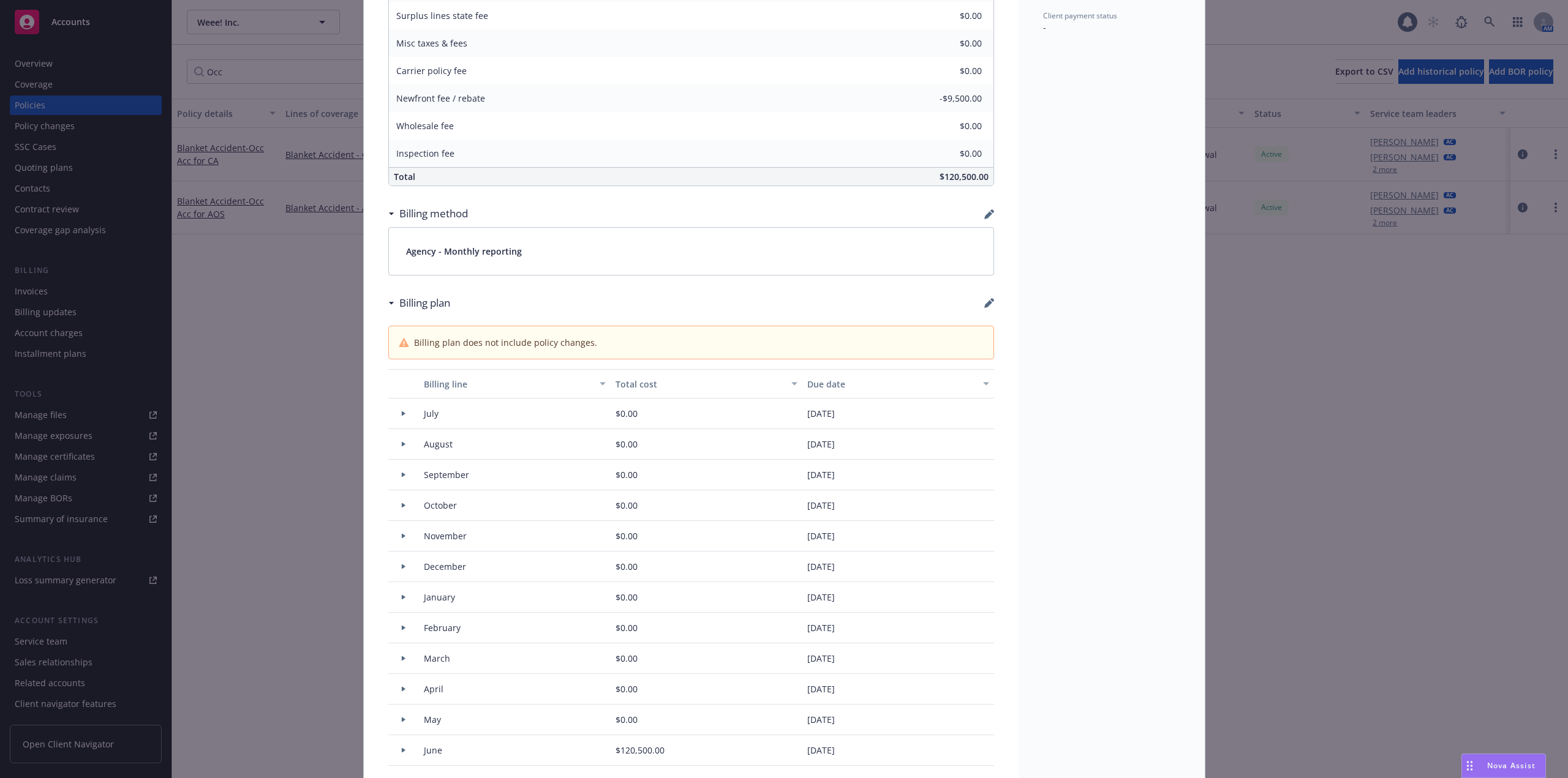
scroll to position [796, 0]
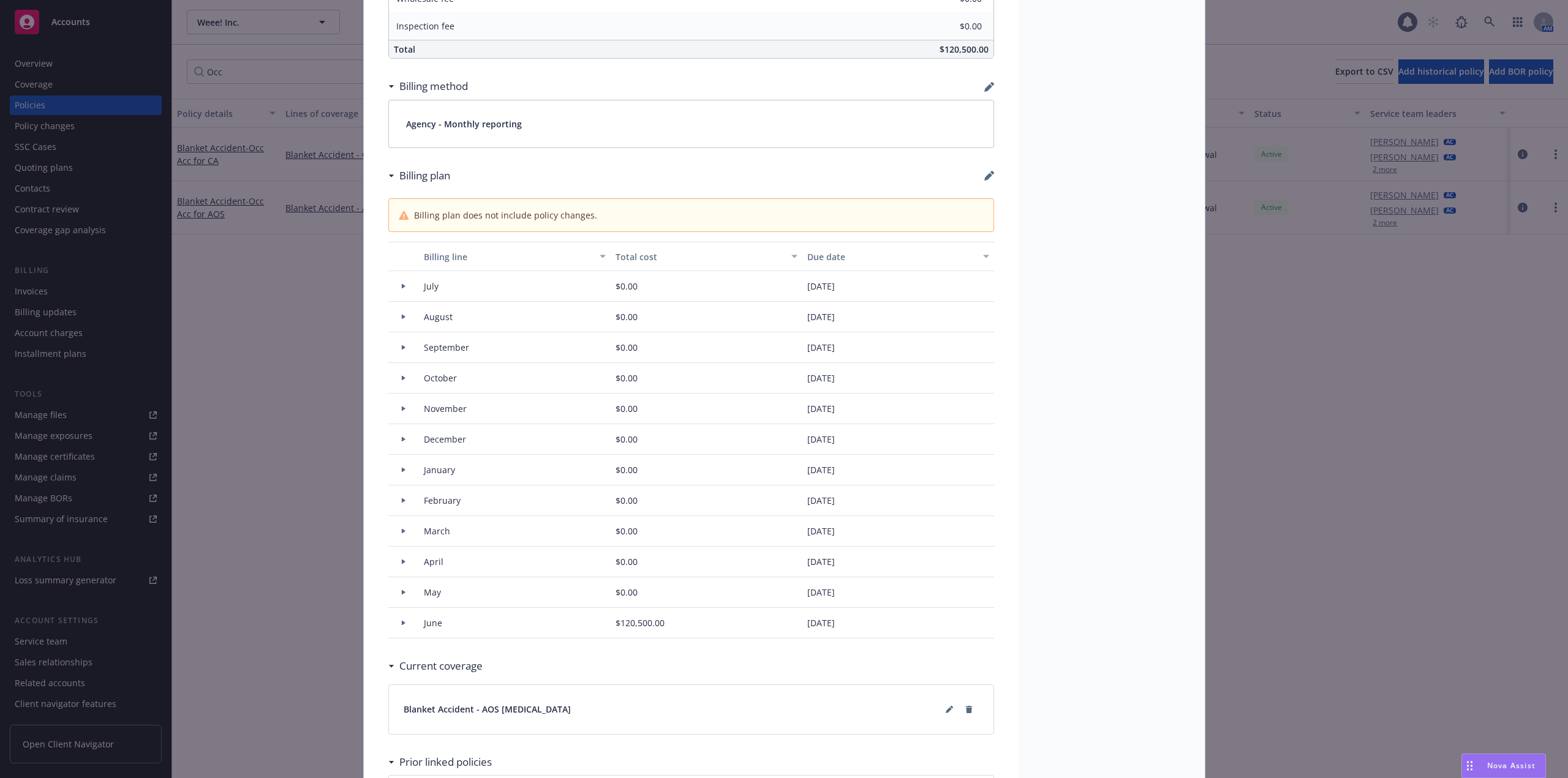
click at [984, 174] on icon "button" at bounding box center [989, 176] width 10 height 10
select select "July"
select select "August"
select select "September"
select select "October"
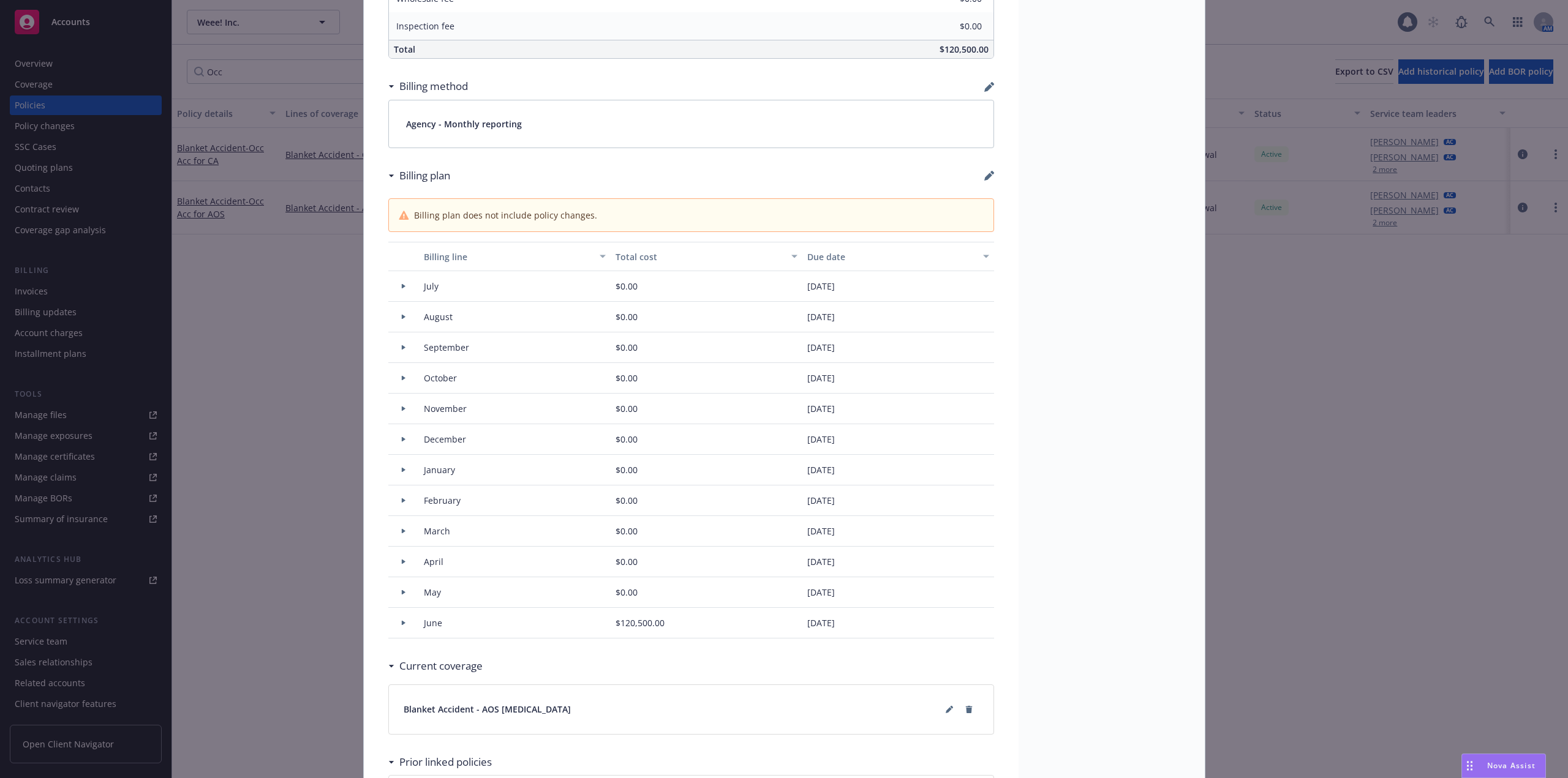
select select "November"
select select "December"
select select "February"
select select "March"
select select "April"
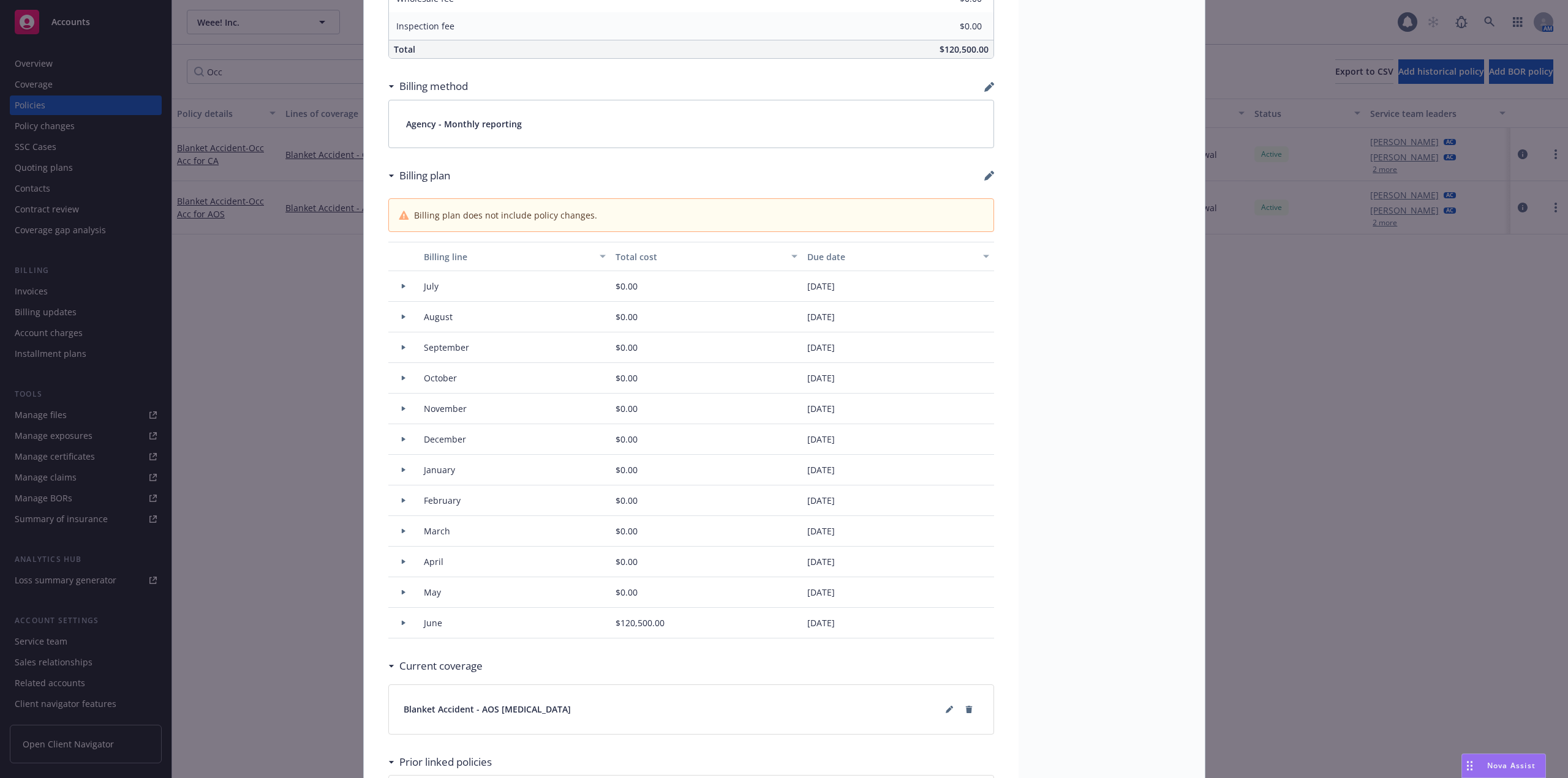
select select "May"
select select "June"
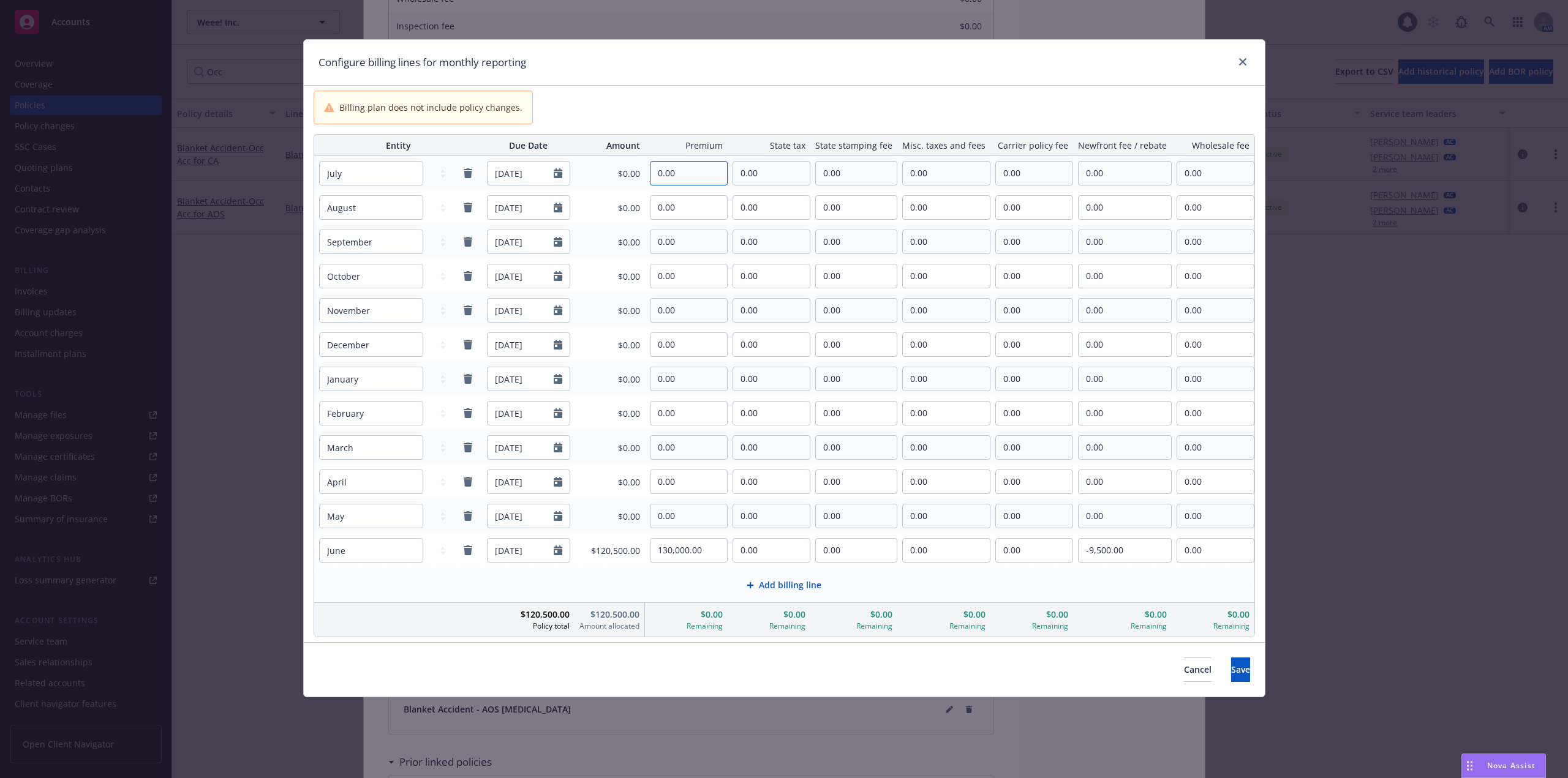
click at [704, 169] on input "0.00" at bounding box center [689, 173] width 76 height 23
paste input "10,751.5"
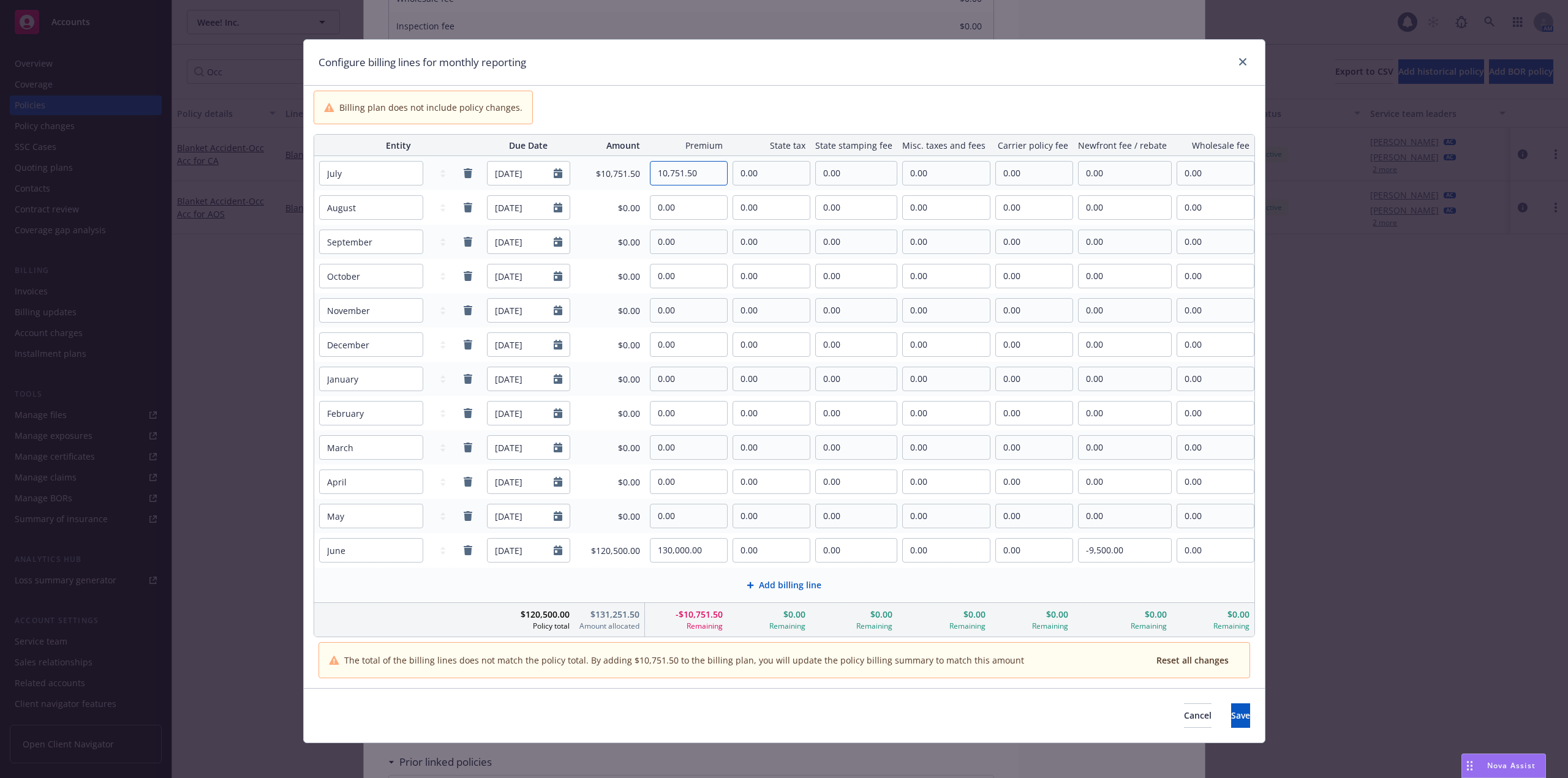
type input "10,751.50"
click at [1127, 177] on input "0.00" at bounding box center [1124, 173] width 92 height 23
paste input "-1,612.72"
type input "-1,612.72"
click at [695, 549] on input "130,000.00" at bounding box center [689, 550] width 76 height 23
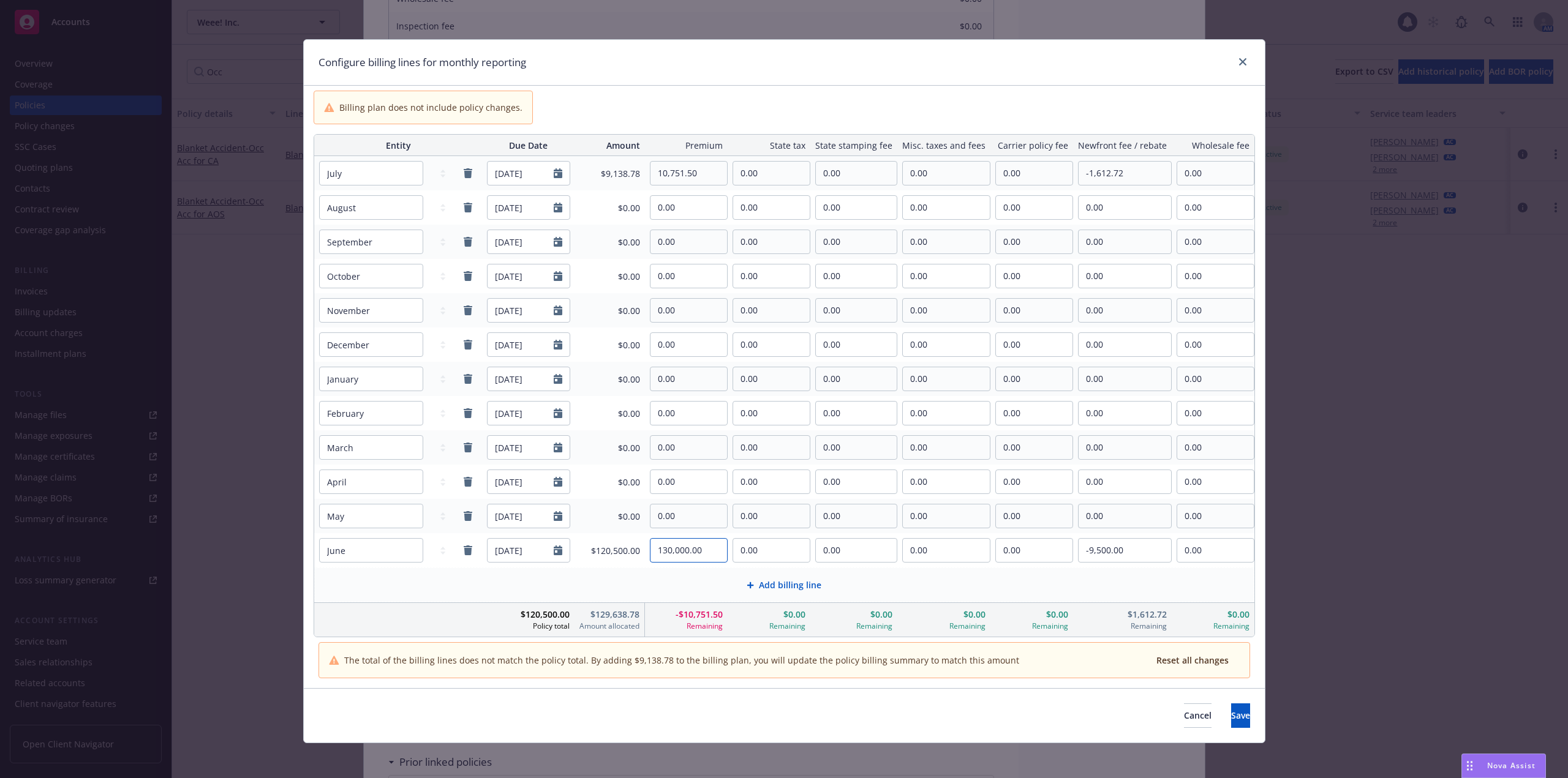
paste input "98,913.79"
type input "98,913.79"
click at [1126, 549] on input "-9,500.00" at bounding box center [1124, 550] width 92 height 23
paste input "14,837.07"
type input "-14,837.07"
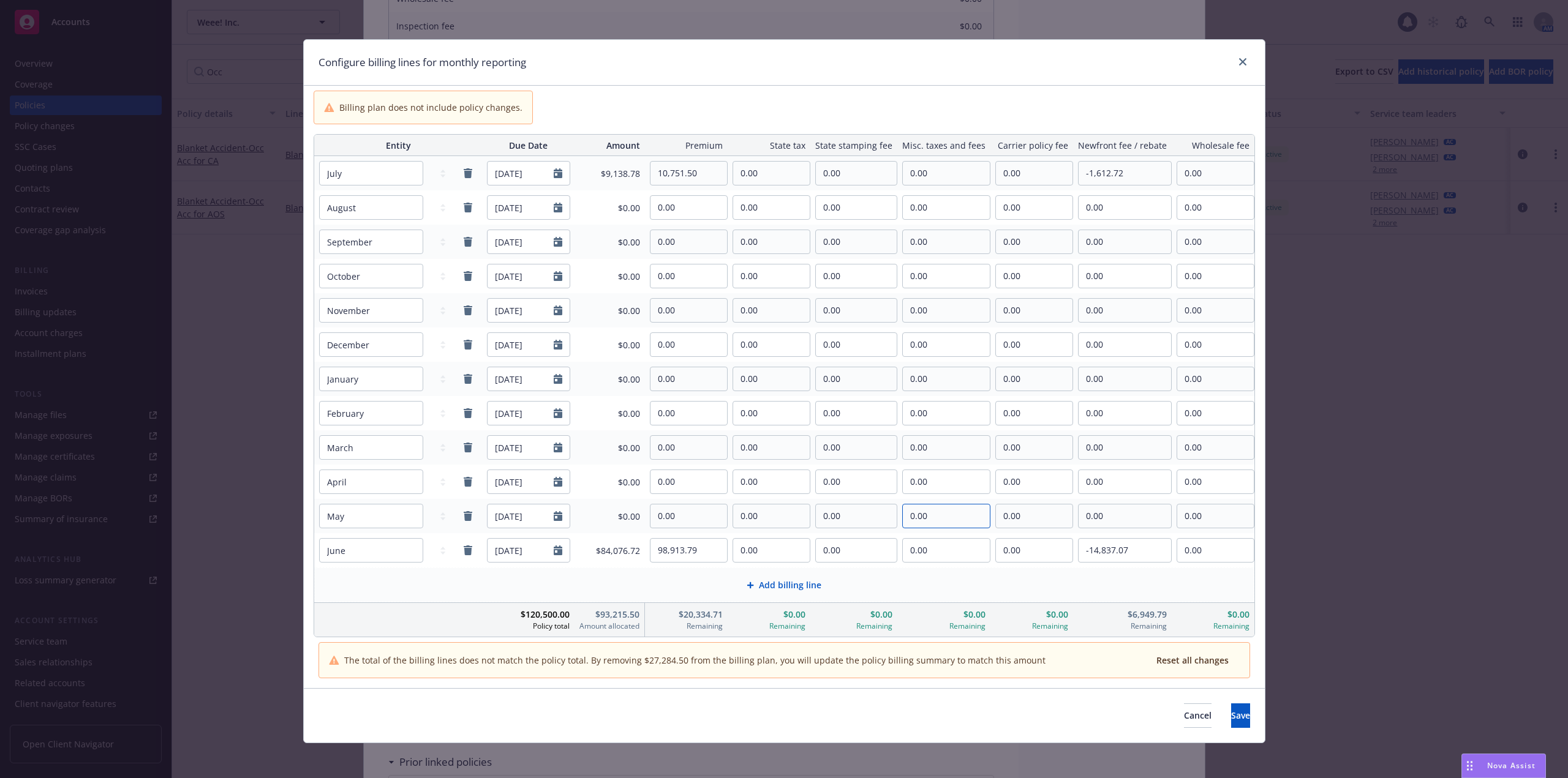
click at [918, 513] on input "0.00" at bounding box center [946, 516] width 87 height 23
click at [1231, 711] on span "Save" at bounding box center [1241, 715] width 19 height 12
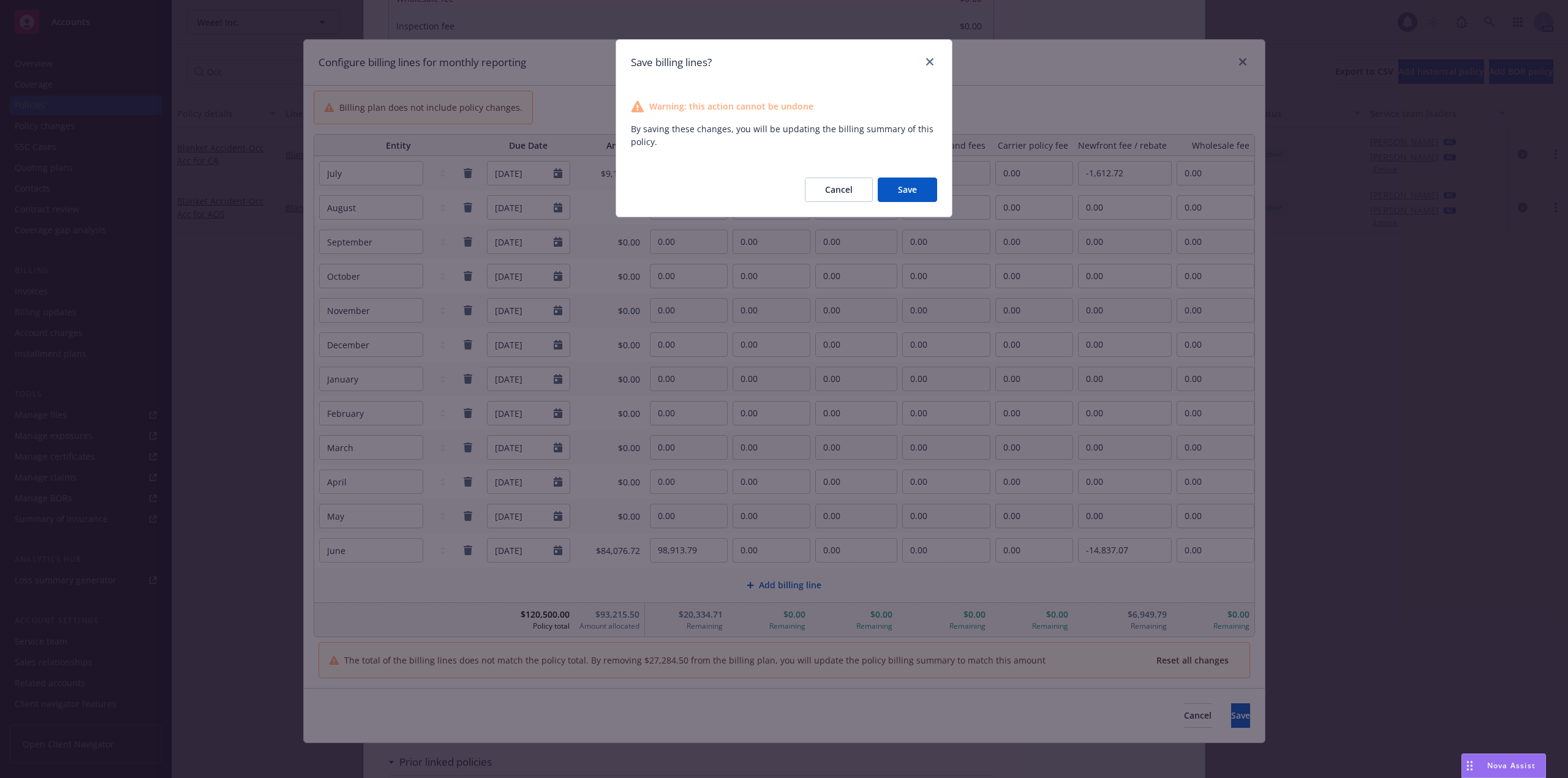
click at [909, 189] on button "Save" at bounding box center [907, 190] width 59 height 25
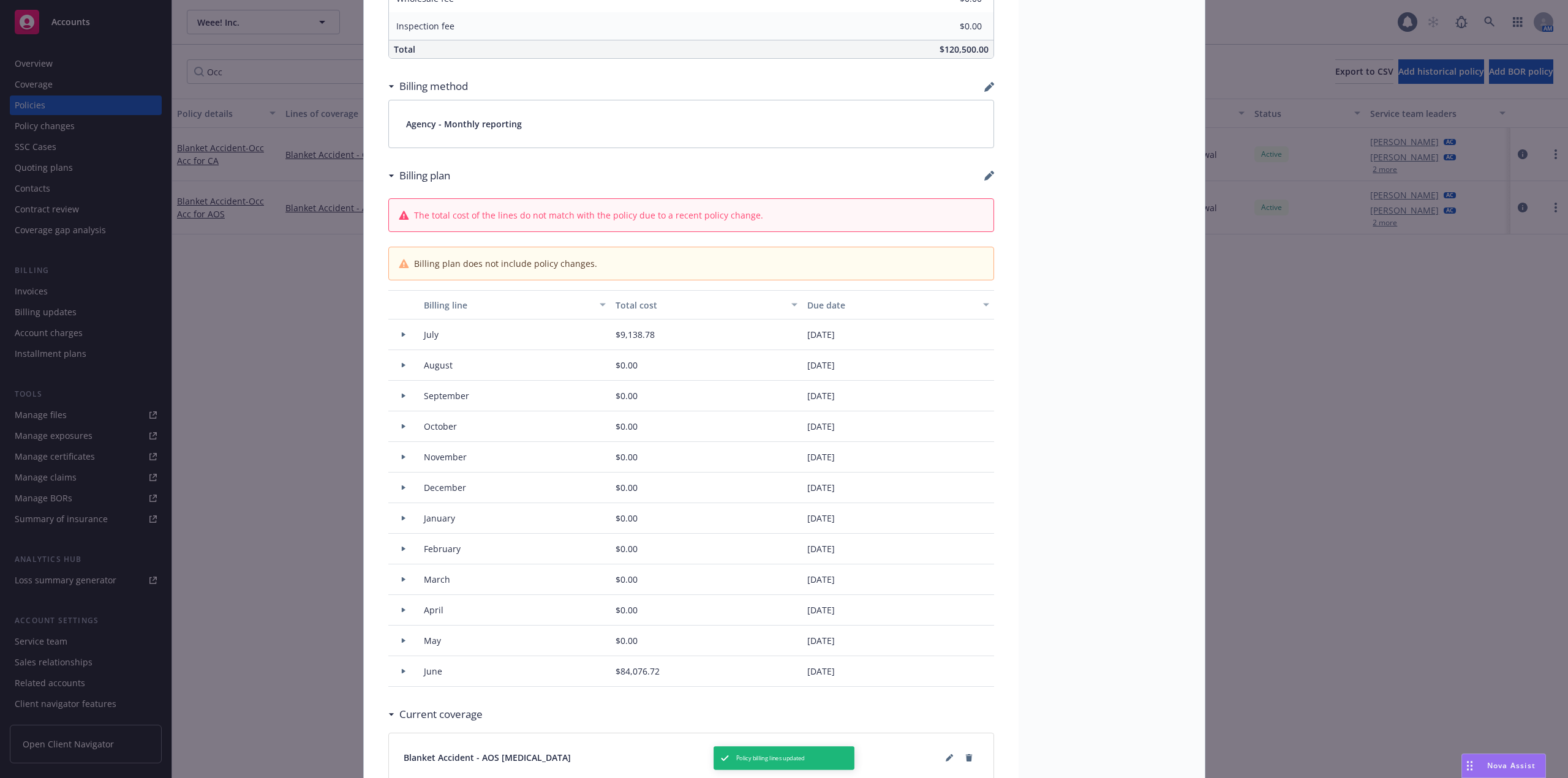
type input "$109,665.29"
type input "-$16,449.79"
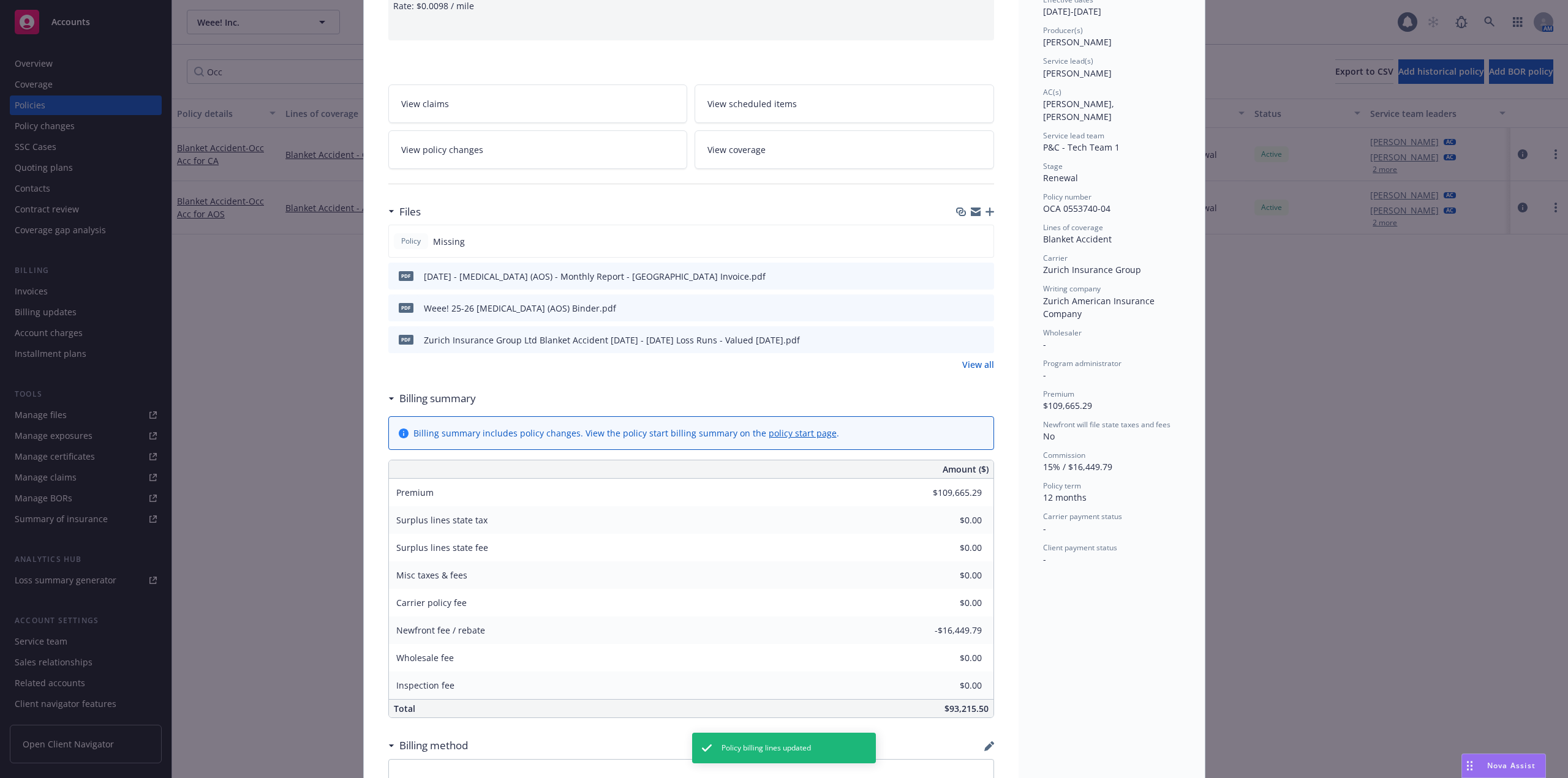
scroll to position [0, 0]
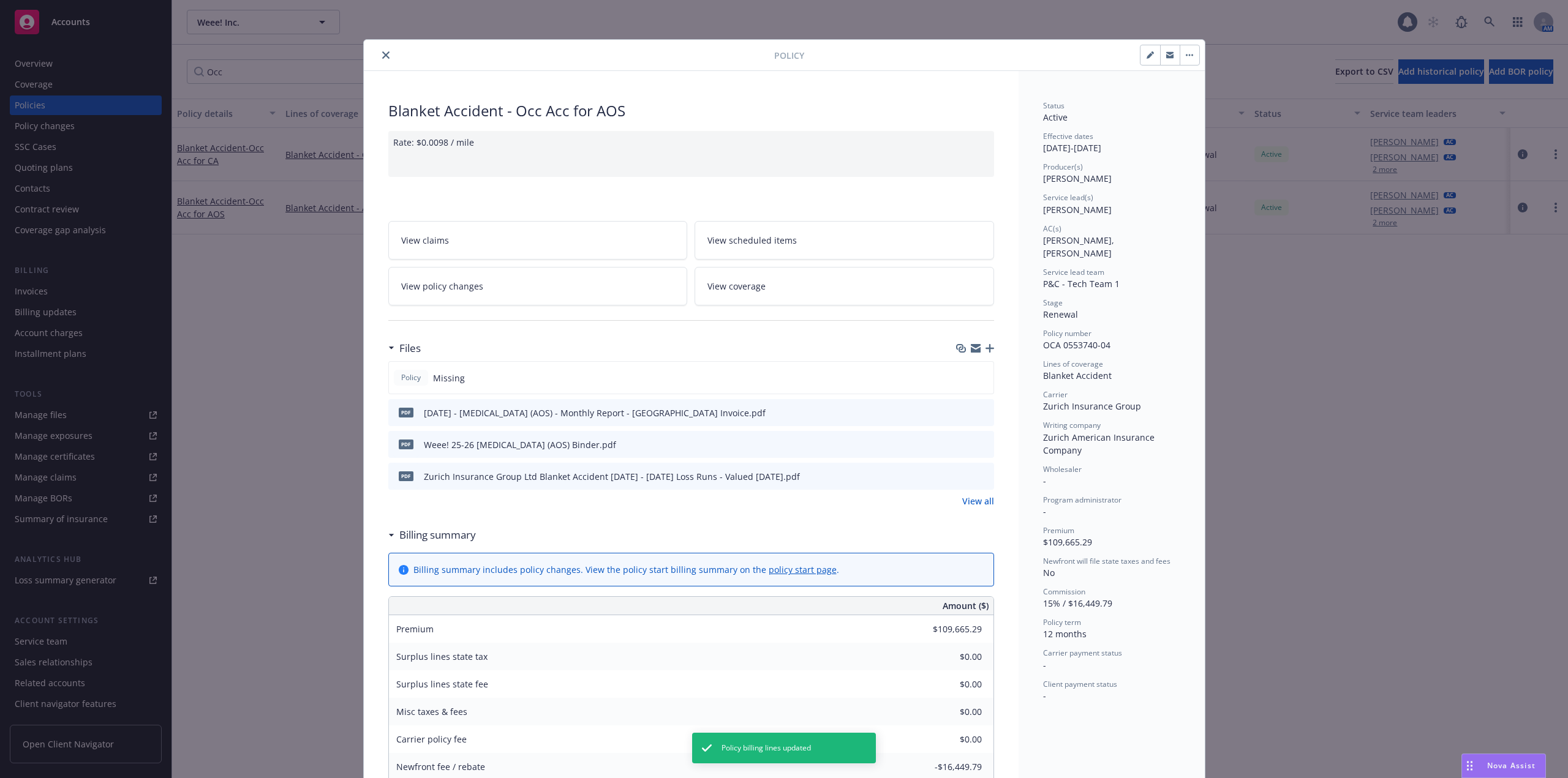
click at [386, 55] on button "close" at bounding box center [386, 55] width 14 height 14
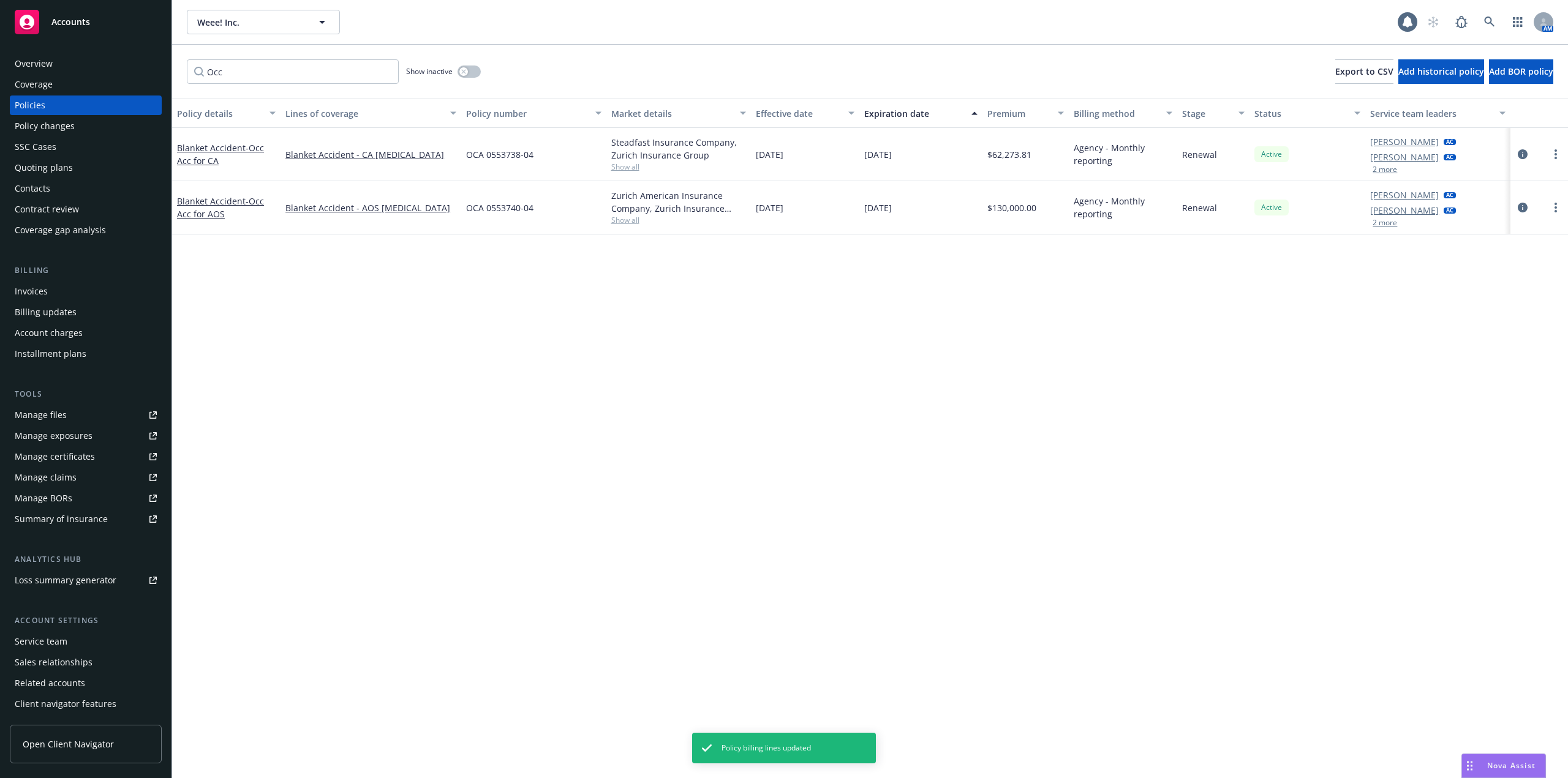
click at [71, 298] on div "Invoices" at bounding box center [85, 291] width 142 height 19
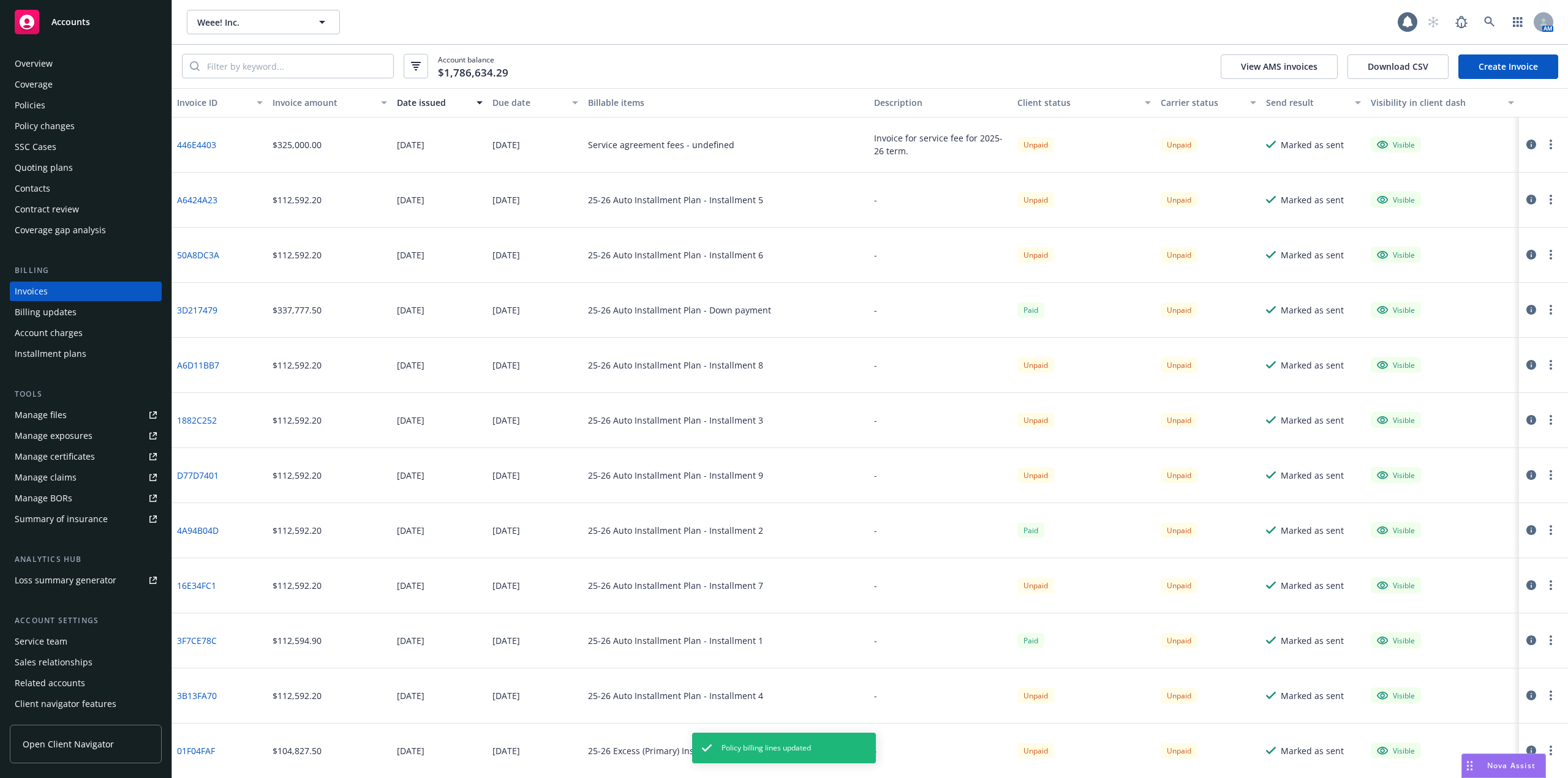
click at [1506, 63] on link "Create Invoice" at bounding box center [1508, 67] width 100 height 25
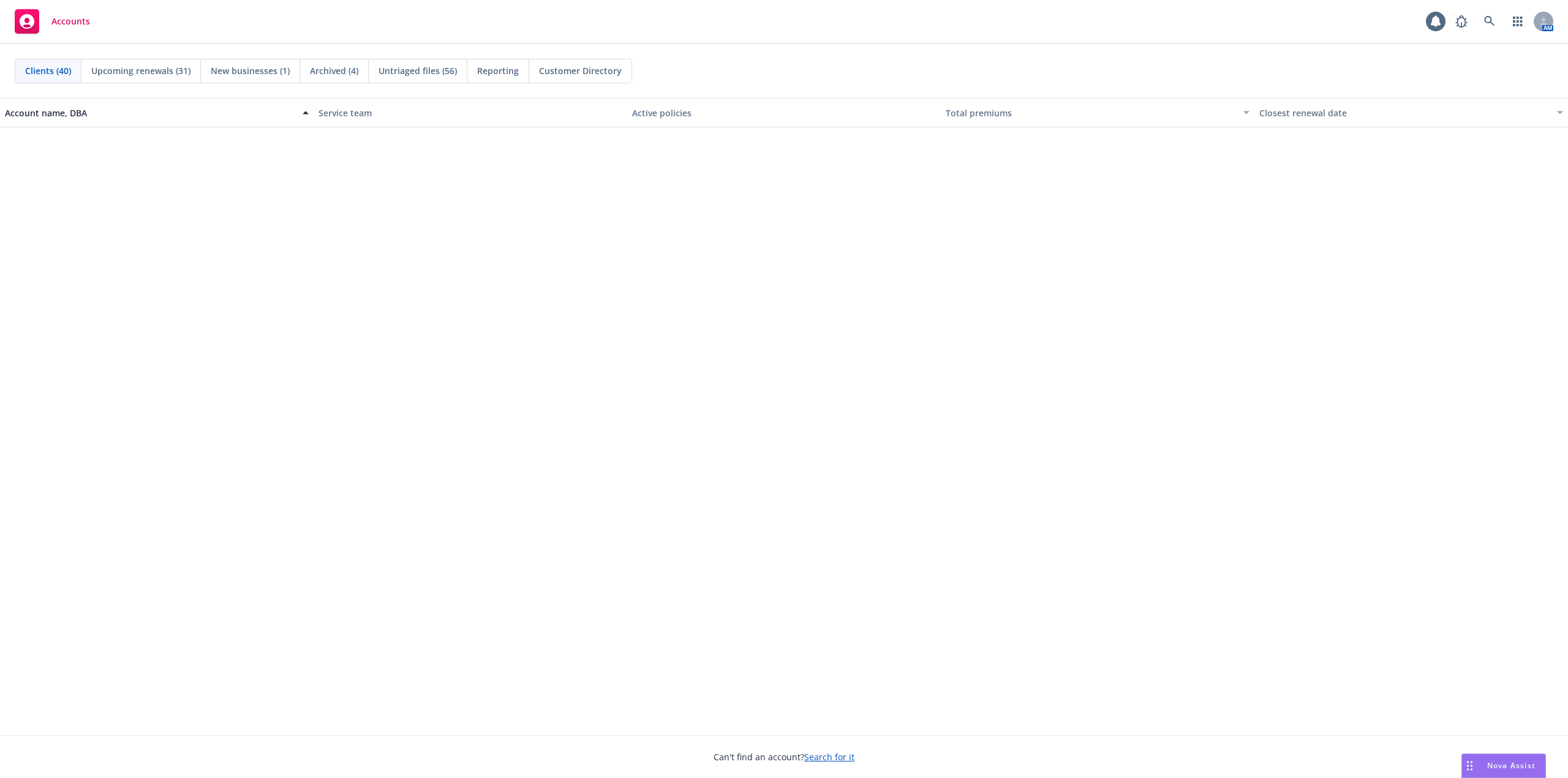
scroll to position [1415, 0]
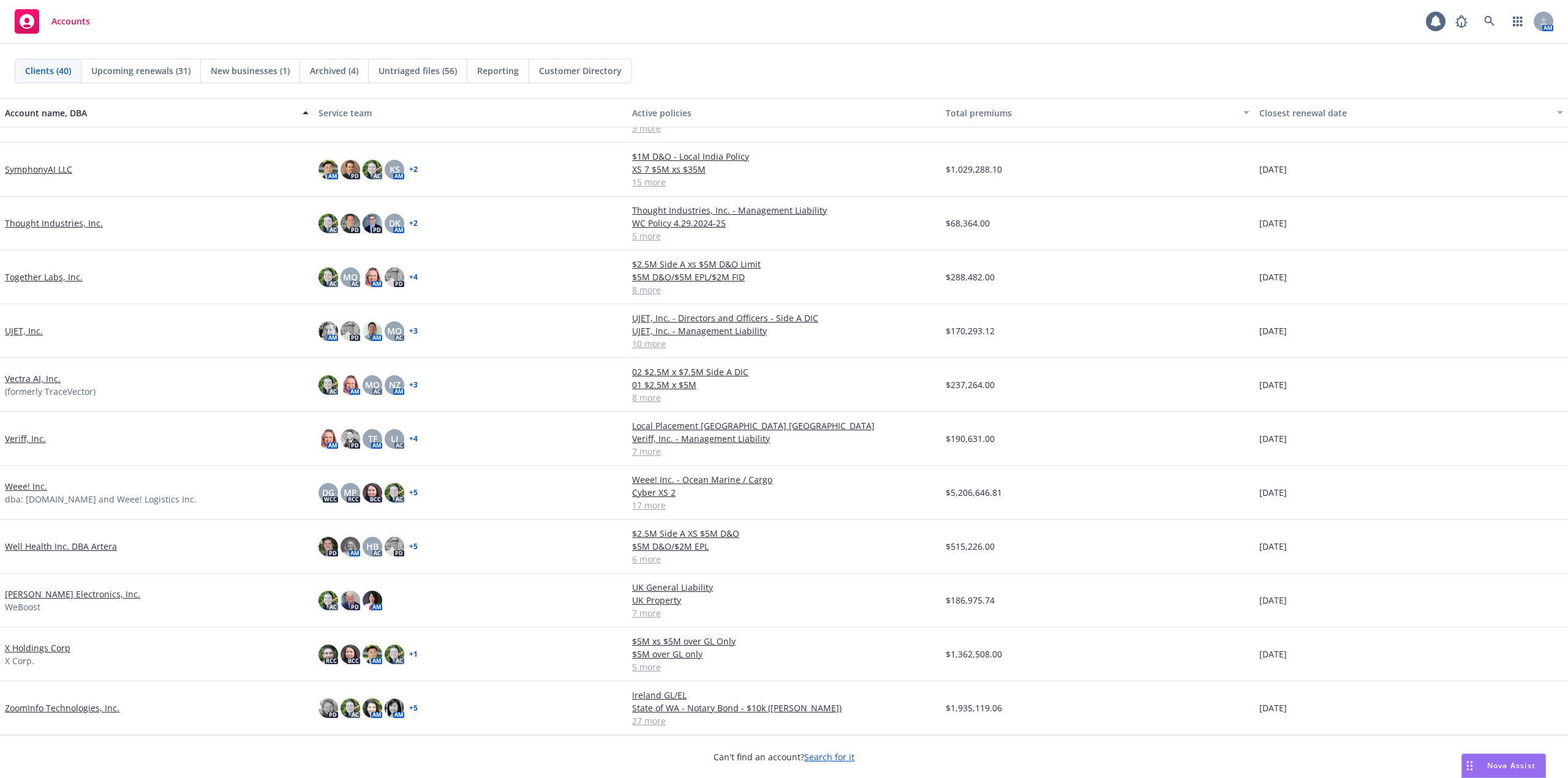
click at [25, 481] on link "Weee! Inc." at bounding box center [26, 487] width 43 height 13
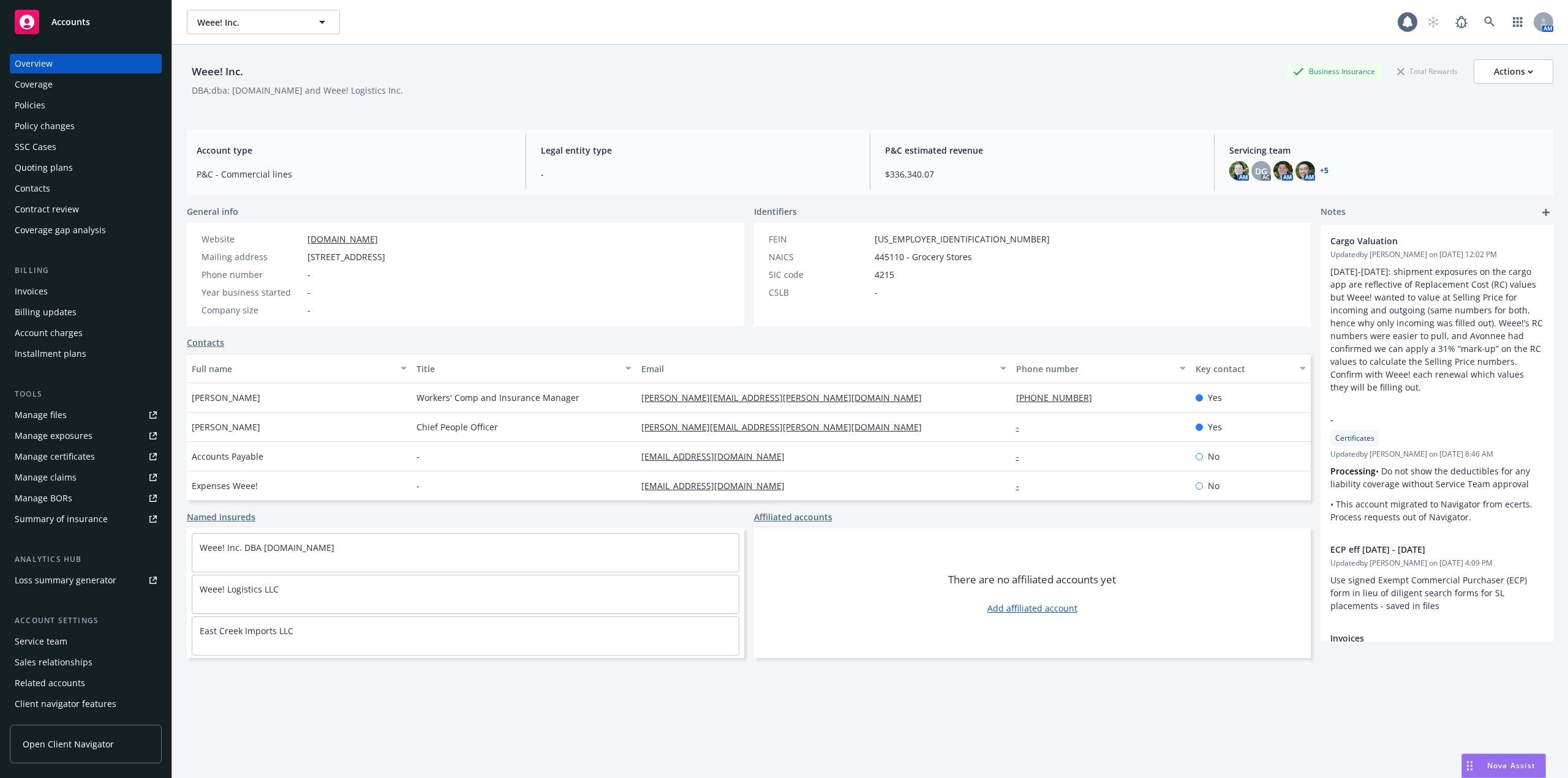
click at [48, 294] on div "Invoices" at bounding box center [85, 291] width 142 height 19
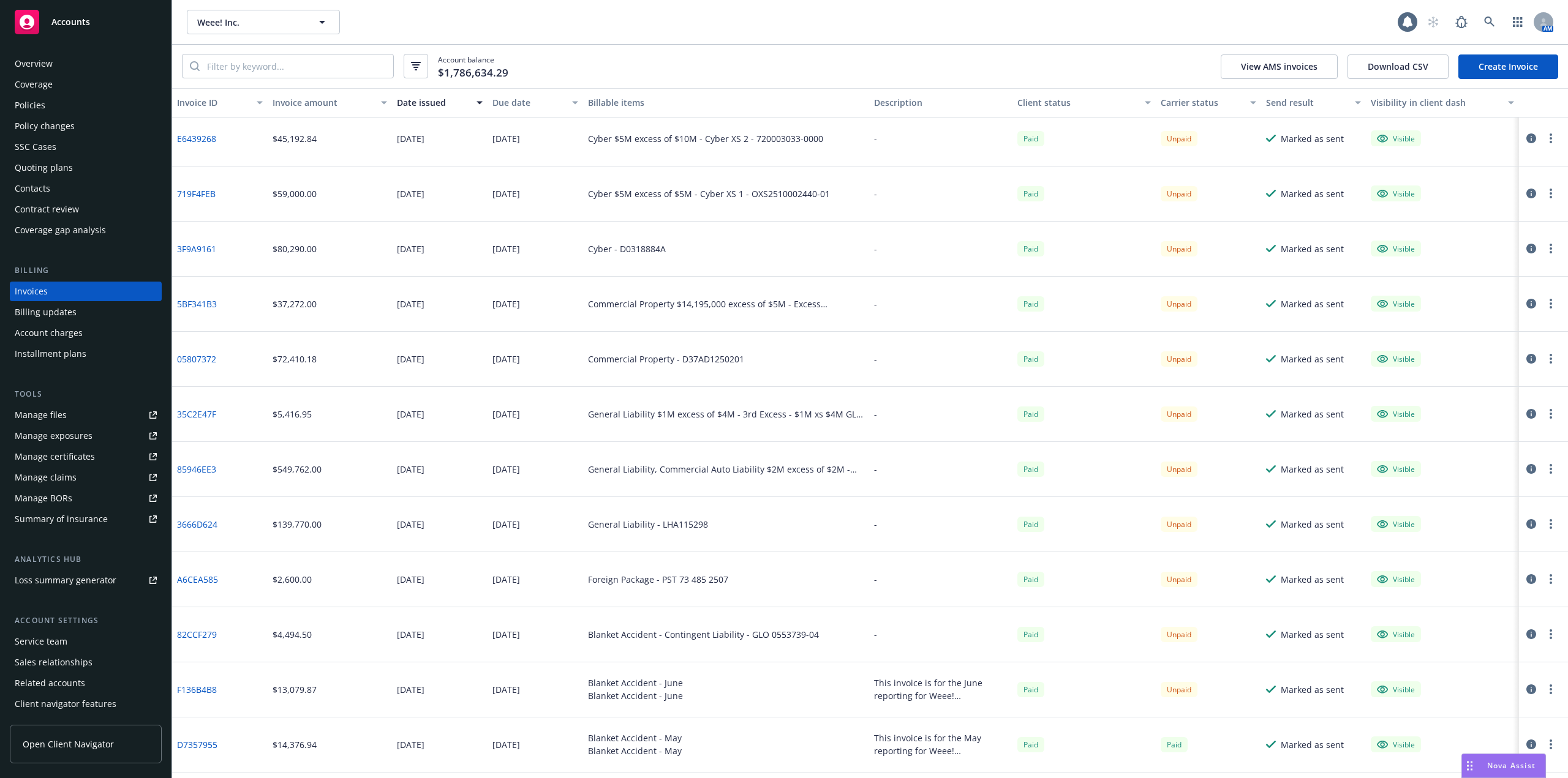
scroll to position [1224, 0]
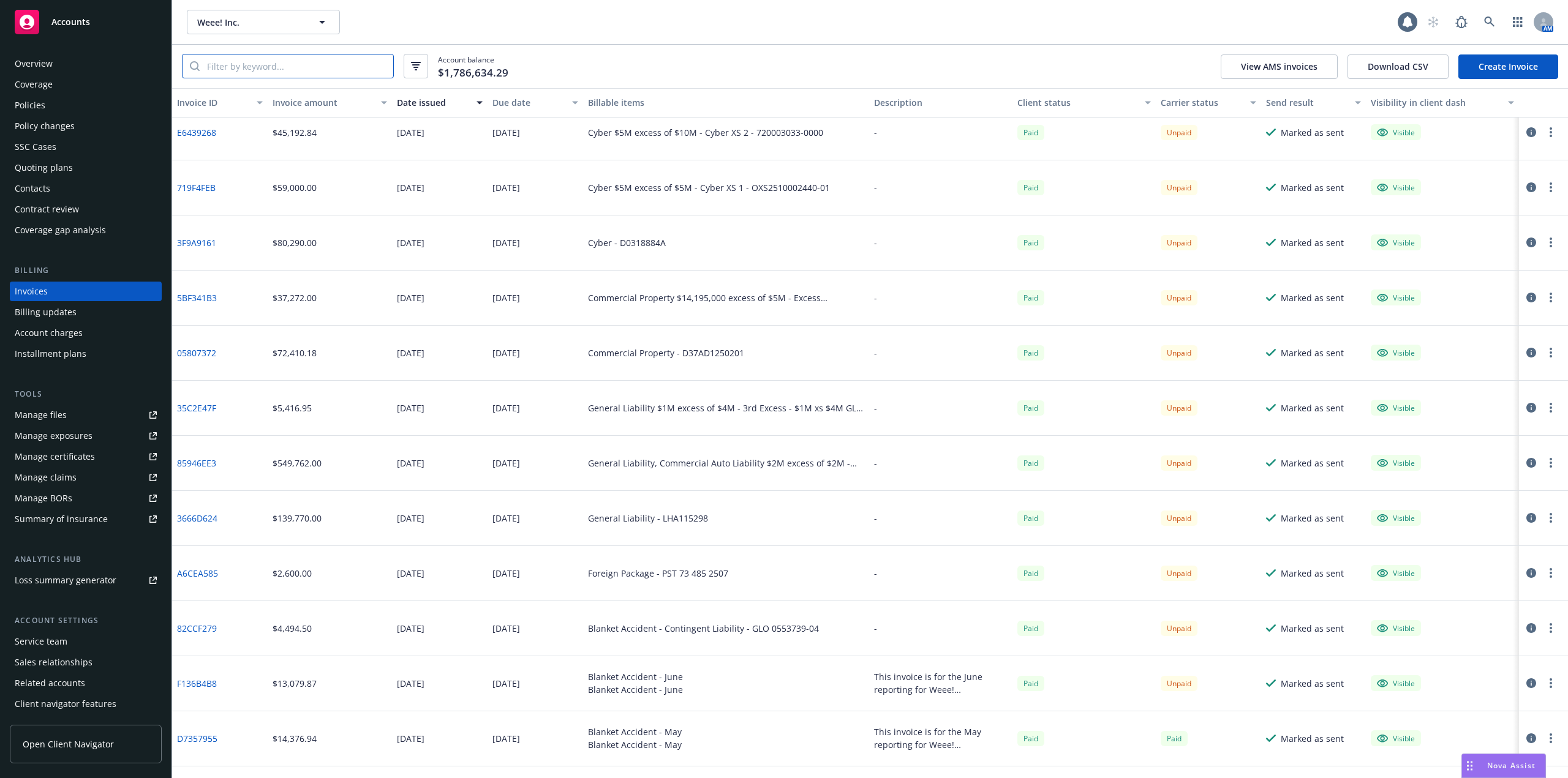
click at [308, 61] on input "search" at bounding box center [296, 66] width 193 height 23
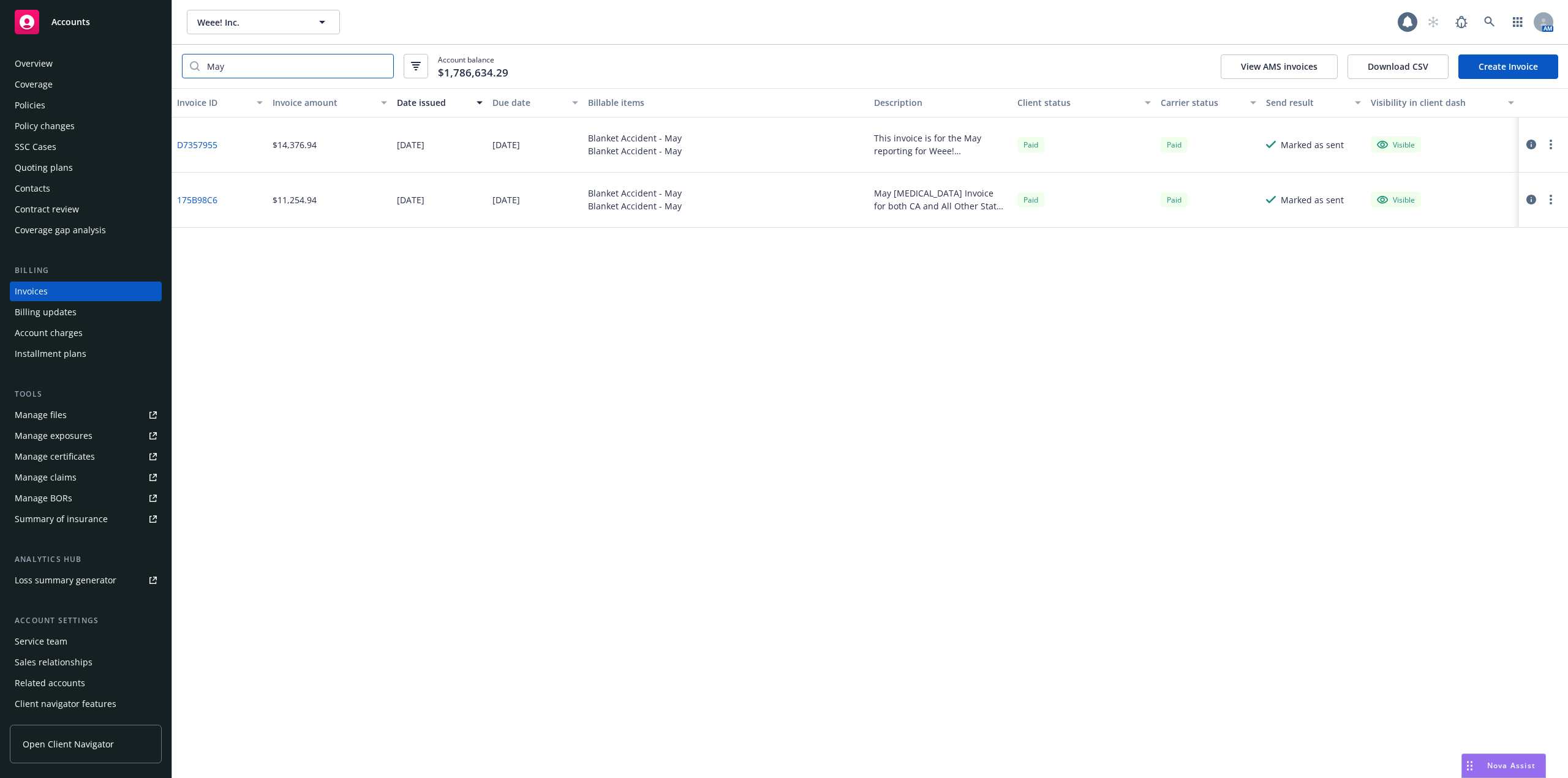
type input "May"
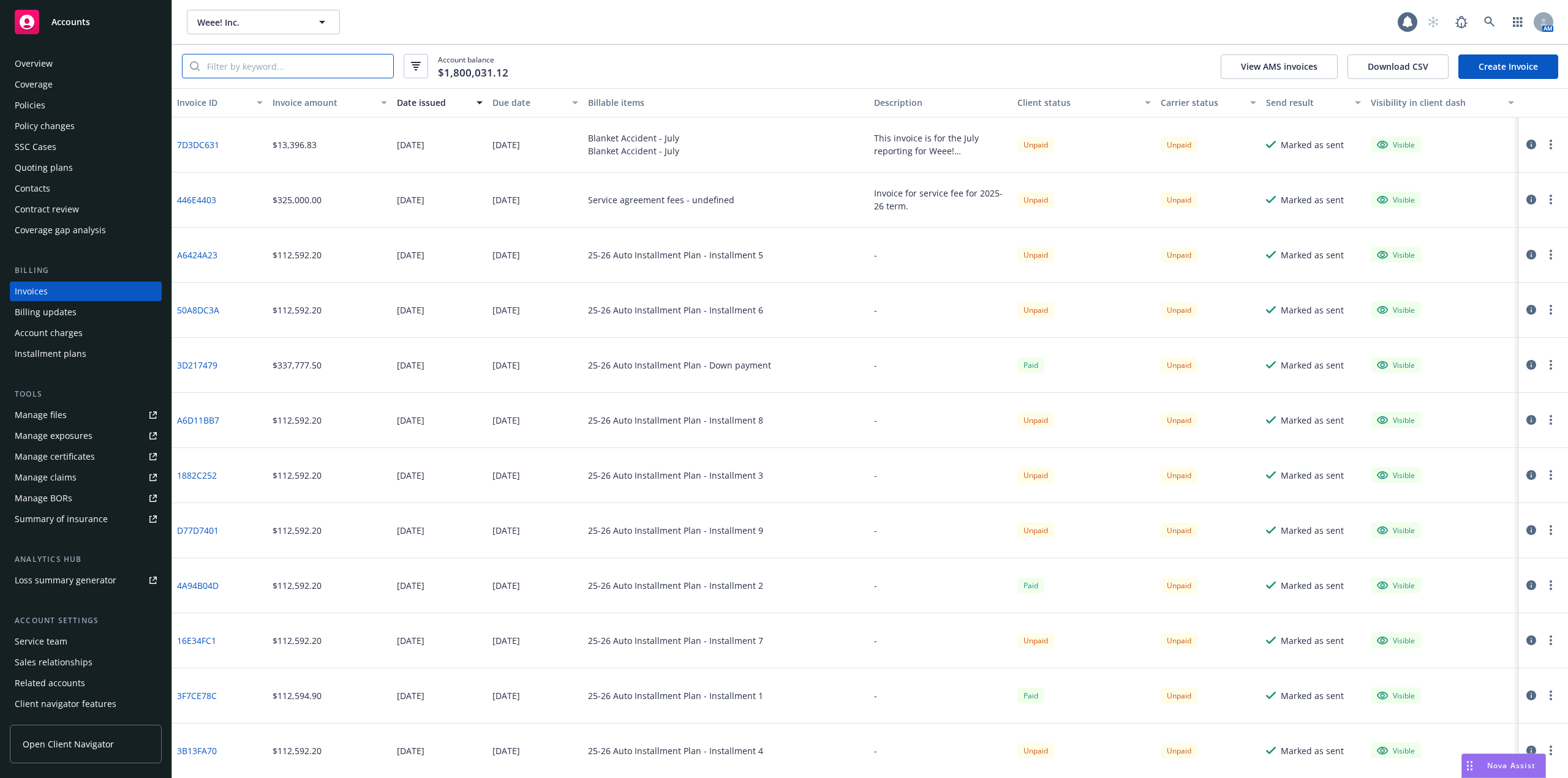
click at [286, 69] on input "search" at bounding box center [296, 66] width 193 height 23
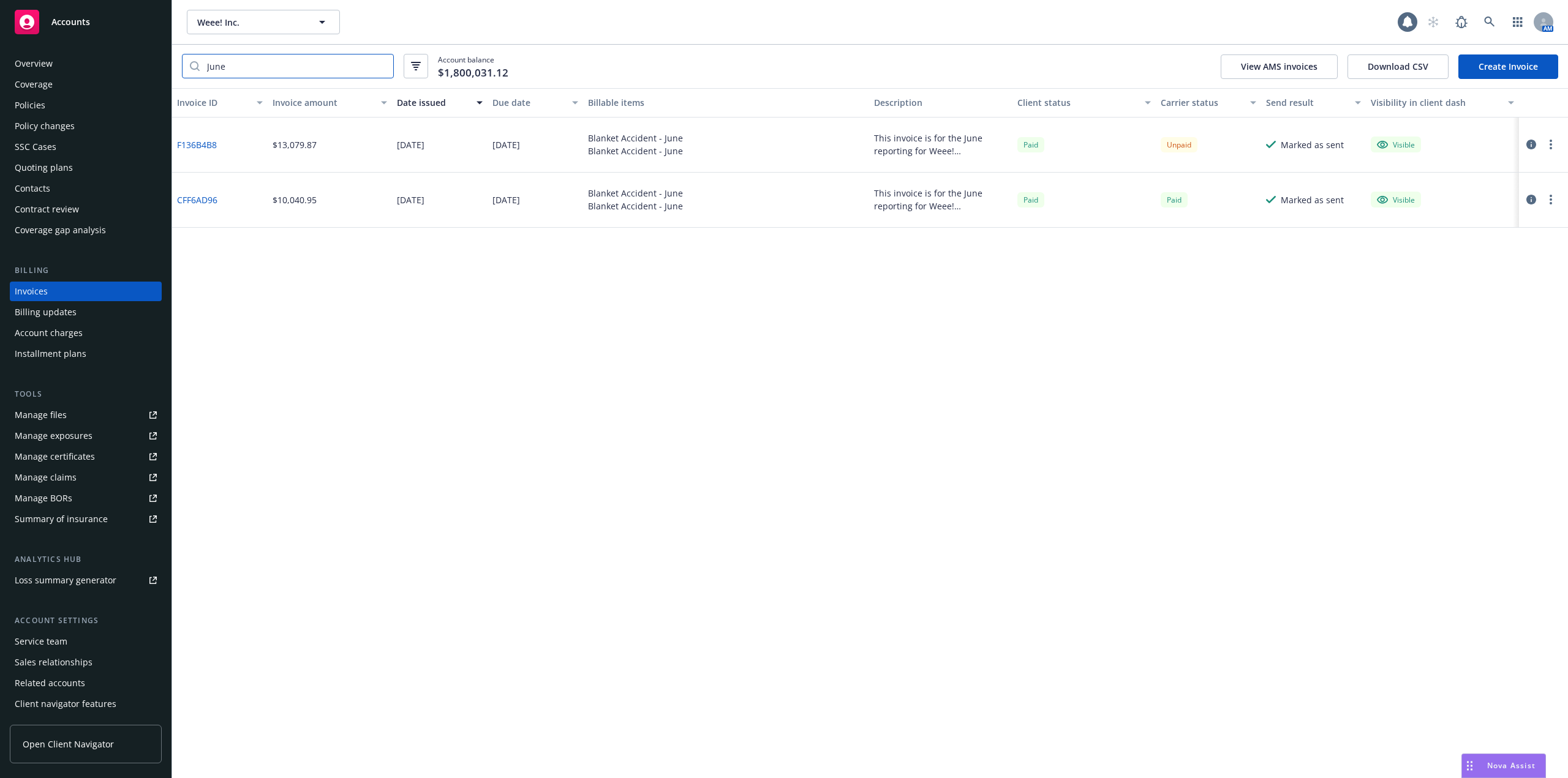
type input "June"
drag, startPoint x: 241, startPoint y: 162, endPoint x: 176, endPoint y: 160, distance: 65.0
click at [176, 160] on div "F136B4B8" at bounding box center [220, 145] width 95 height 55
copy link "F136B4B8"
